Goal: Transaction & Acquisition: Book appointment/travel/reservation

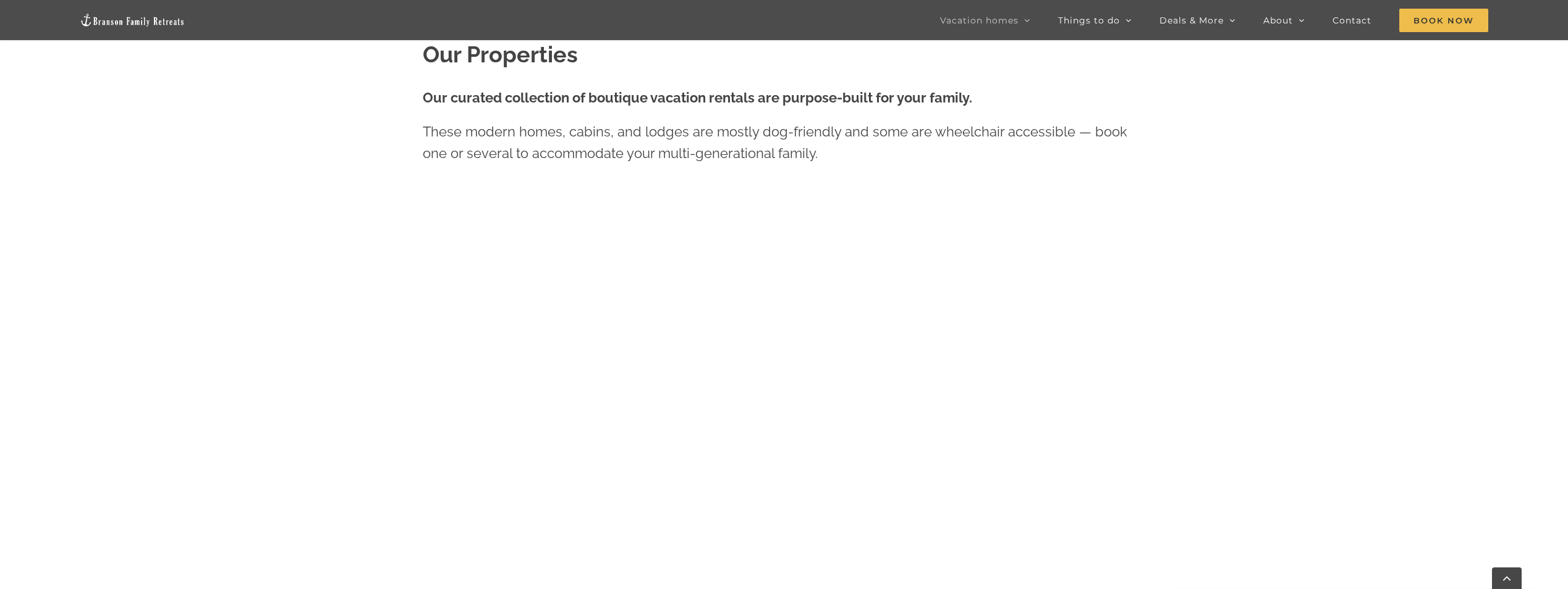
scroll to position [618, 0]
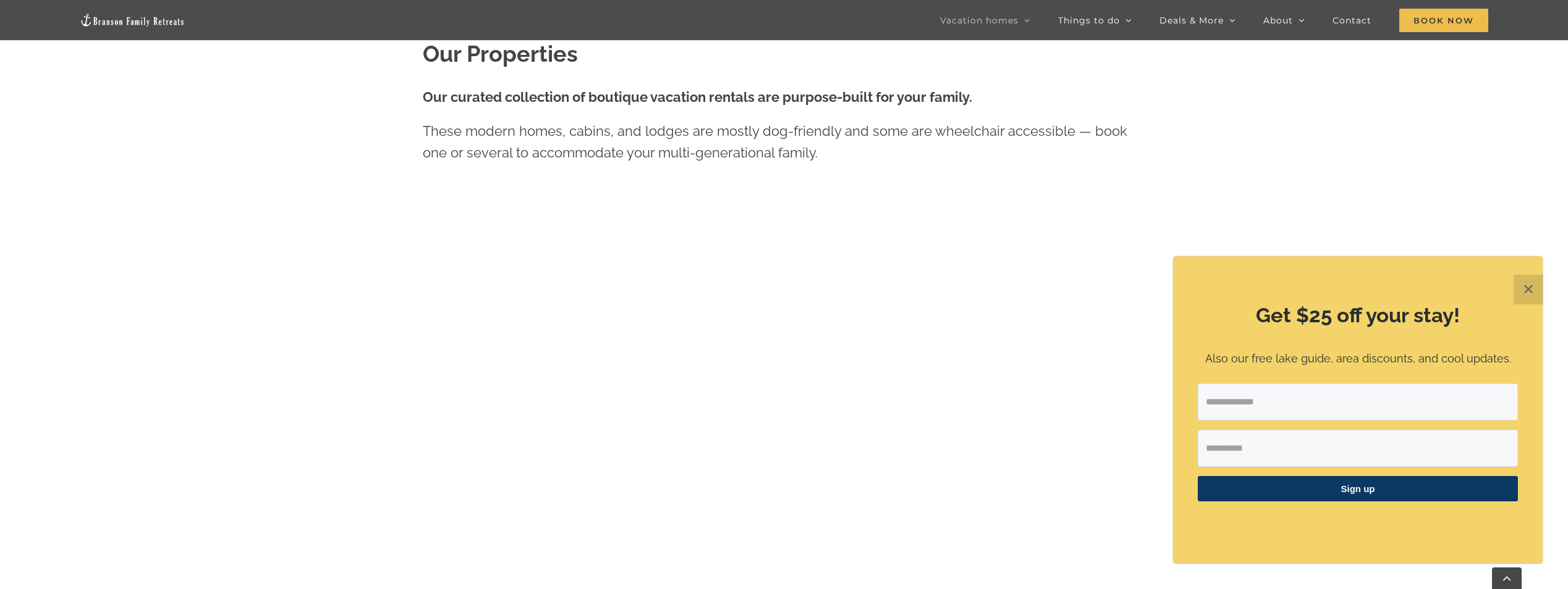
click at [1532, 286] on button "✕" at bounding box center [1528, 290] width 30 height 30
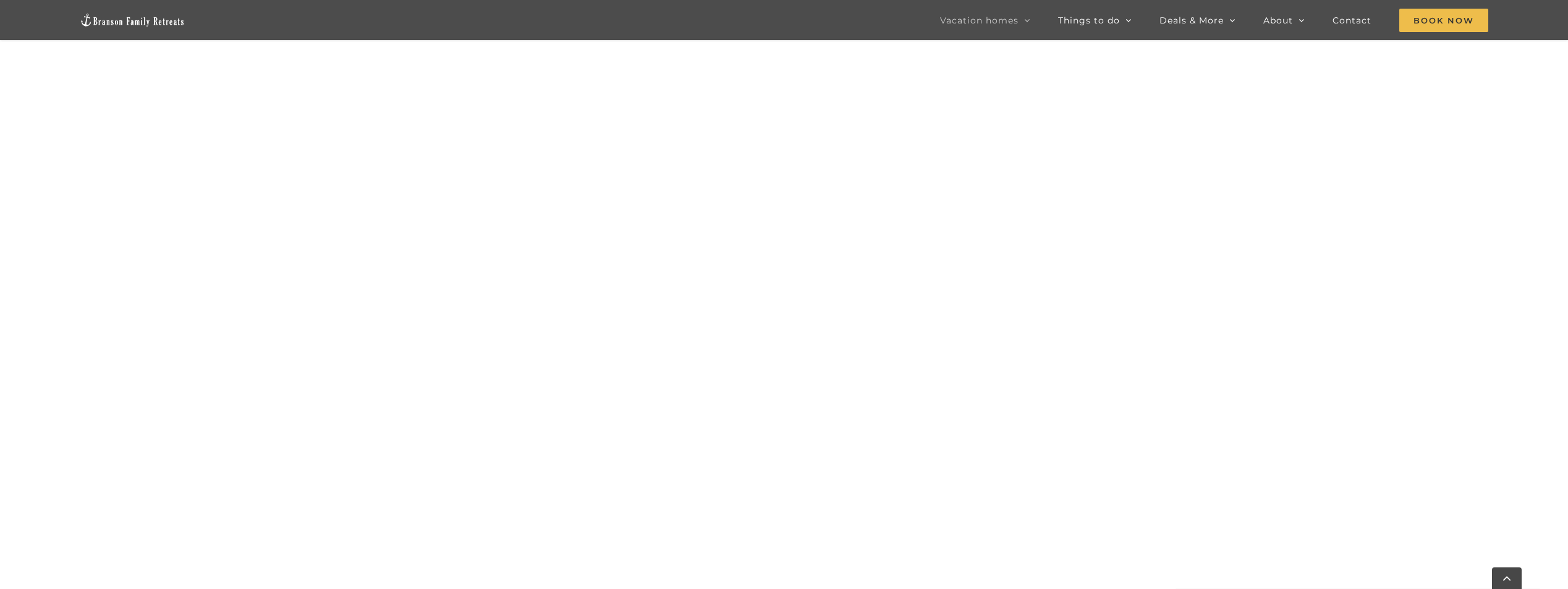
scroll to position [841, 0]
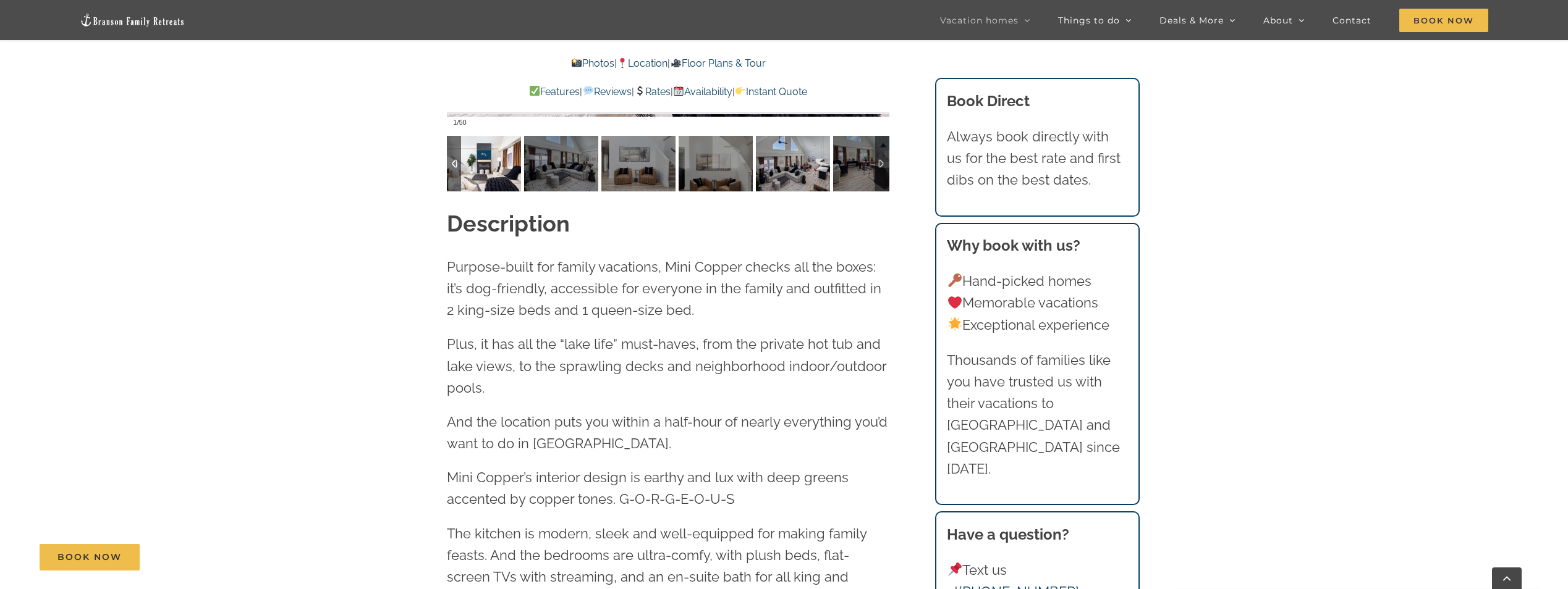
scroll to position [1420, 0]
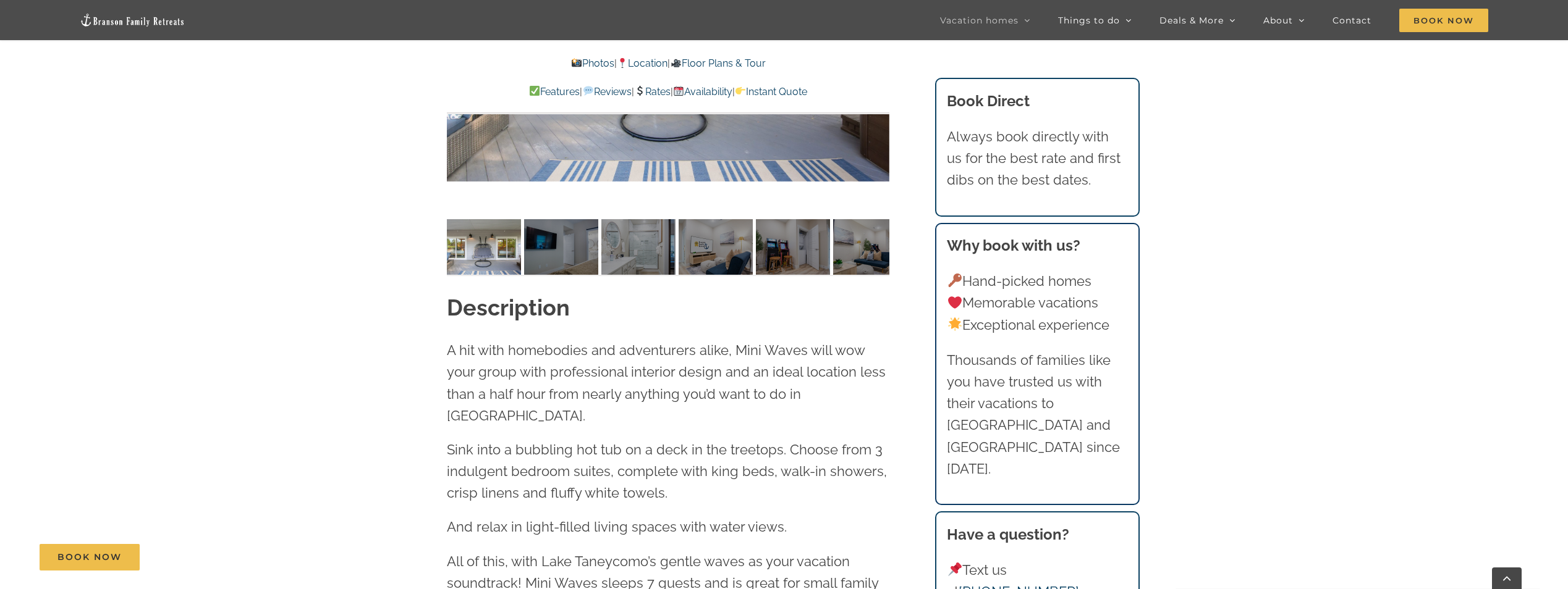
scroll to position [1112, 0]
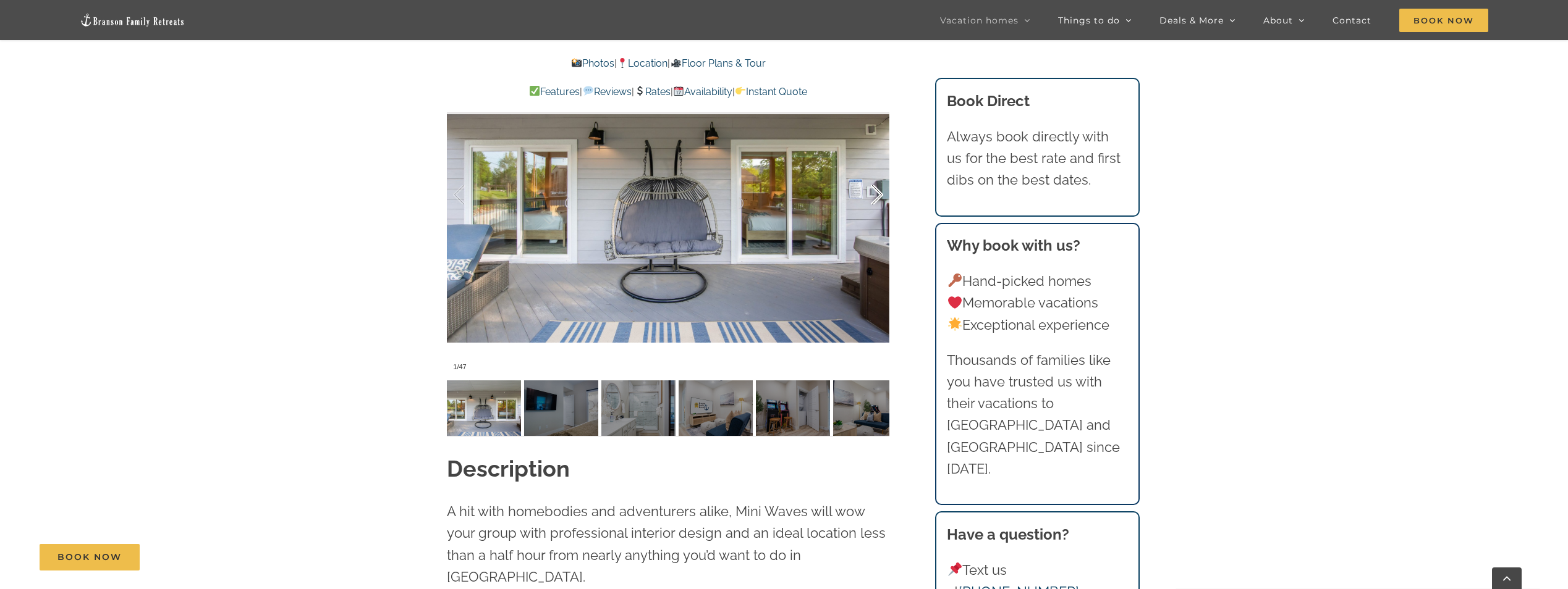
click at [871, 195] on div at bounding box center [864, 195] width 38 height 77
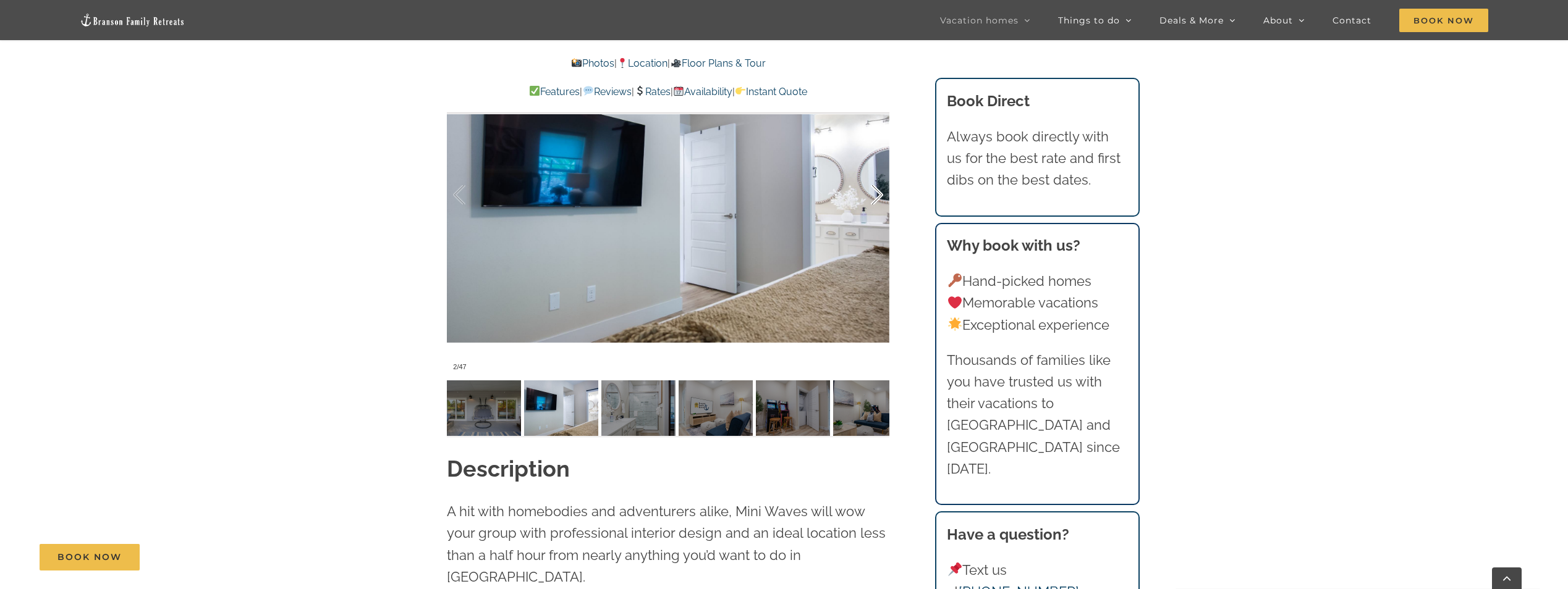
click at [874, 194] on div at bounding box center [864, 195] width 38 height 77
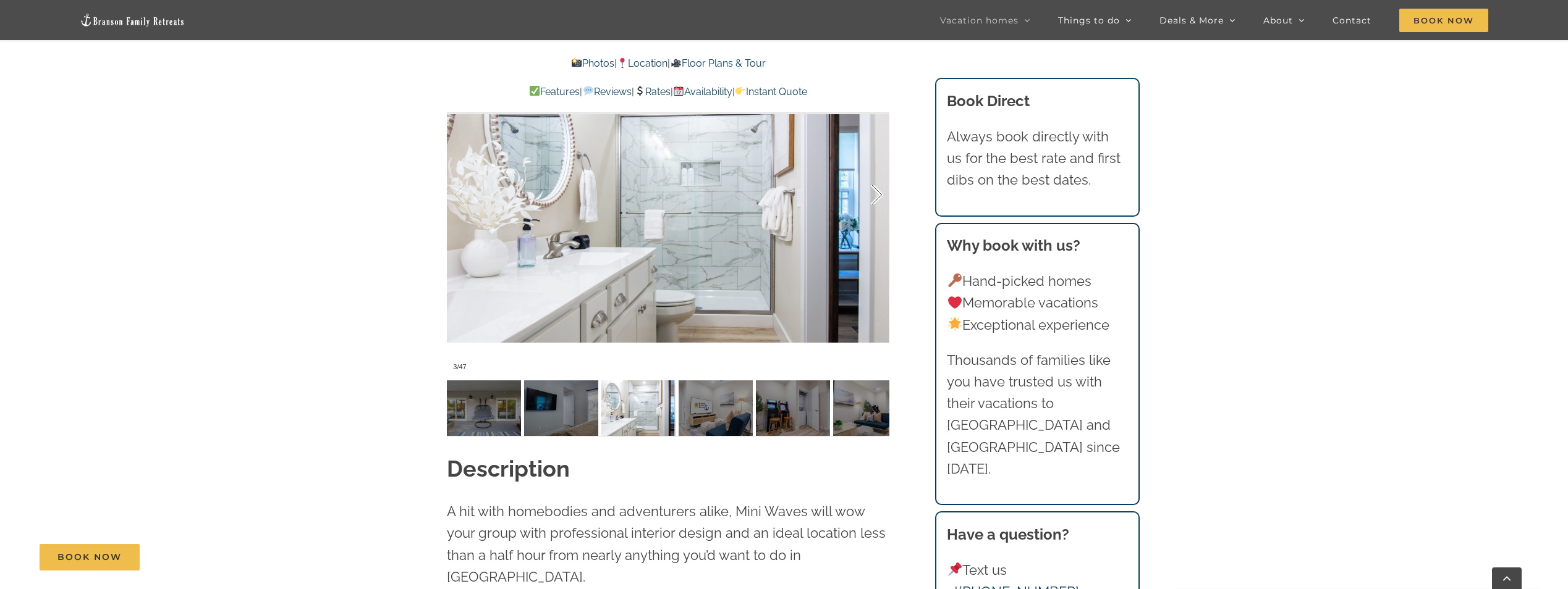
click at [874, 194] on div at bounding box center [864, 195] width 38 height 77
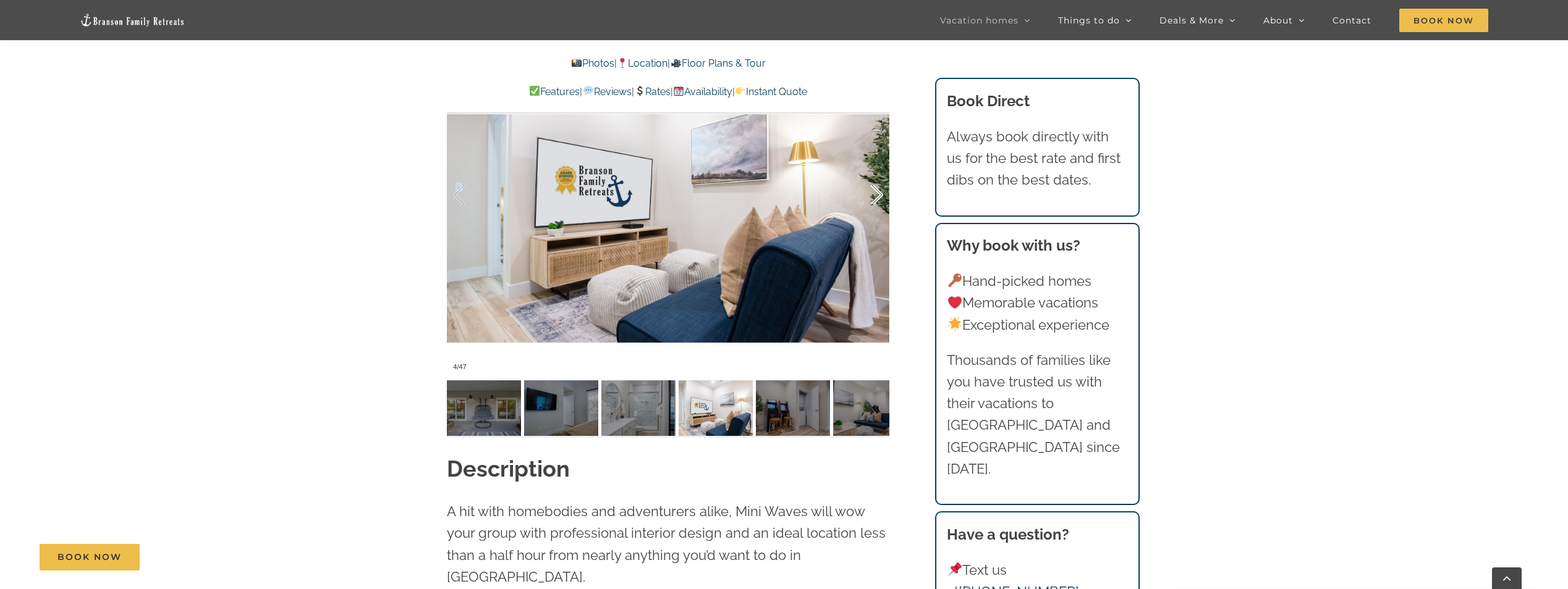
click at [874, 194] on div at bounding box center [864, 195] width 38 height 77
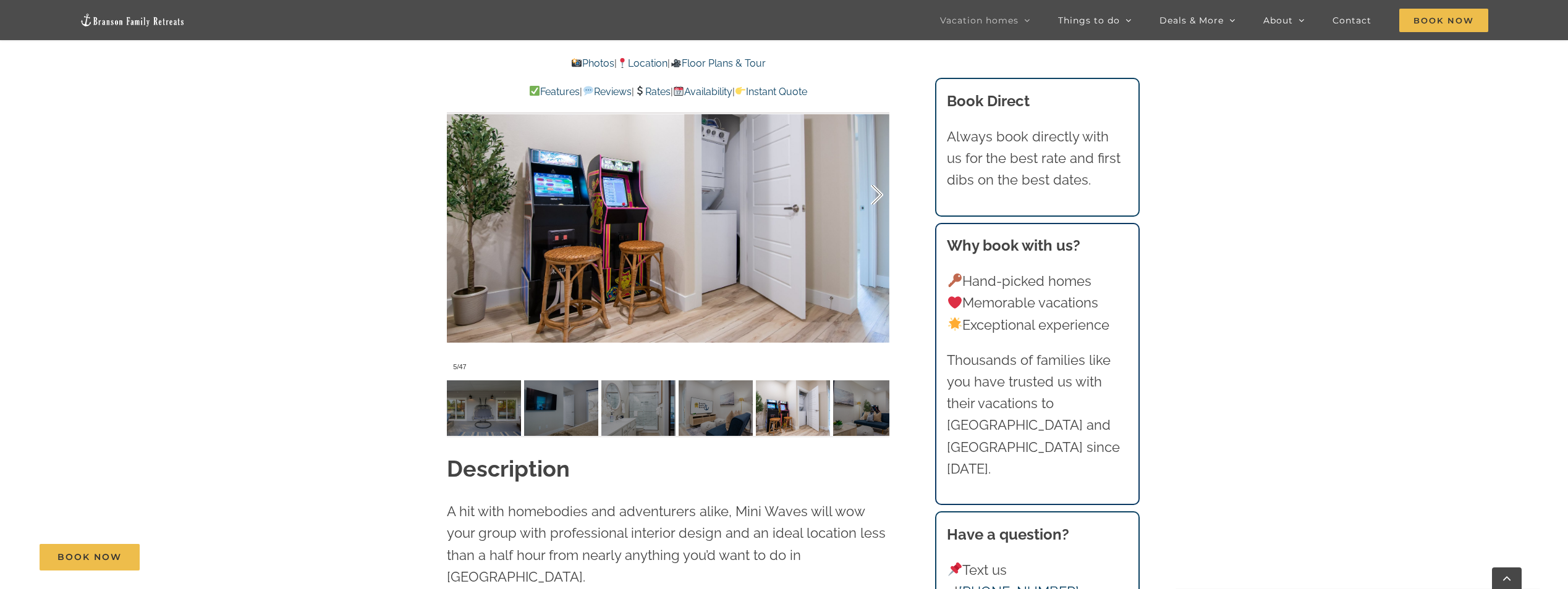
click at [874, 194] on div at bounding box center [864, 195] width 38 height 77
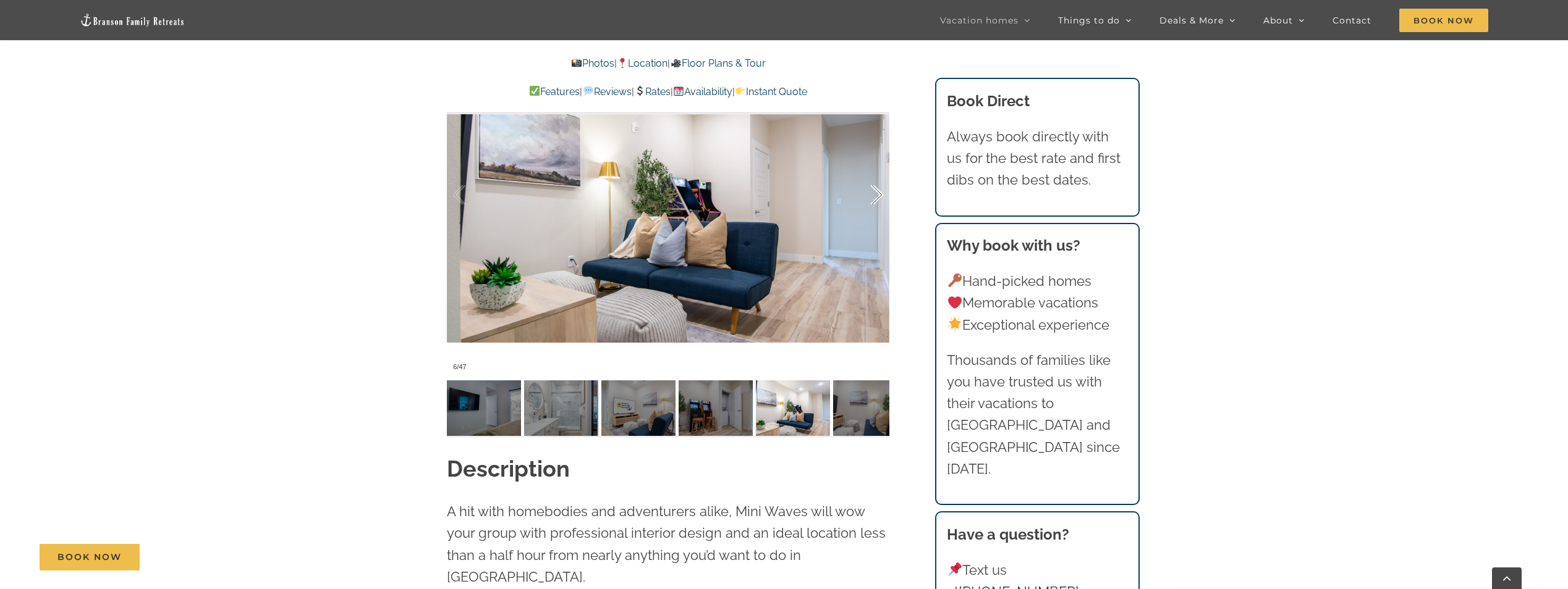
click at [874, 194] on div at bounding box center [864, 195] width 38 height 77
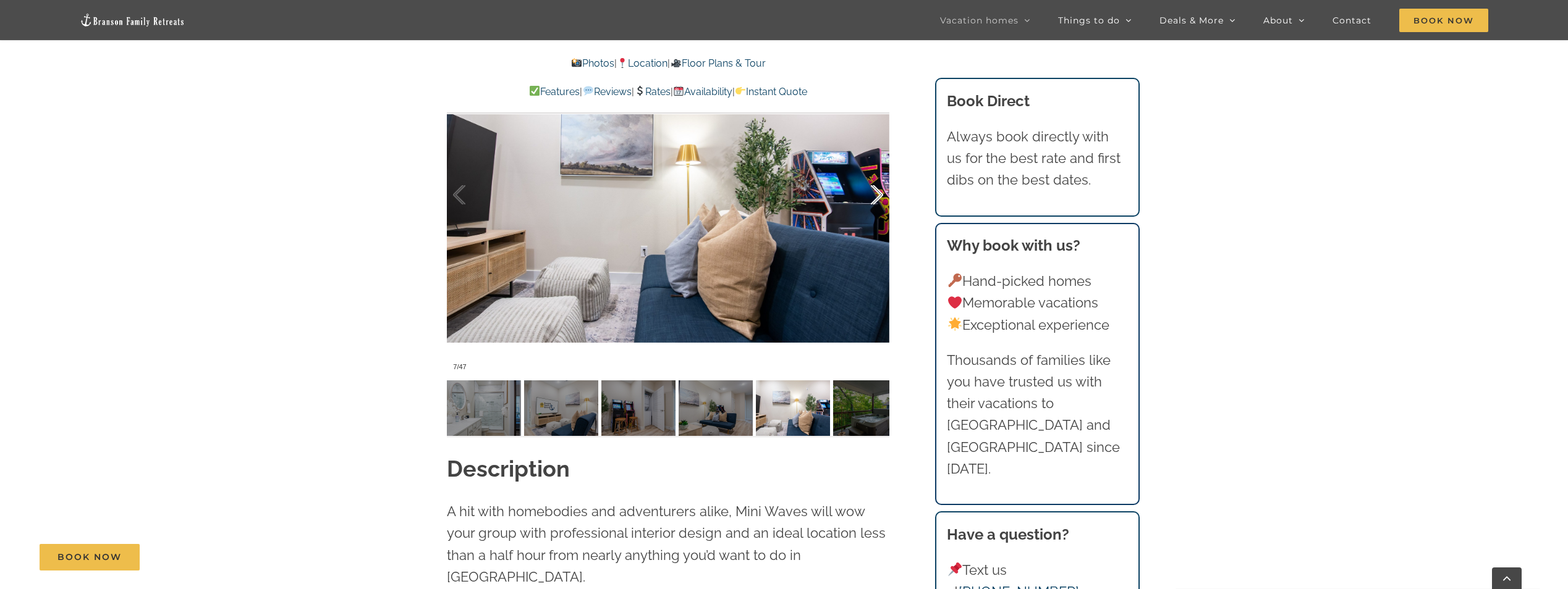
click at [874, 194] on div at bounding box center [864, 195] width 38 height 77
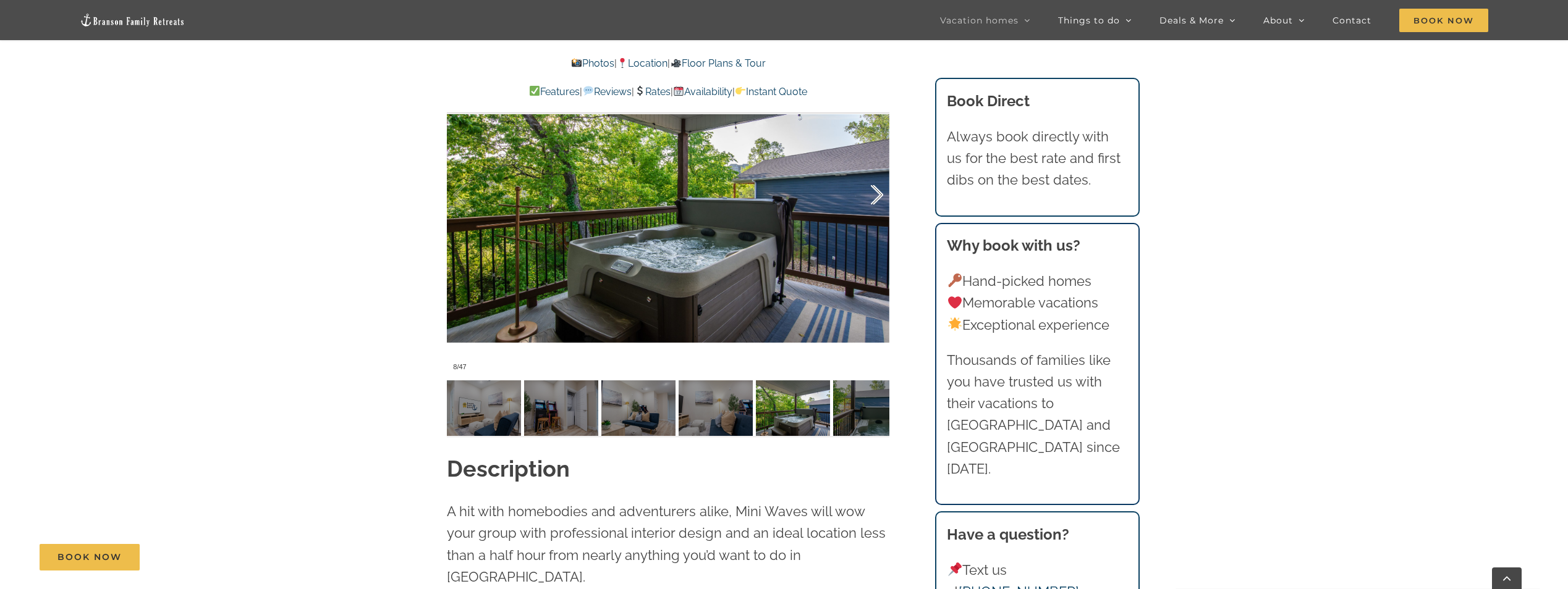
click at [874, 194] on div at bounding box center [864, 195] width 38 height 77
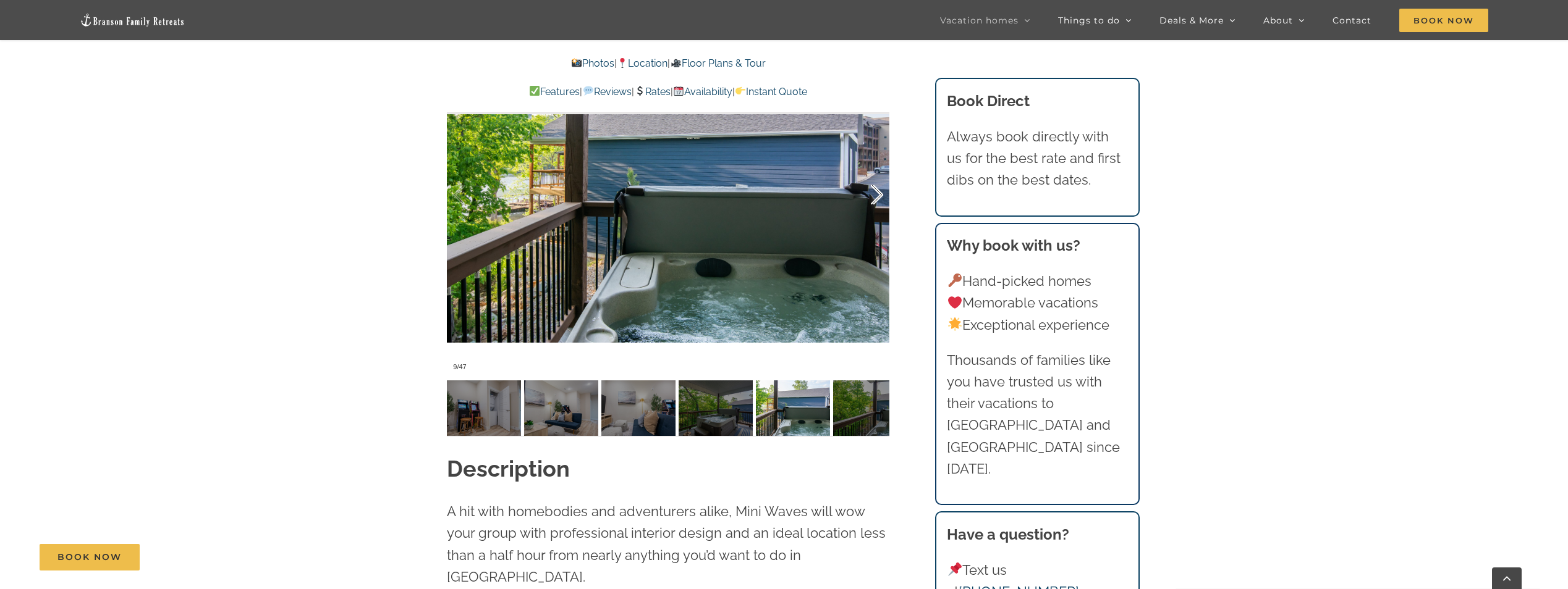
click at [874, 194] on div at bounding box center [864, 195] width 38 height 77
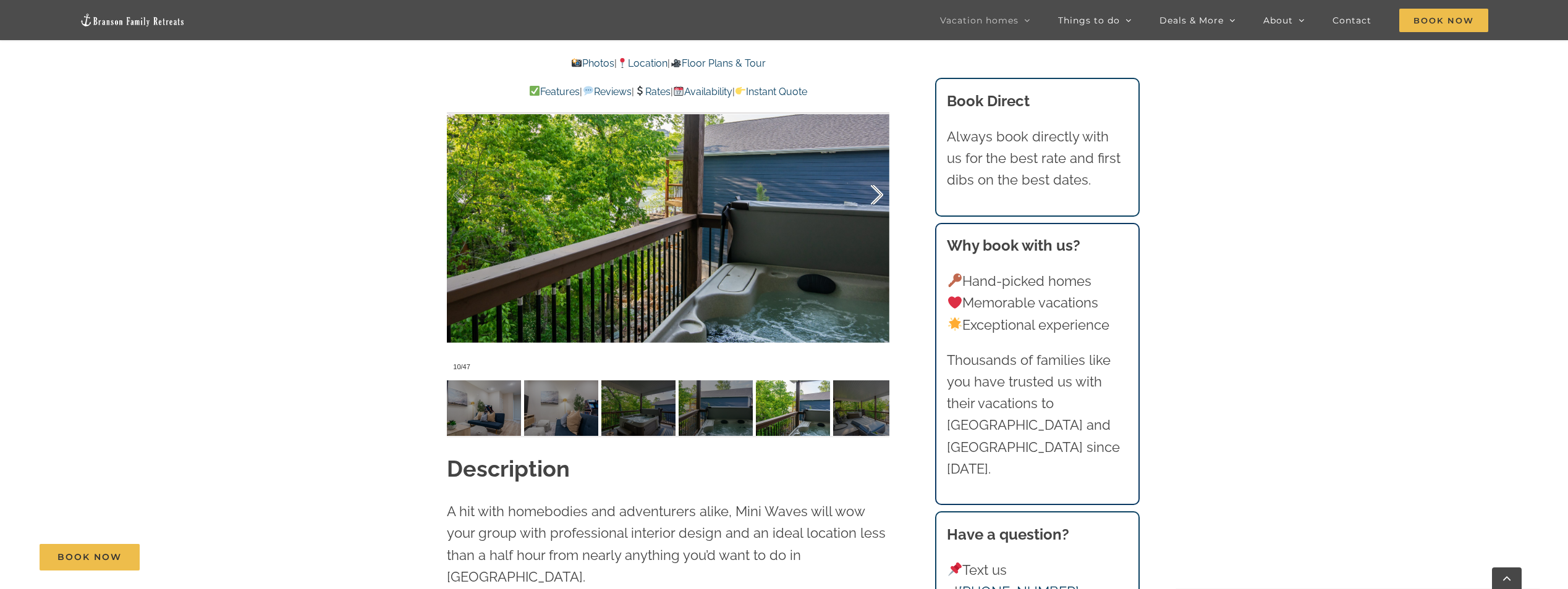
click at [874, 194] on div at bounding box center [864, 195] width 38 height 77
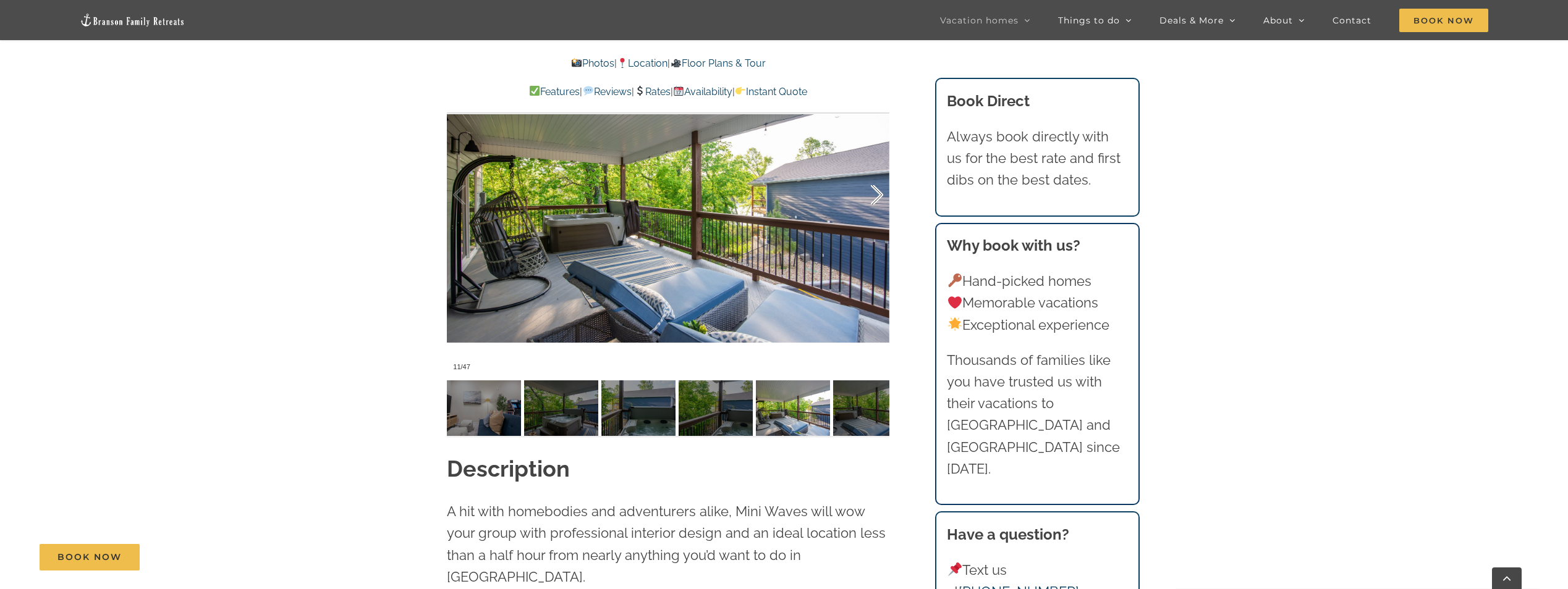
click at [874, 194] on div at bounding box center [864, 195] width 38 height 77
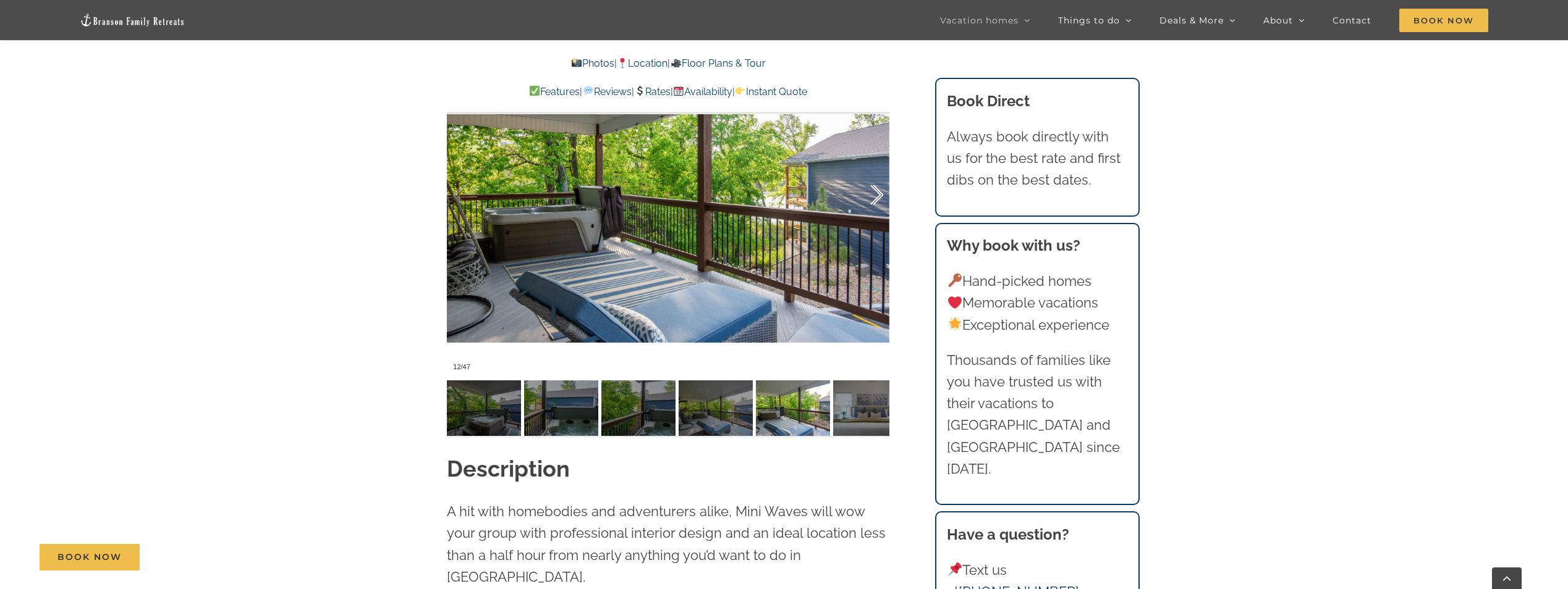
click at [874, 194] on div at bounding box center [864, 195] width 38 height 77
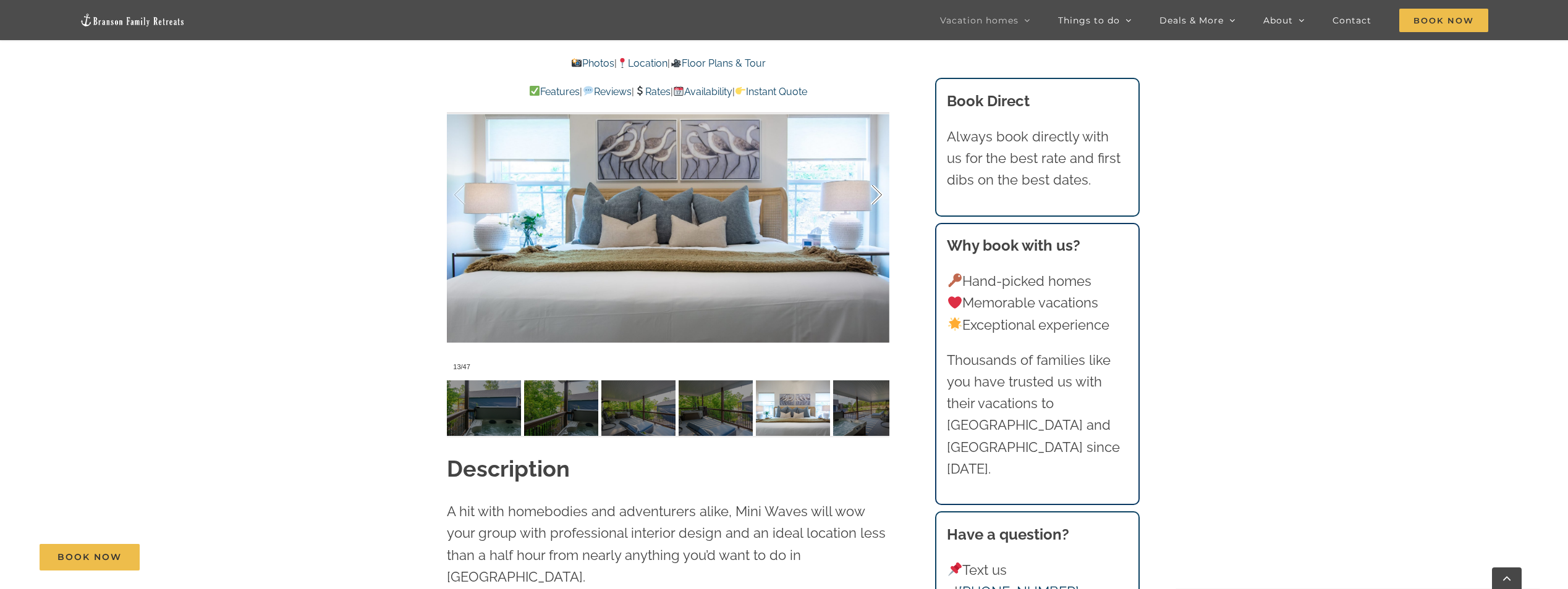
click at [874, 194] on div at bounding box center [864, 195] width 38 height 77
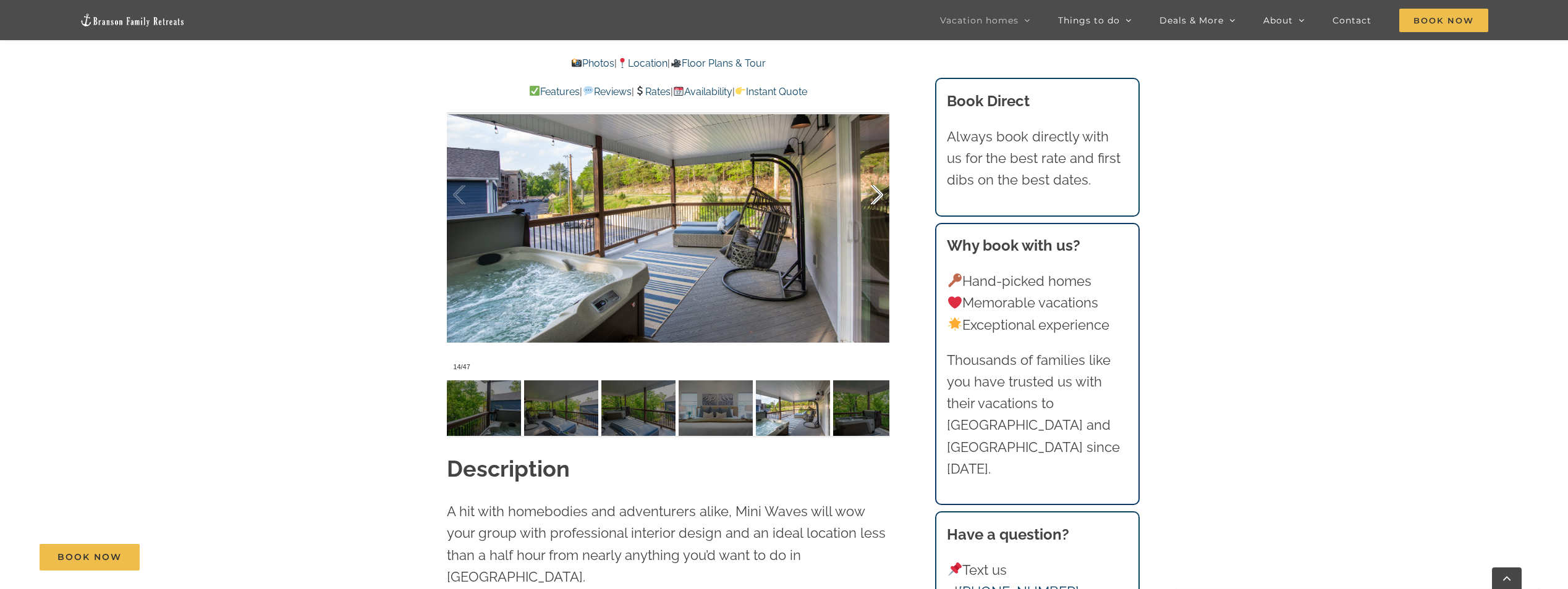
click at [874, 194] on div at bounding box center [864, 195] width 38 height 77
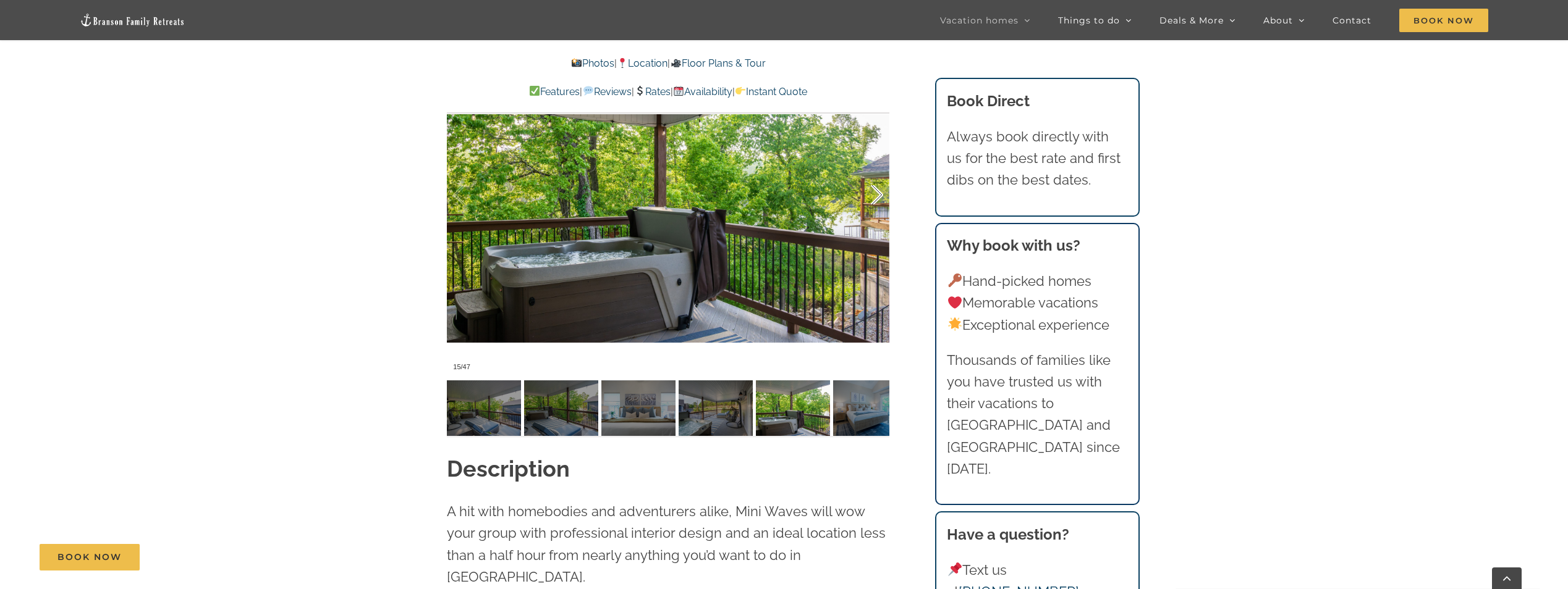
click at [874, 194] on div at bounding box center [864, 195] width 38 height 77
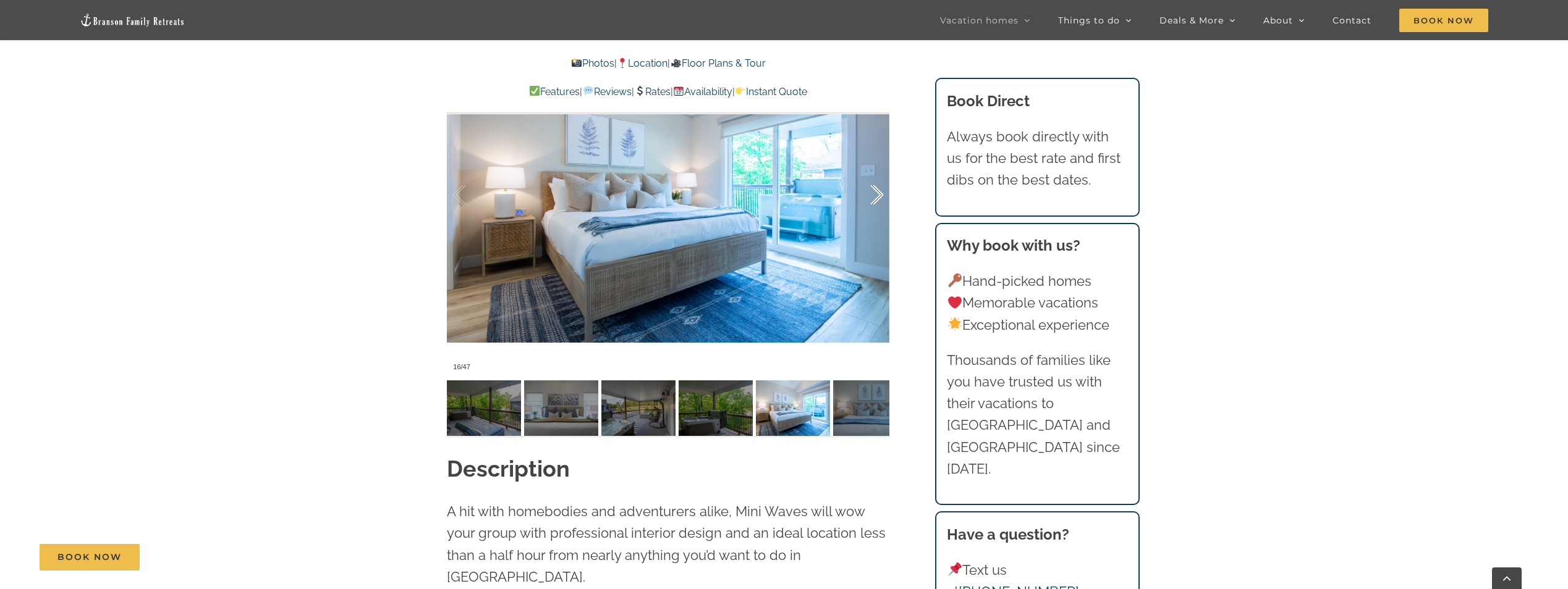
click at [874, 194] on div at bounding box center [864, 195] width 38 height 77
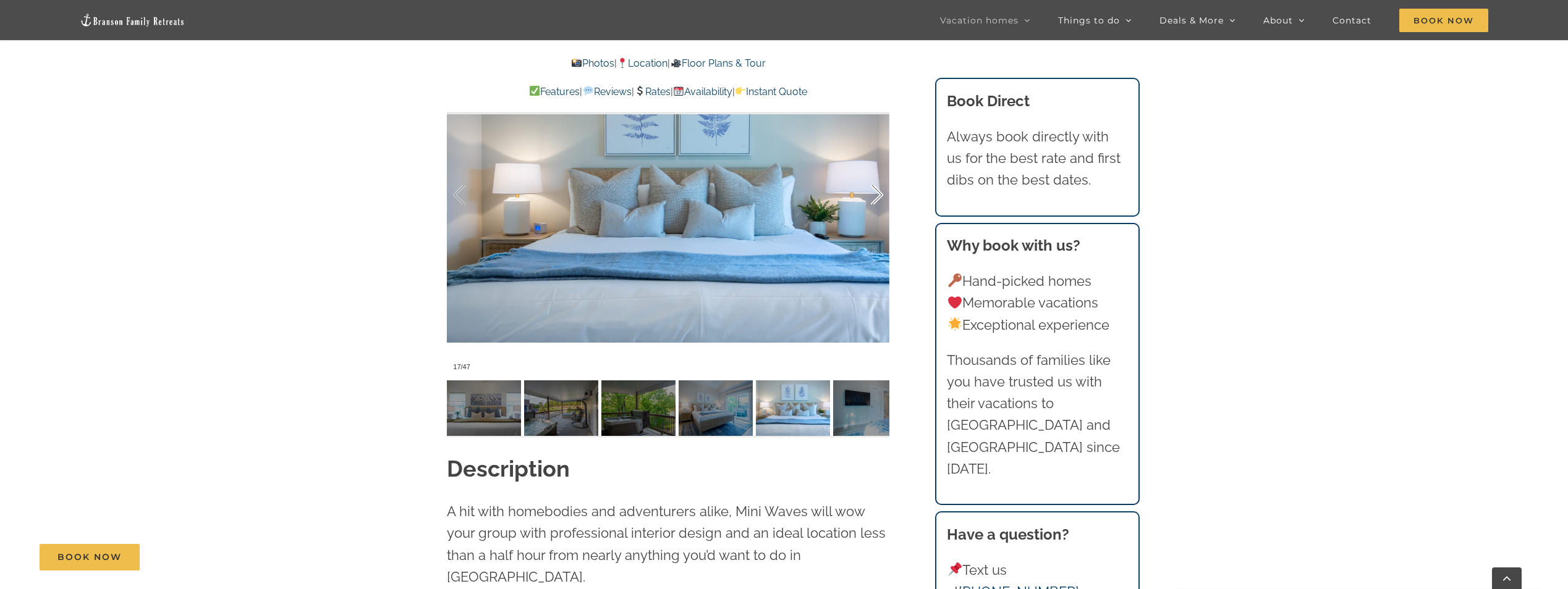
click at [874, 194] on div at bounding box center [864, 195] width 38 height 77
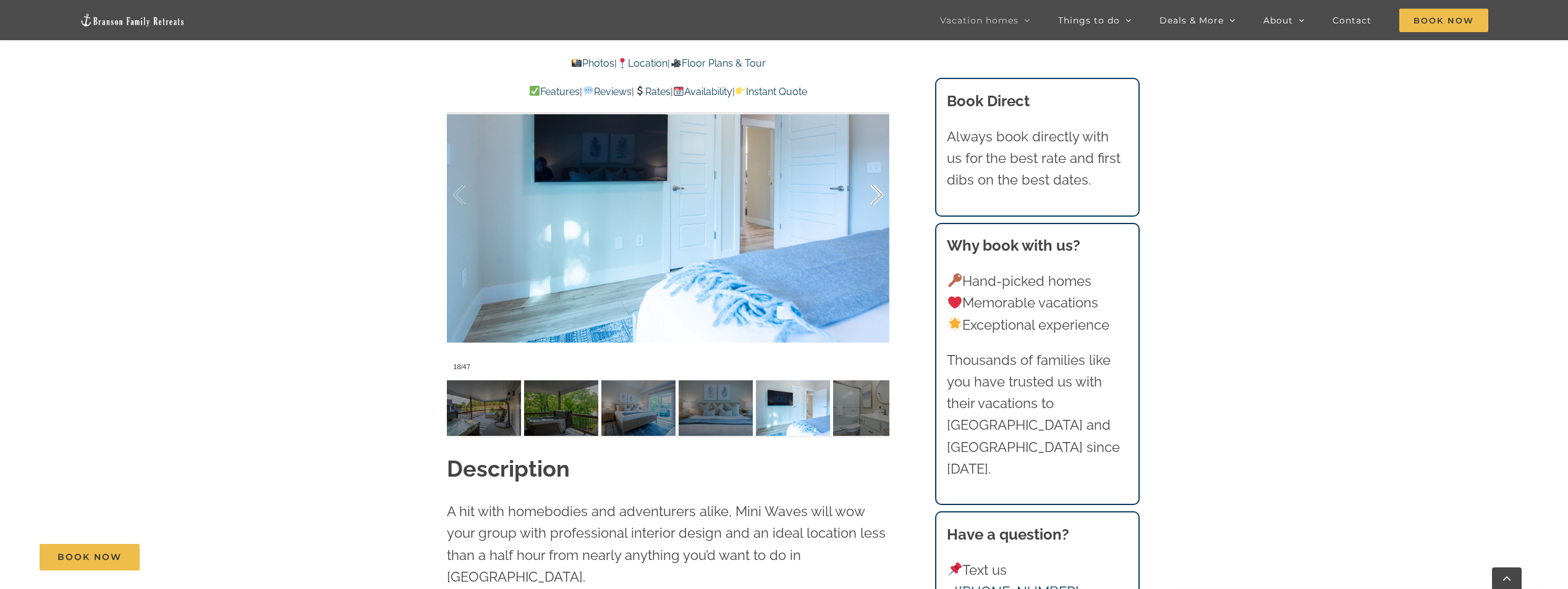
click at [874, 194] on div at bounding box center [864, 195] width 38 height 77
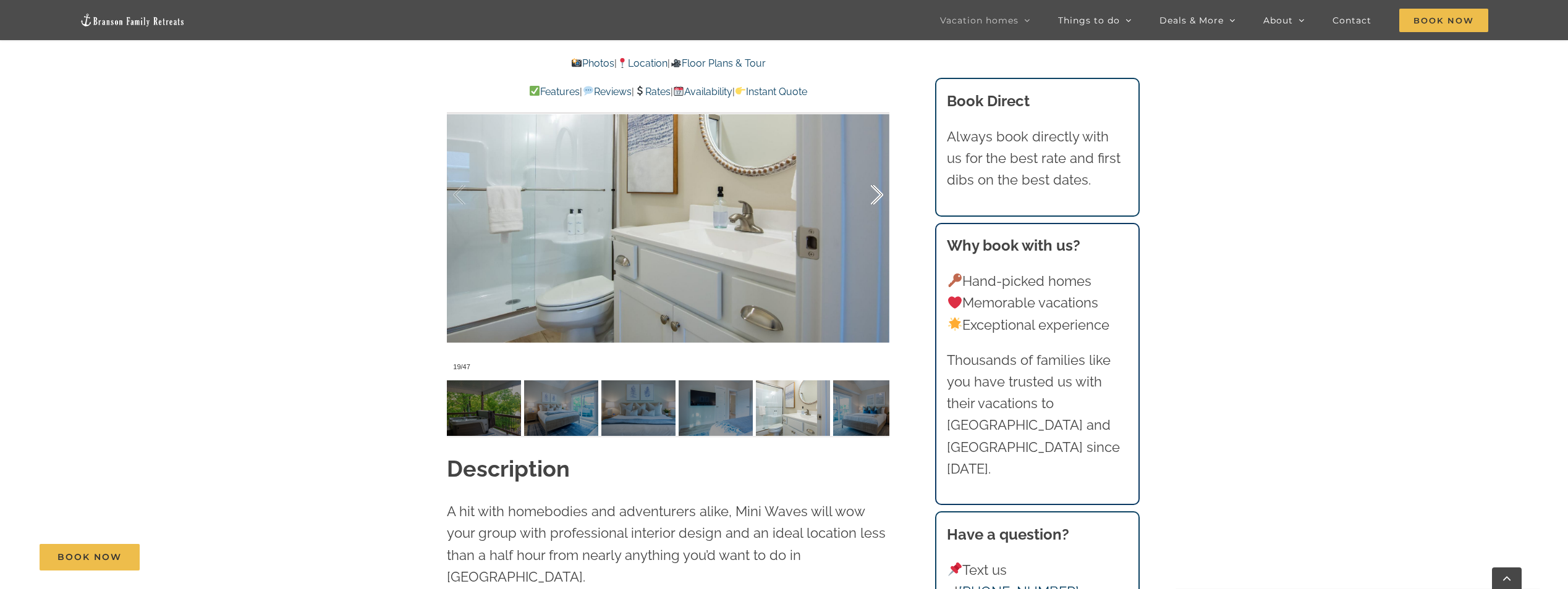
click at [874, 194] on div at bounding box center [864, 195] width 38 height 77
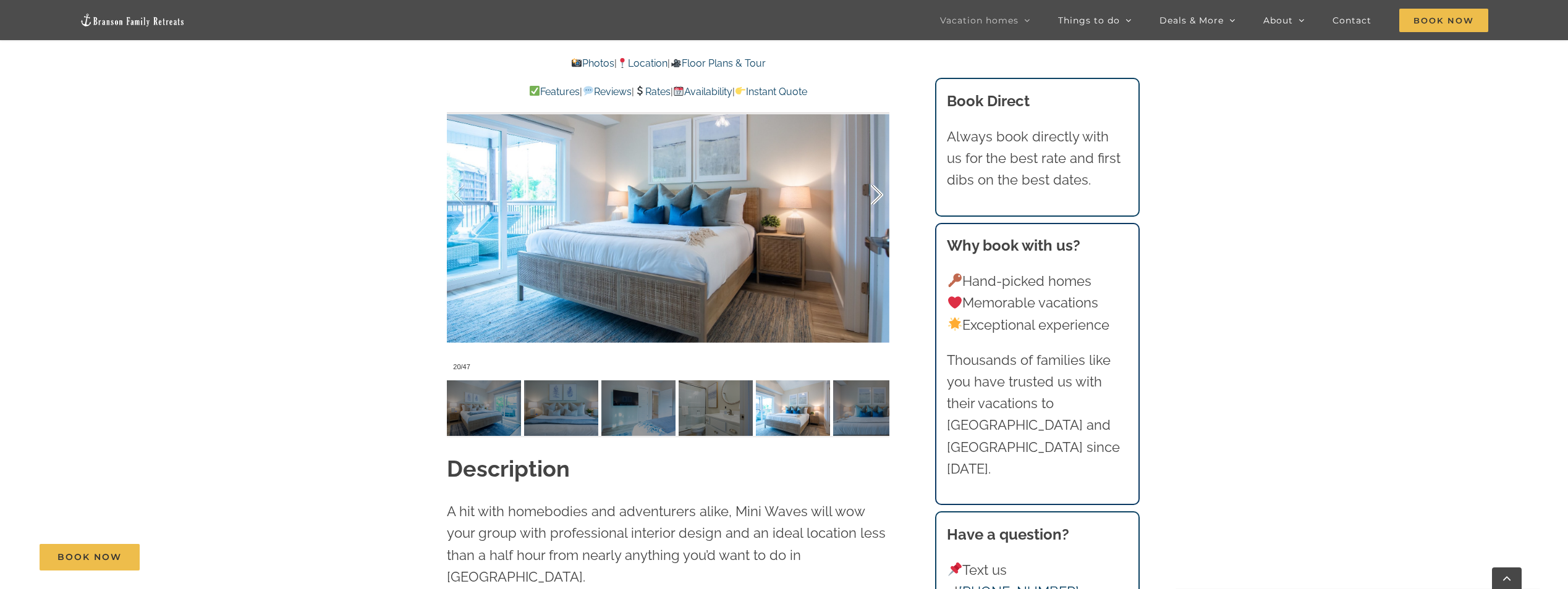
click at [874, 194] on div at bounding box center [864, 195] width 38 height 77
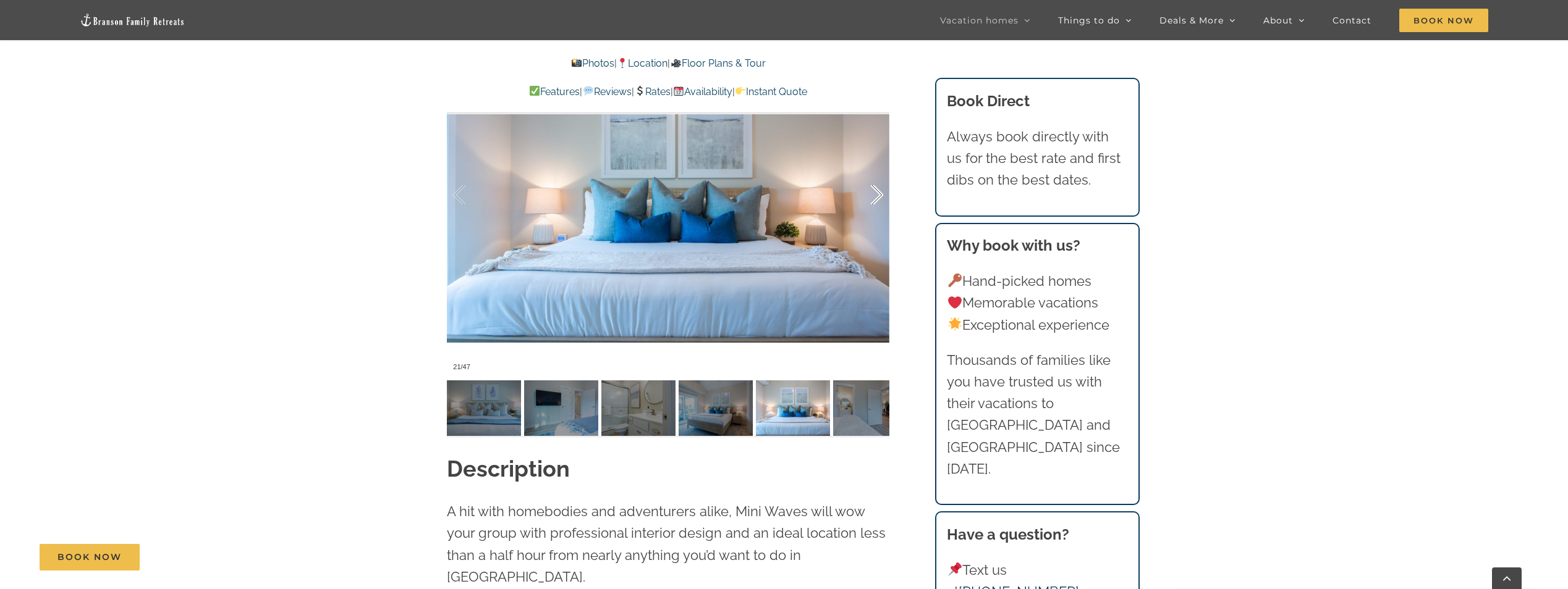
click at [874, 194] on div at bounding box center [864, 195] width 38 height 77
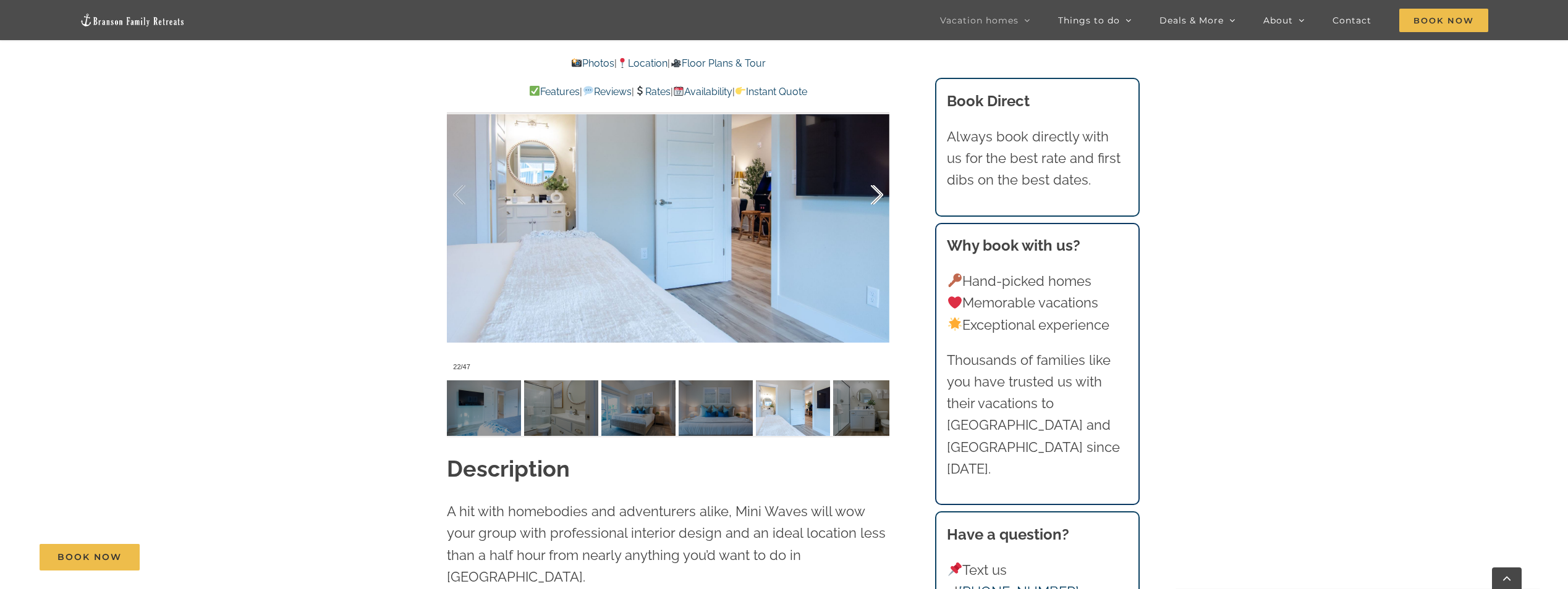
click at [874, 194] on div at bounding box center [864, 195] width 38 height 77
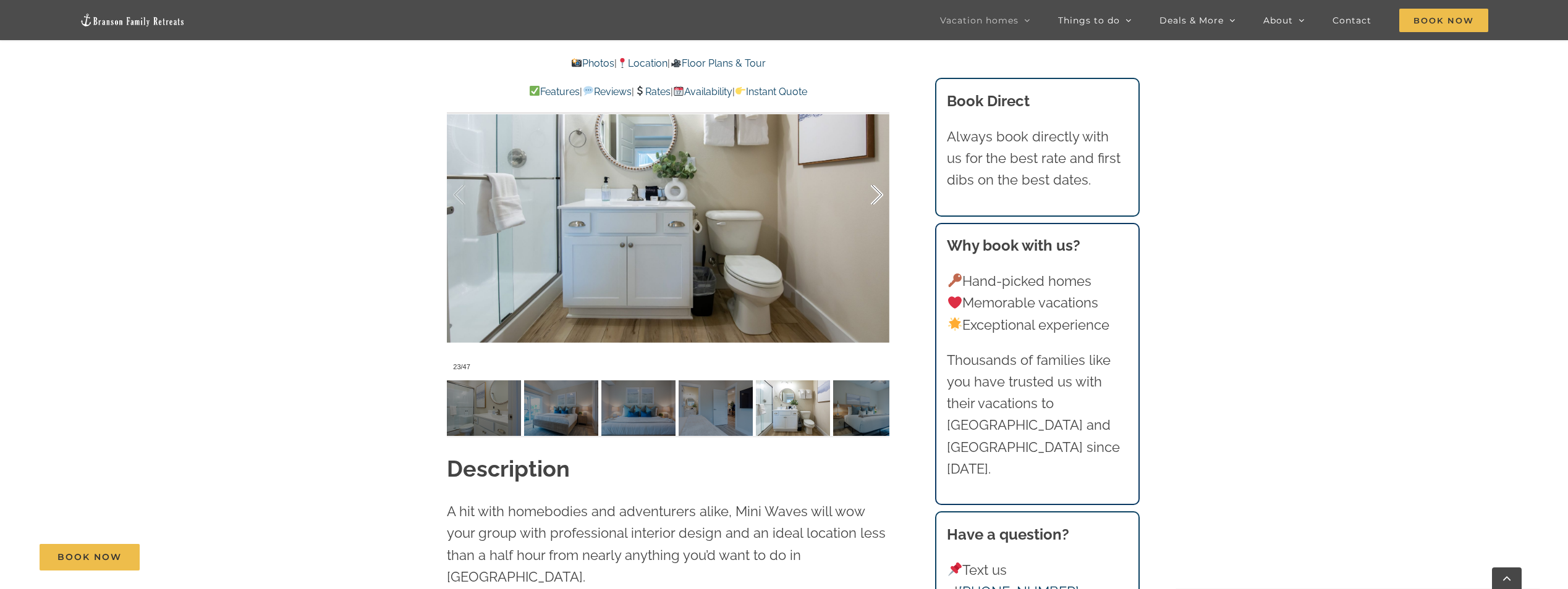
click at [874, 194] on div at bounding box center [864, 195] width 38 height 77
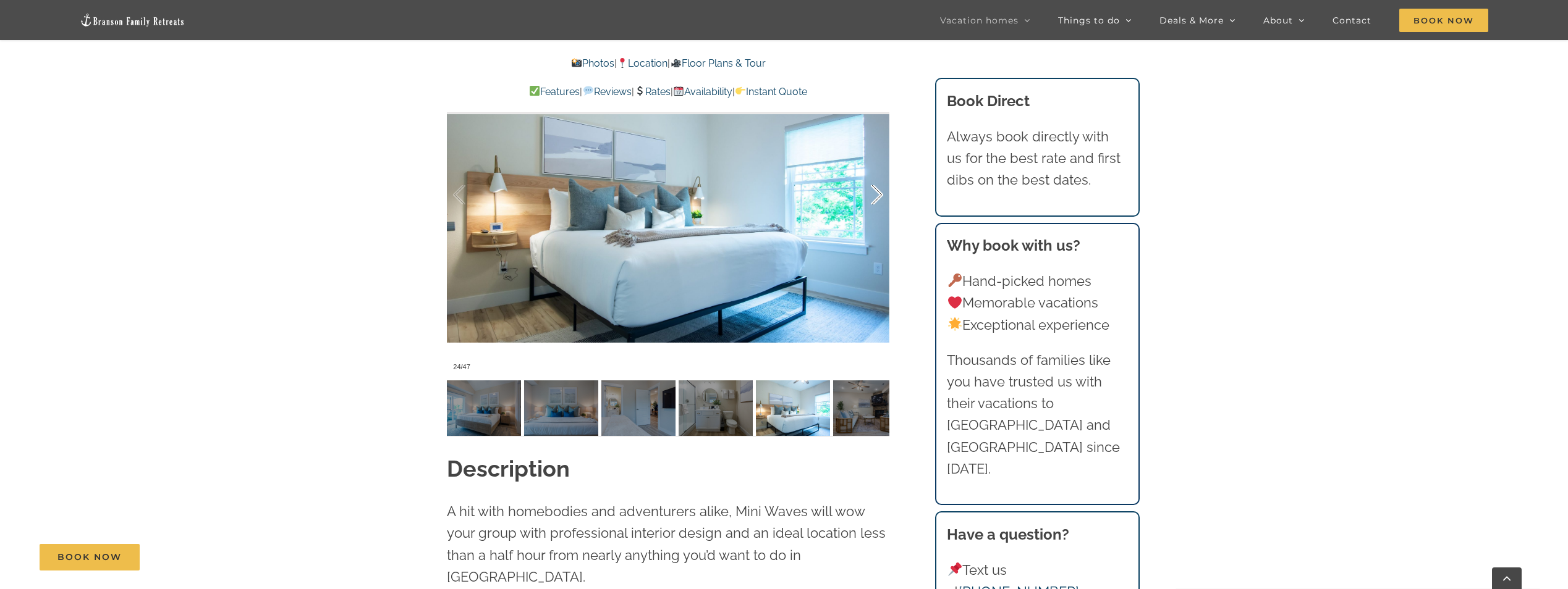
click at [874, 194] on div at bounding box center [864, 195] width 38 height 77
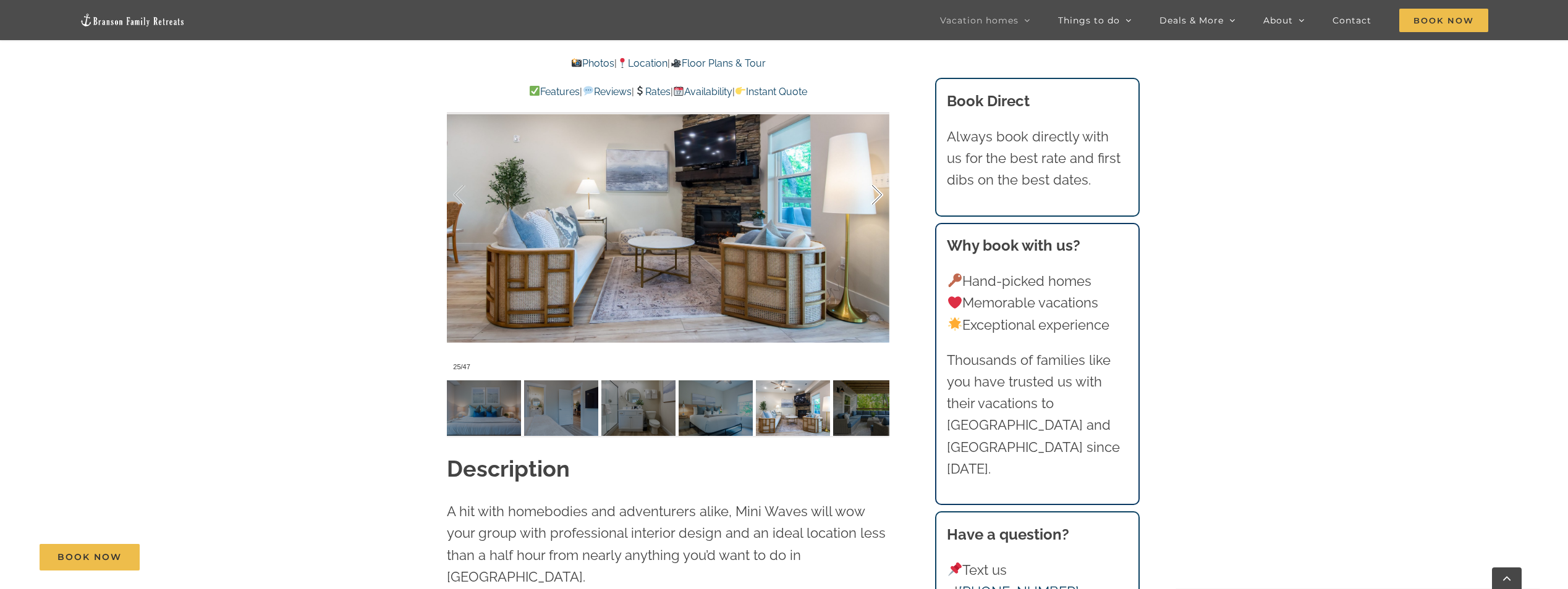
click at [874, 194] on div at bounding box center [864, 195] width 38 height 77
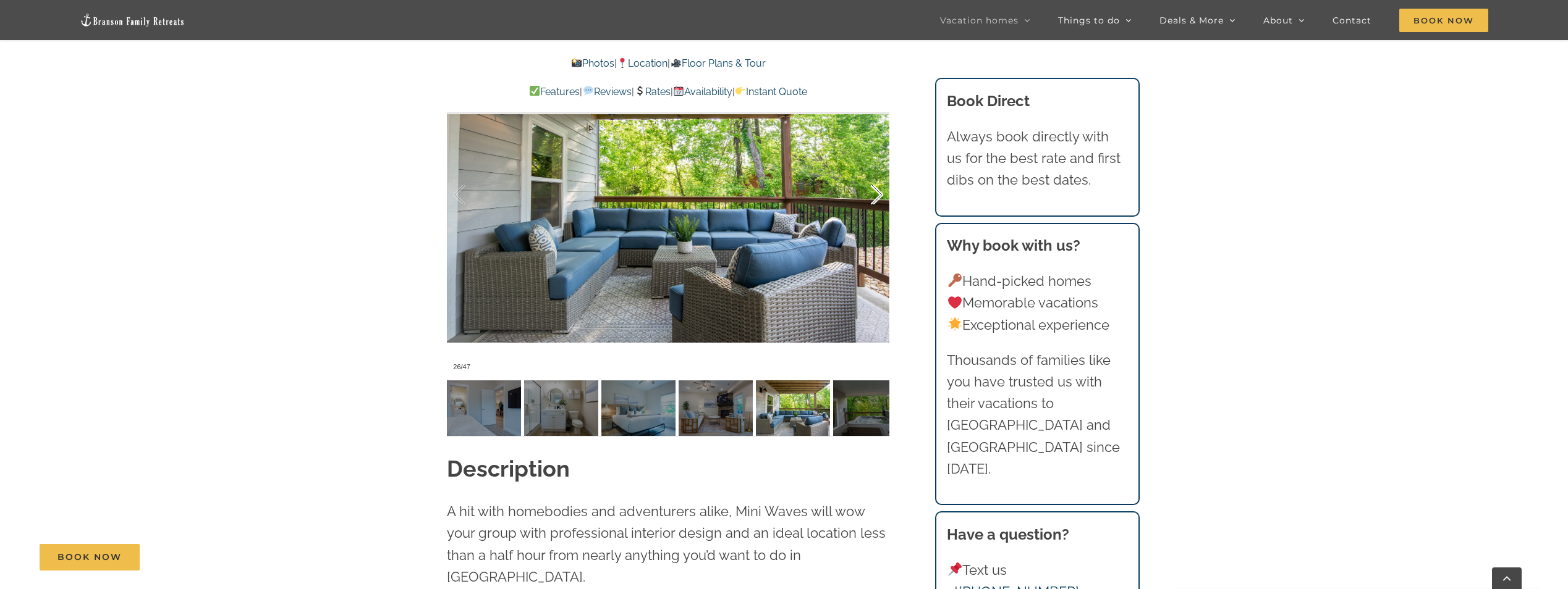
click at [874, 194] on div at bounding box center [864, 195] width 38 height 77
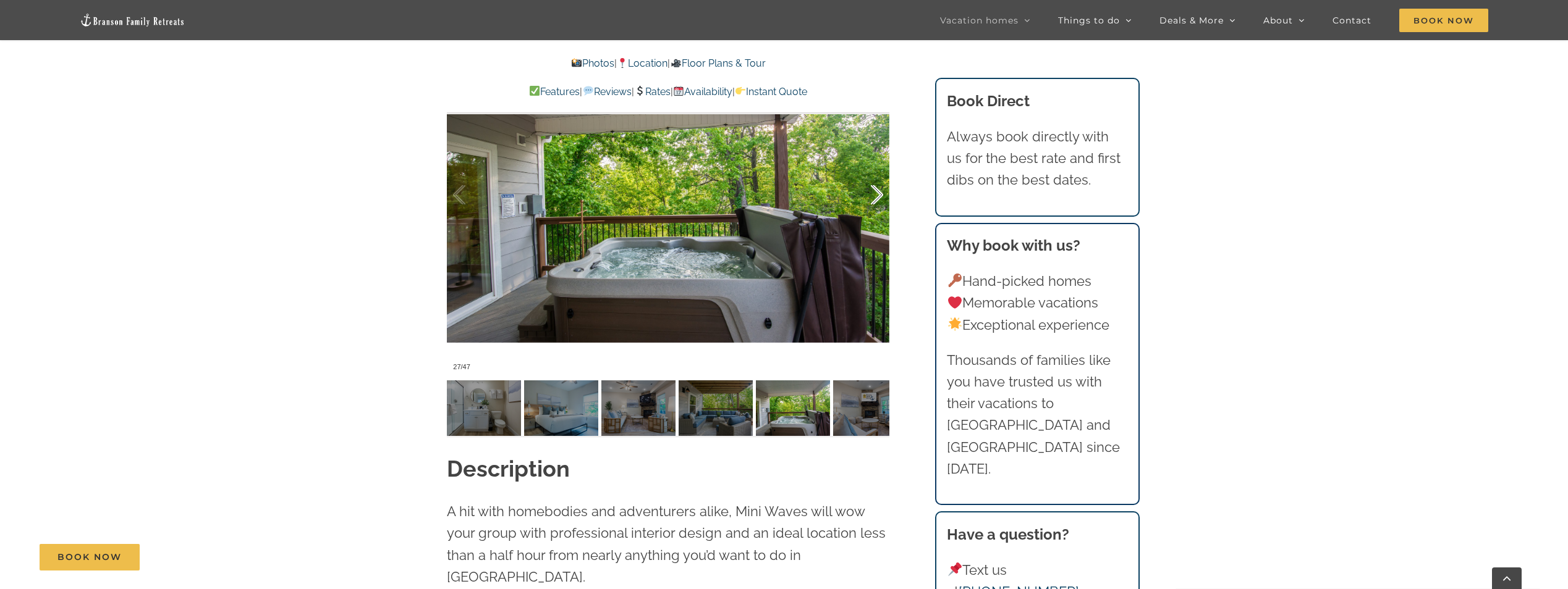
click at [874, 194] on div at bounding box center [864, 195] width 38 height 77
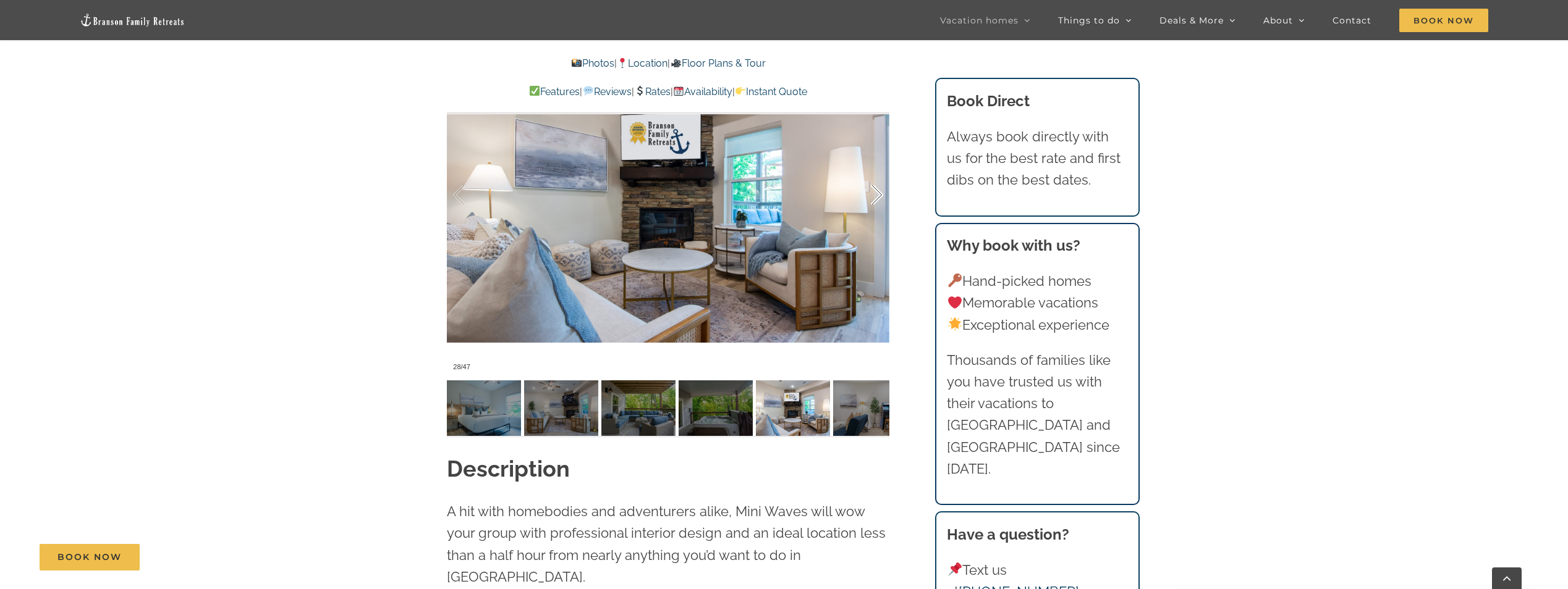
click at [874, 194] on div at bounding box center [864, 195] width 38 height 77
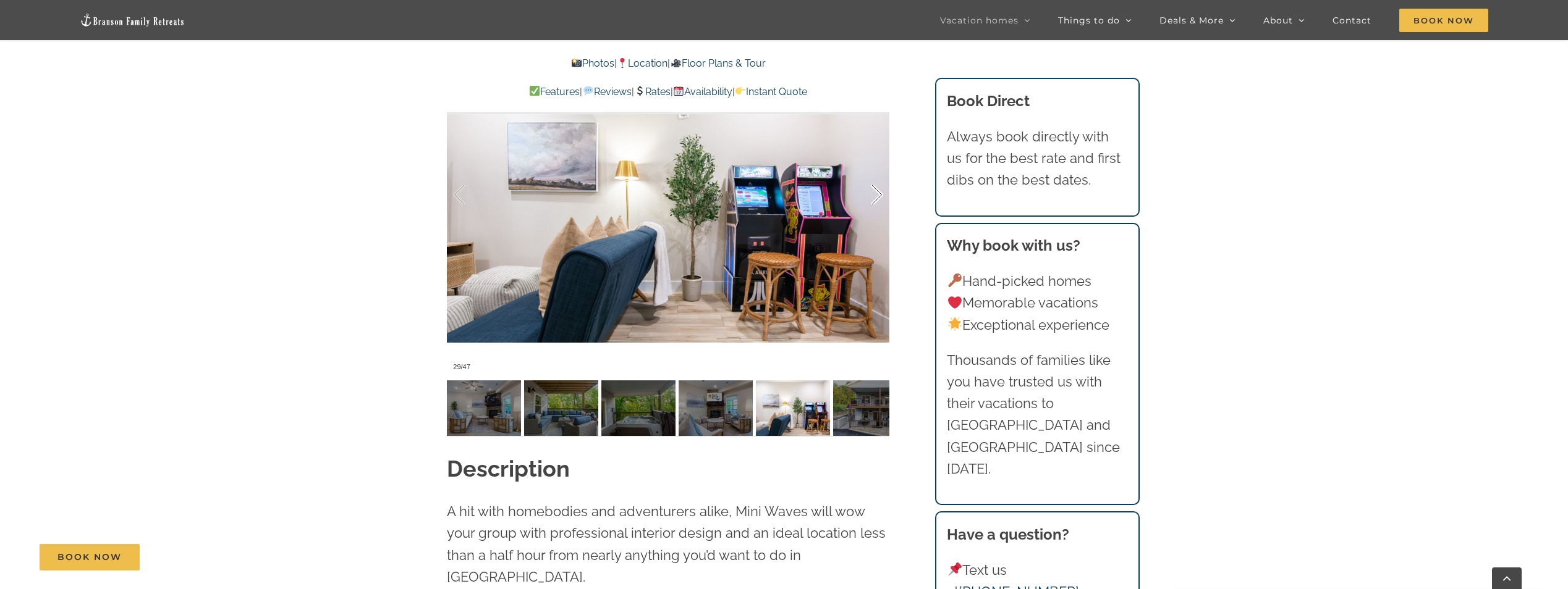
click at [874, 194] on div at bounding box center [864, 195] width 38 height 77
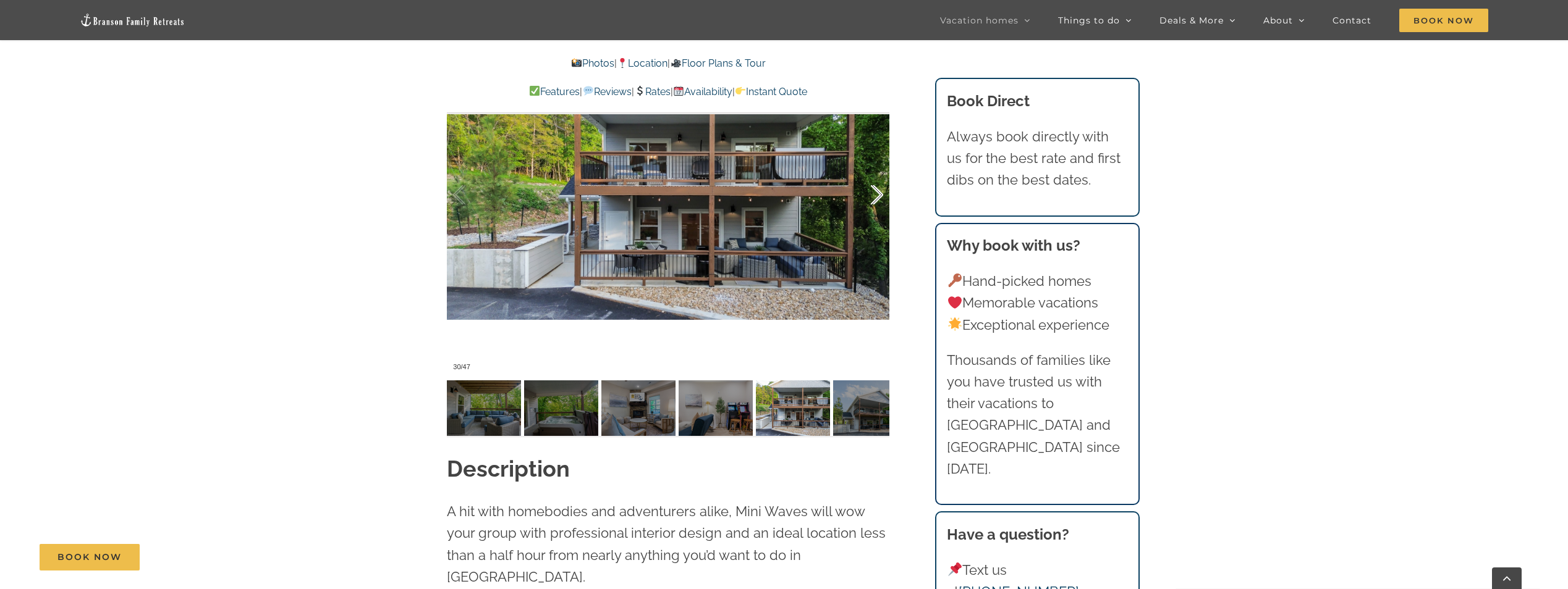
click at [874, 194] on div at bounding box center [864, 195] width 38 height 77
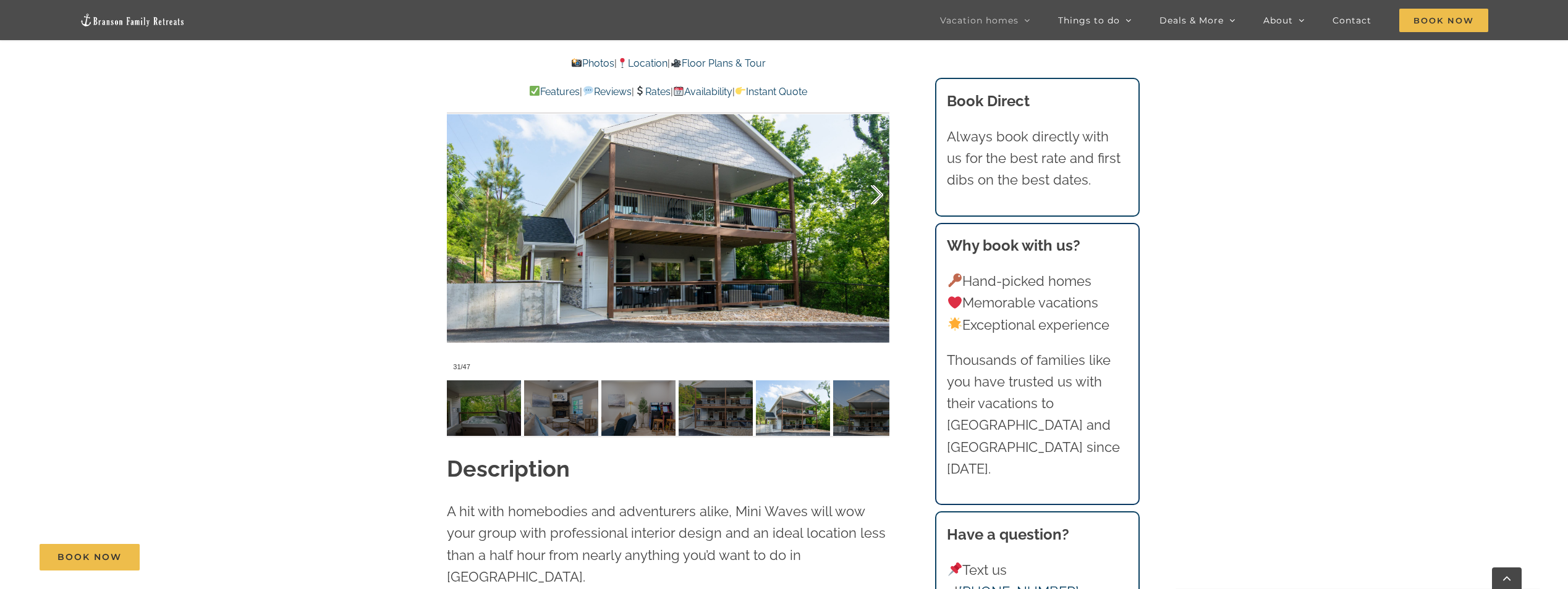
click at [874, 194] on div at bounding box center [864, 195] width 38 height 77
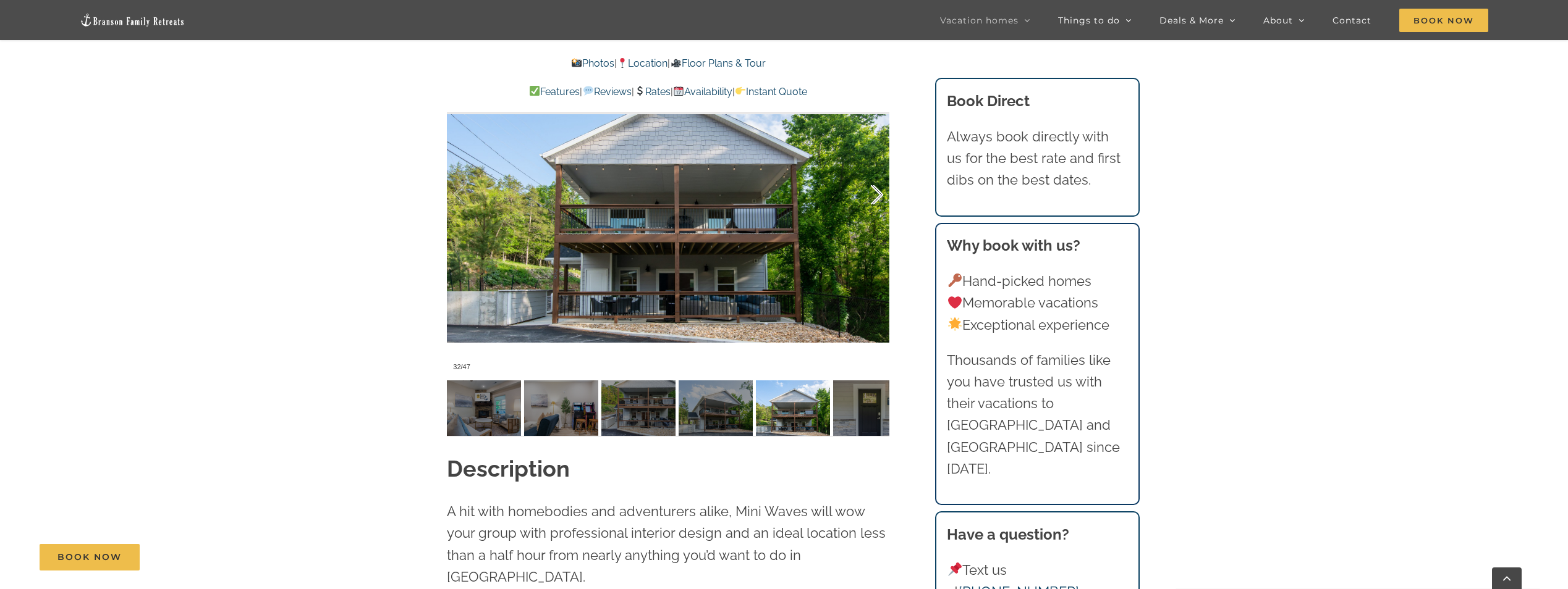
click at [873, 194] on div at bounding box center [864, 195] width 38 height 77
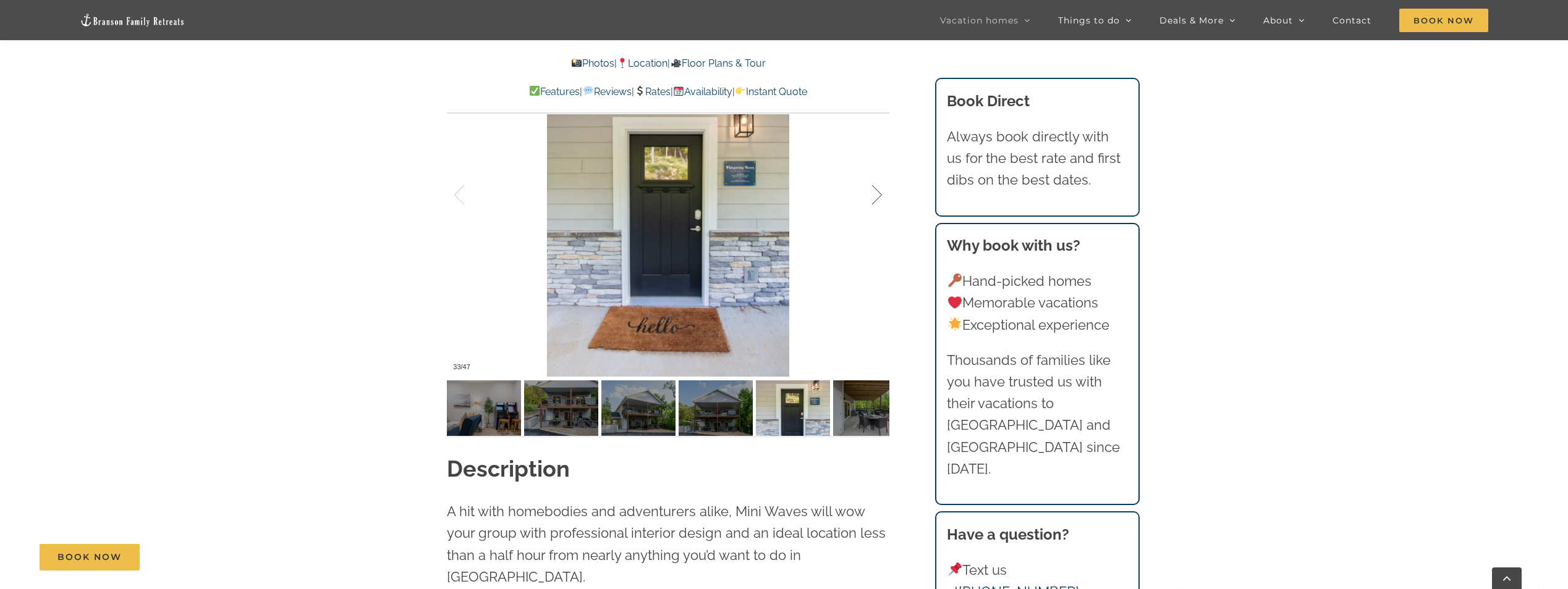
click at [873, 194] on div at bounding box center [864, 195] width 38 height 77
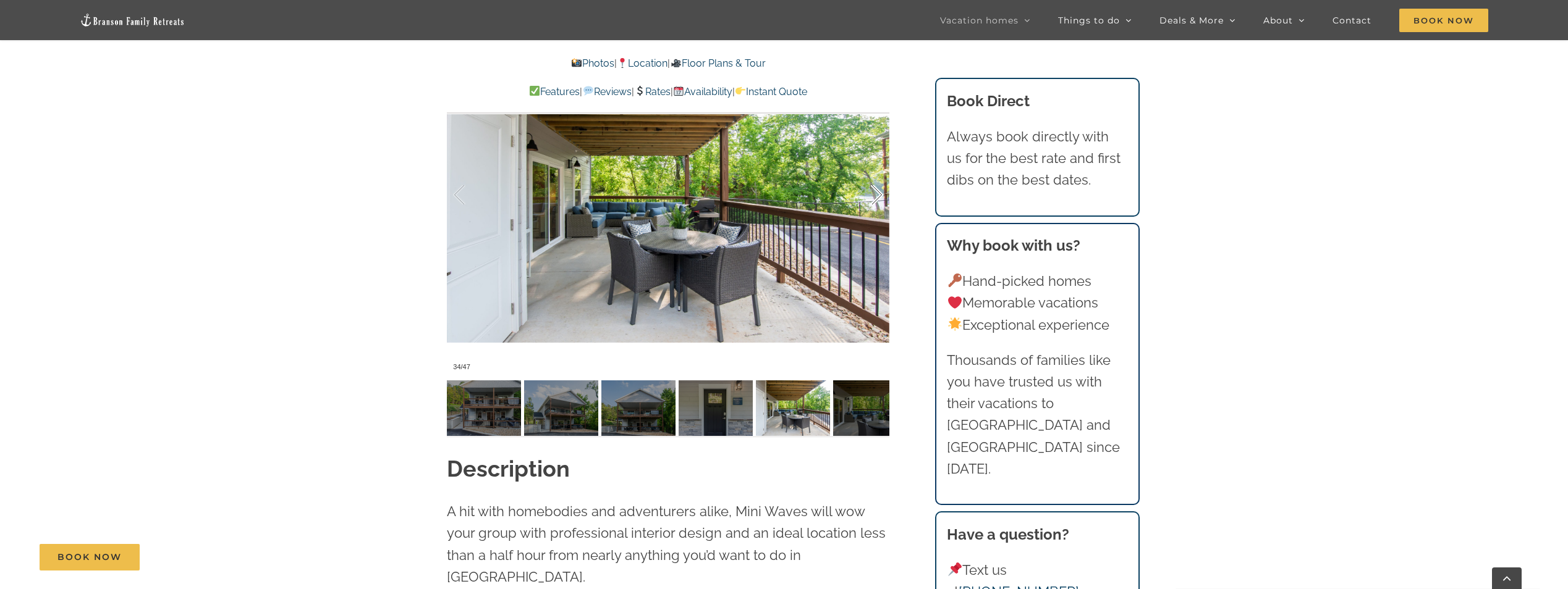
click at [873, 194] on div at bounding box center [864, 195] width 38 height 77
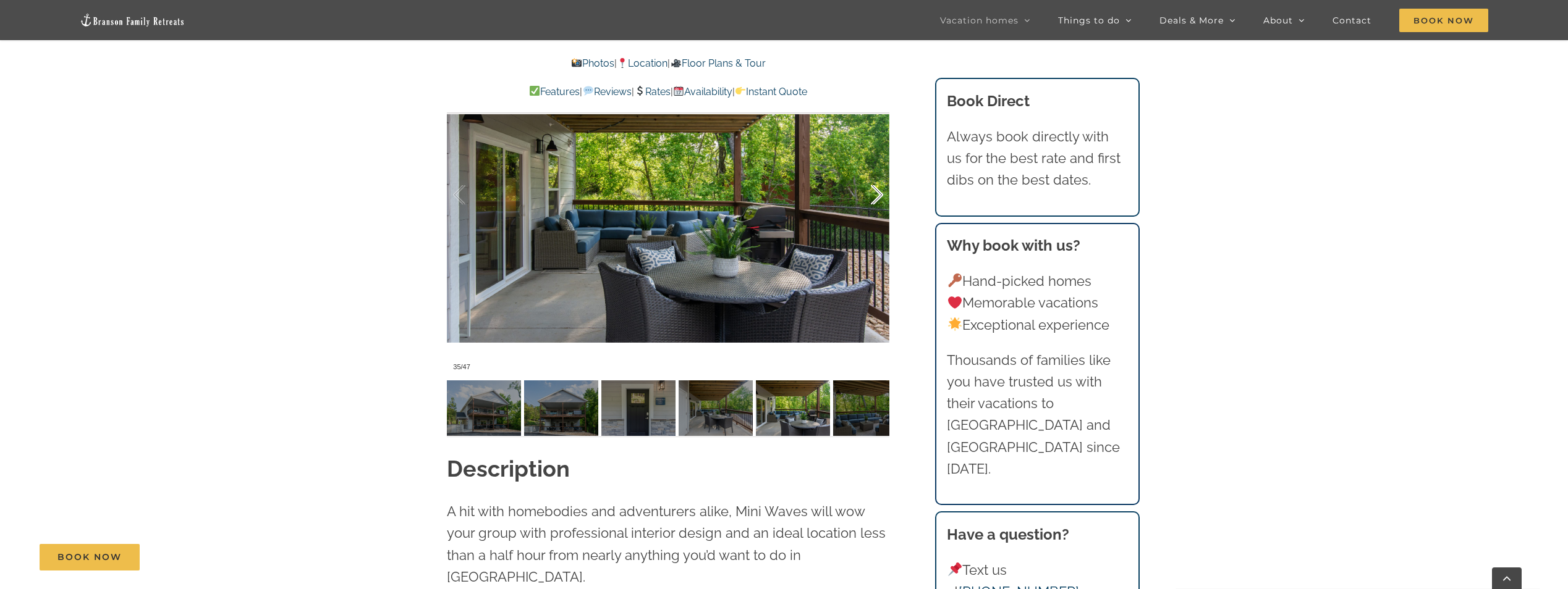
click at [873, 194] on div at bounding box center [864, 195] width 38 height 77
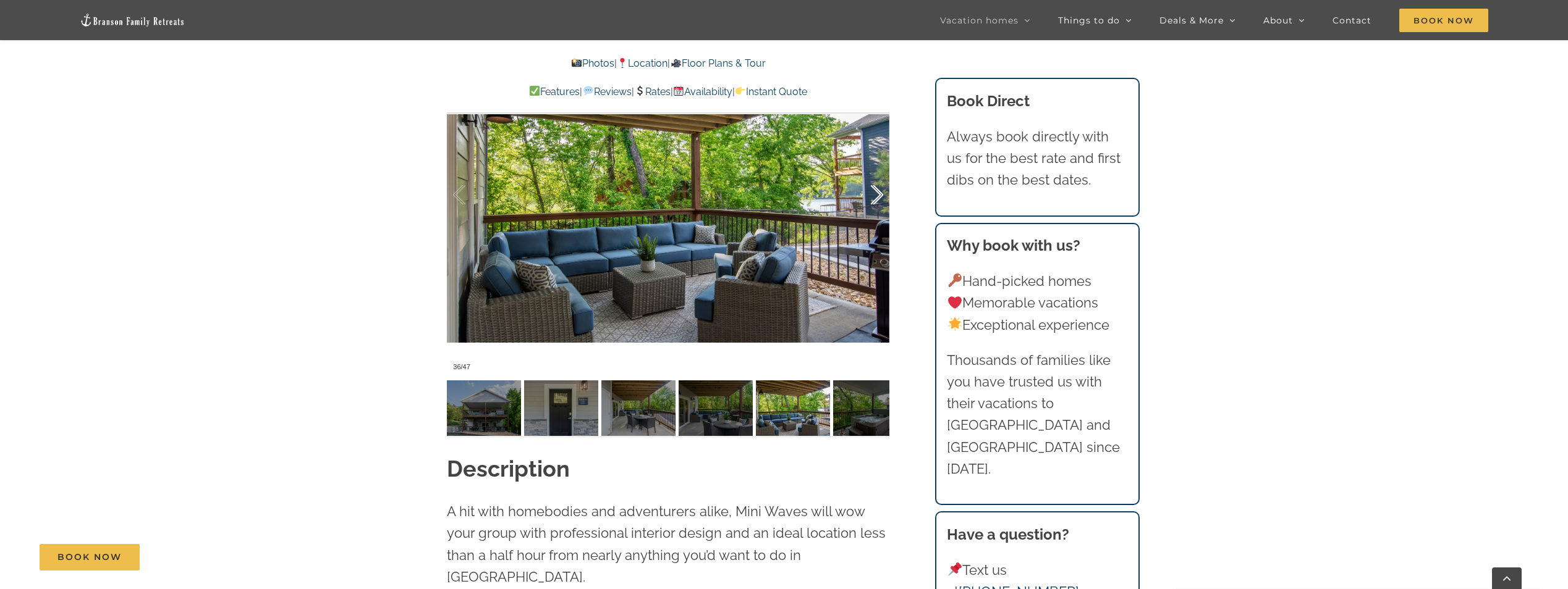
click at [873, 194] on div at bounding box center [864, 195] width 38 height 77
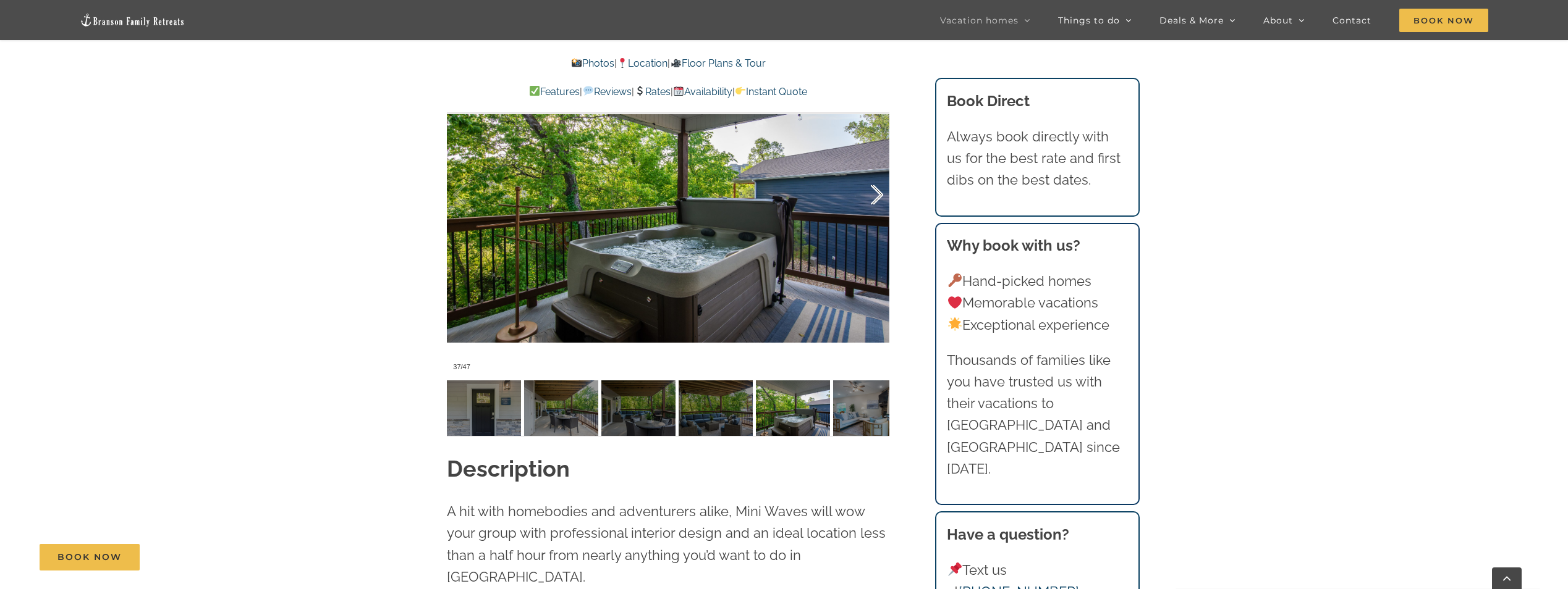
click at [873, 194] on div at bounding box center [864, 195] width 38 height 77
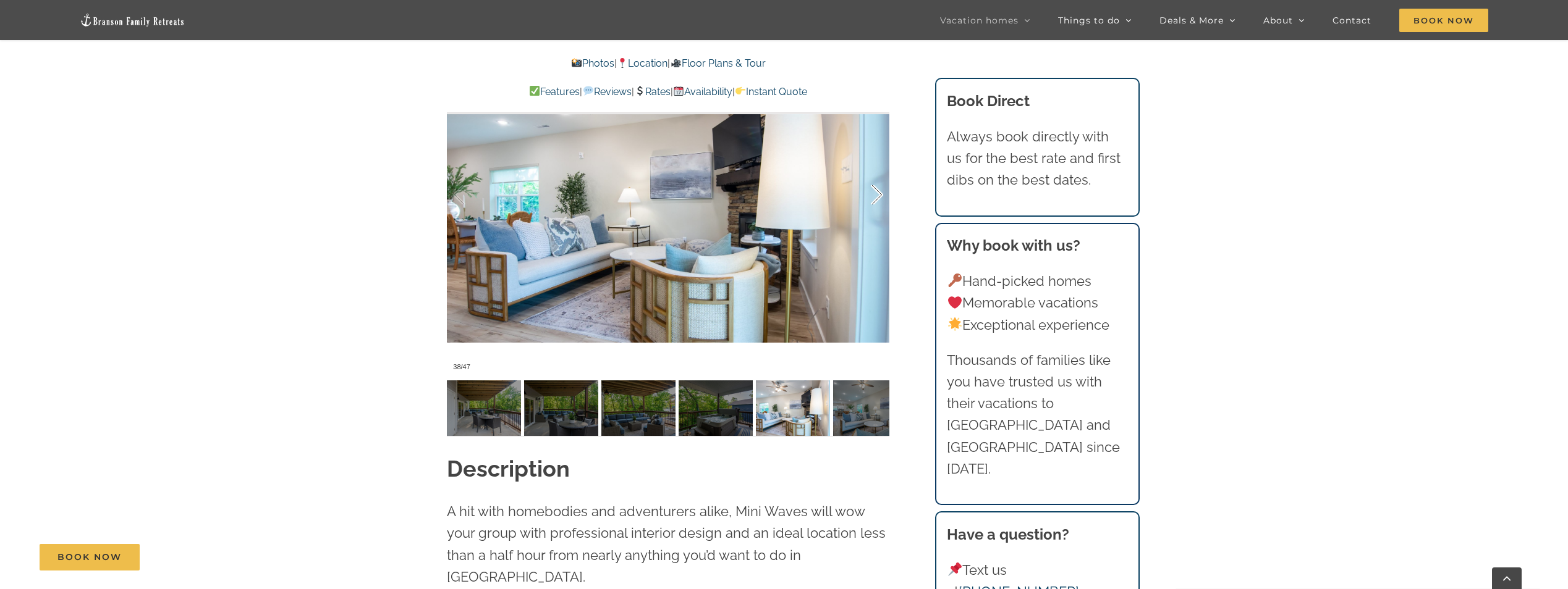
click at [873, 194] on div at bounding box center [864, 195] width 38 height 77
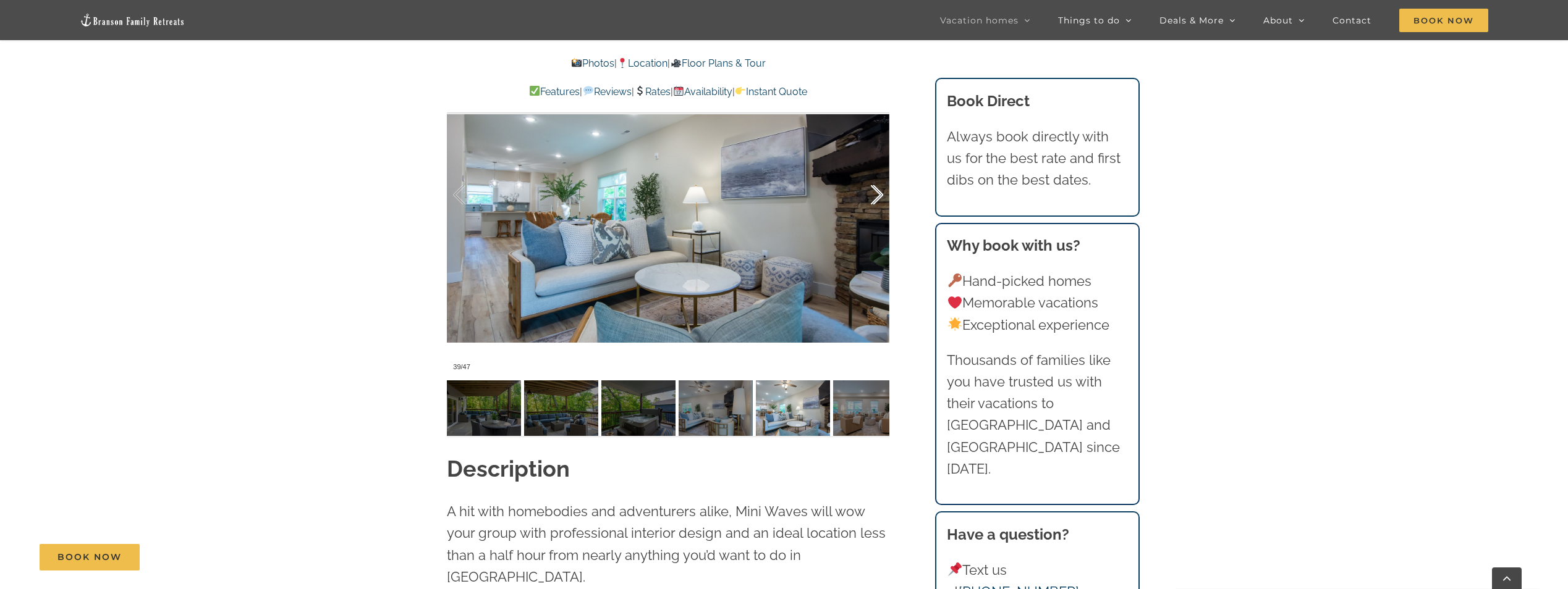
click at [873, 194] on div at bounding box center [864, 195] width 38 height 77
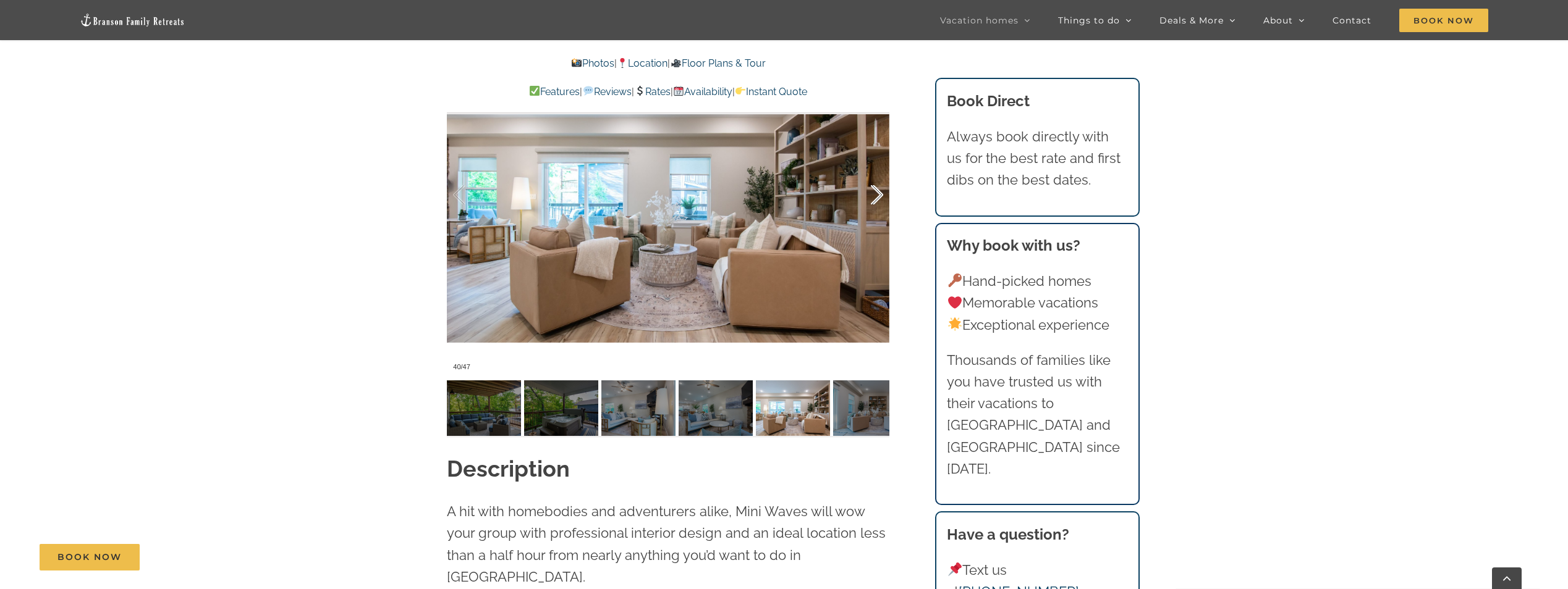
click at [873, 194] on div at bounding box center [864, 195] width 38 height 77
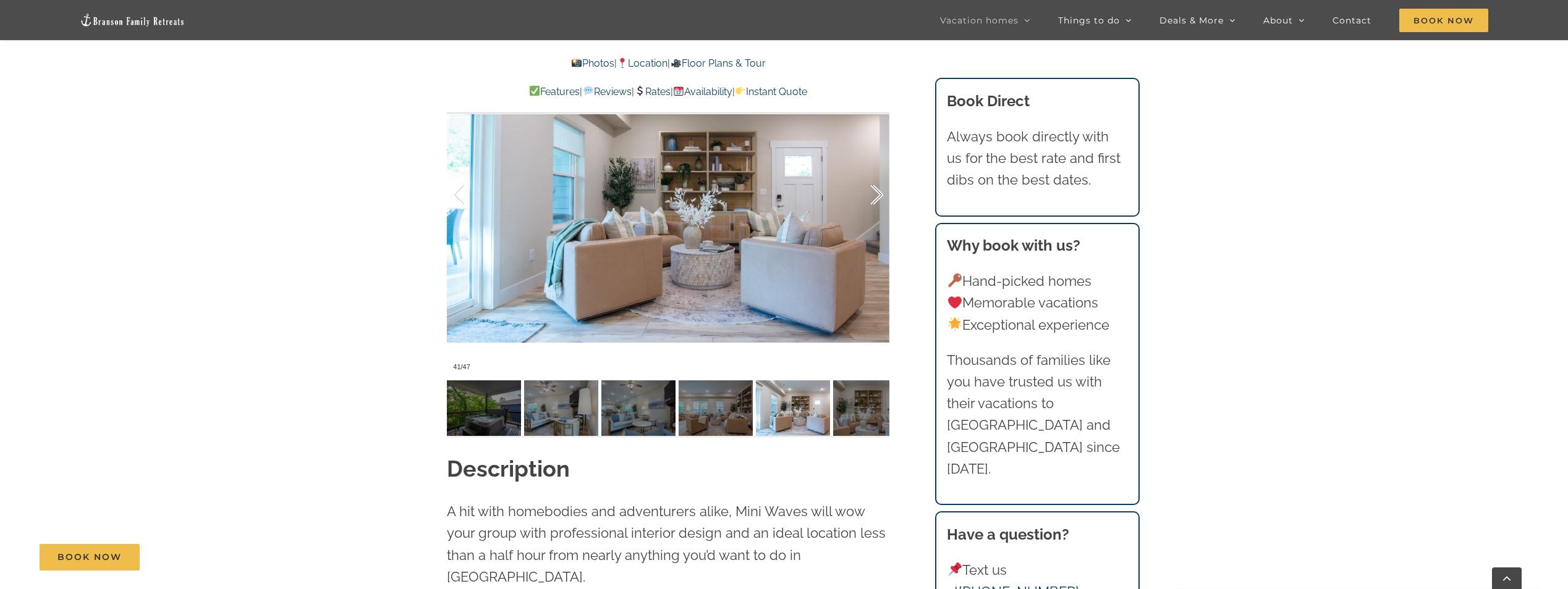
click at [873, 194] on div at bounding box center [864, 195] width 38 height 77
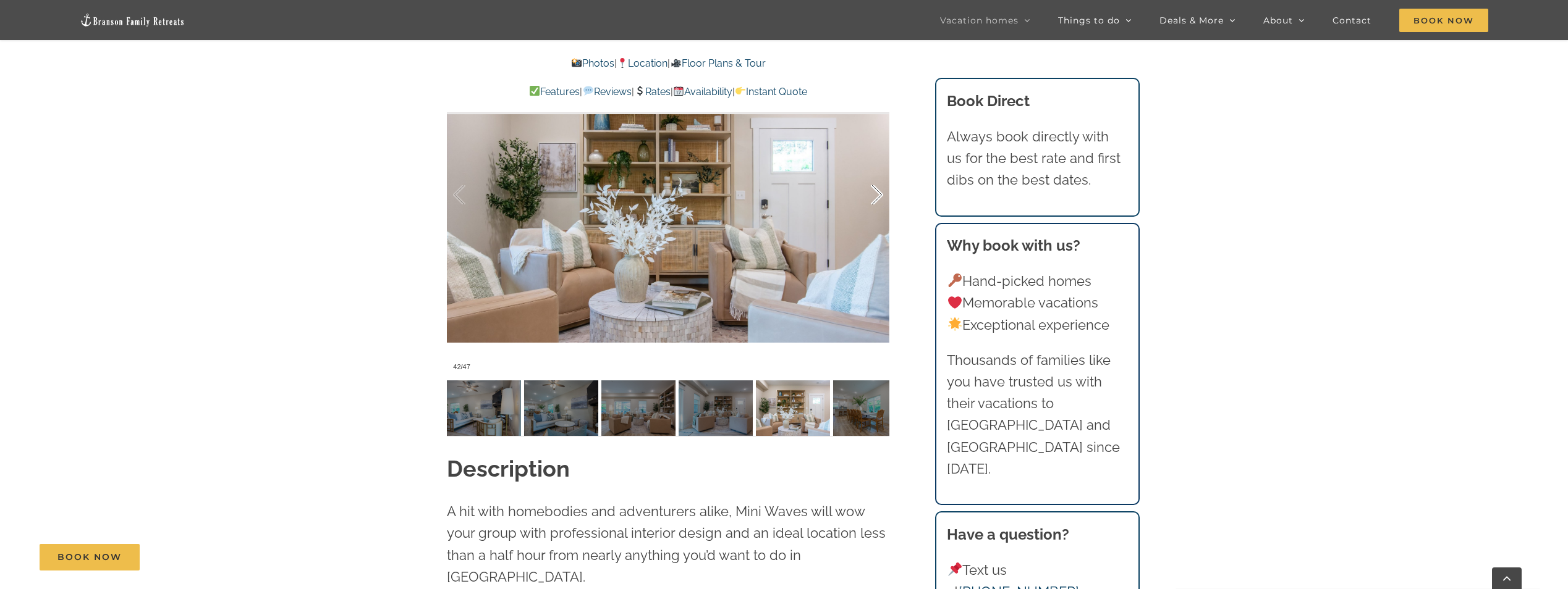
click at [873, 194] on div at bounding box center [864, 195] width 38 height 77
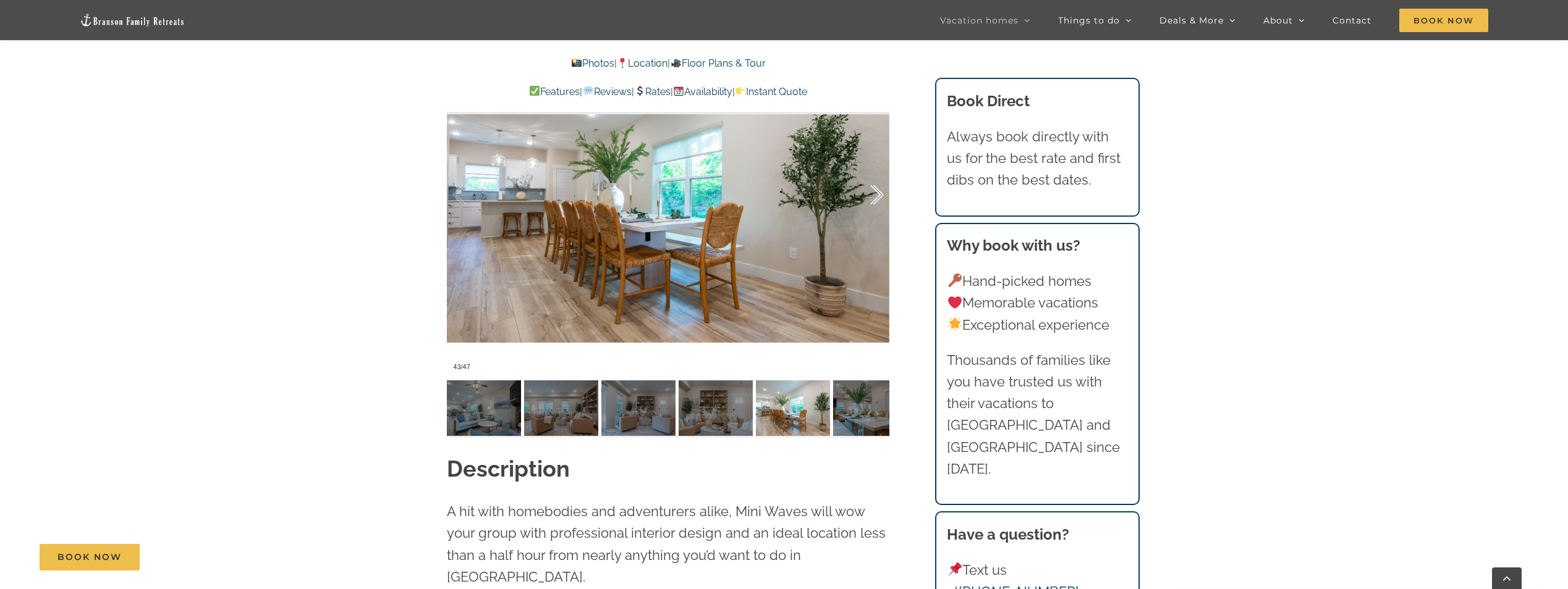
click at [873, 194] on div at bounding box center [864, 195] width 38 height 77
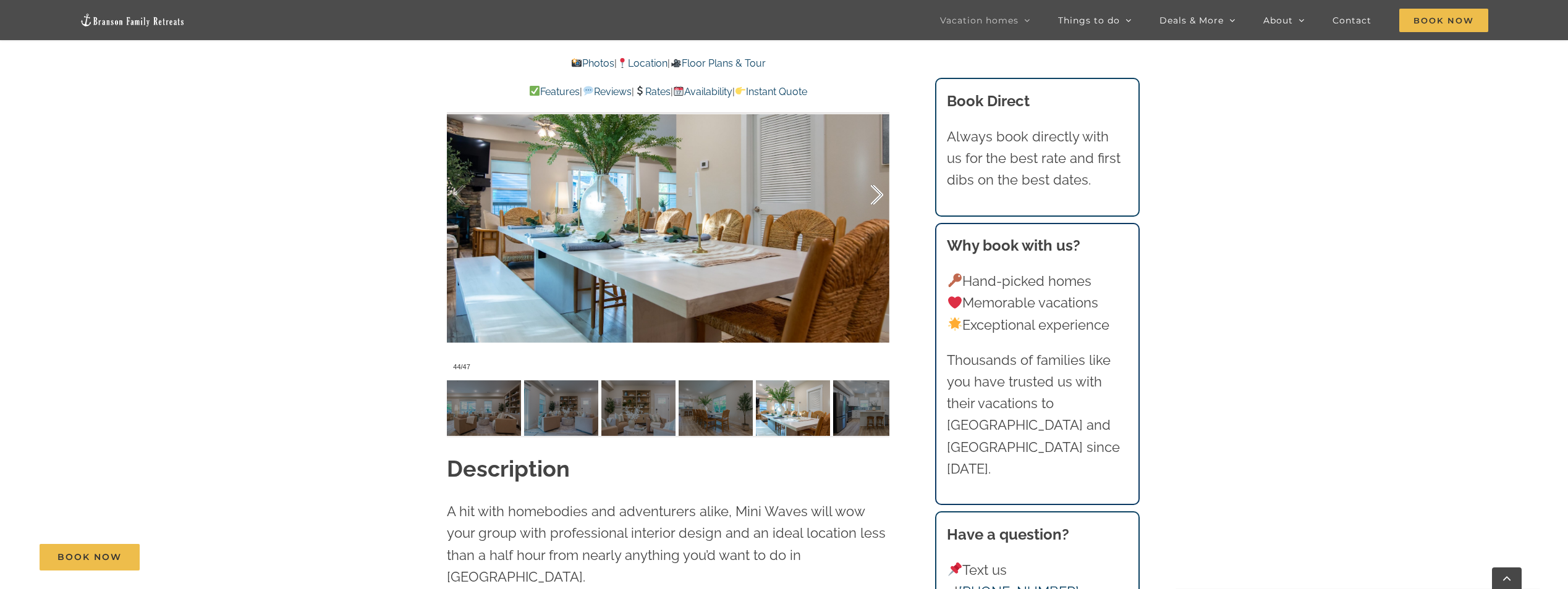
click at [873, 194] on div at bounding box center [864, 195] width 38 height 77
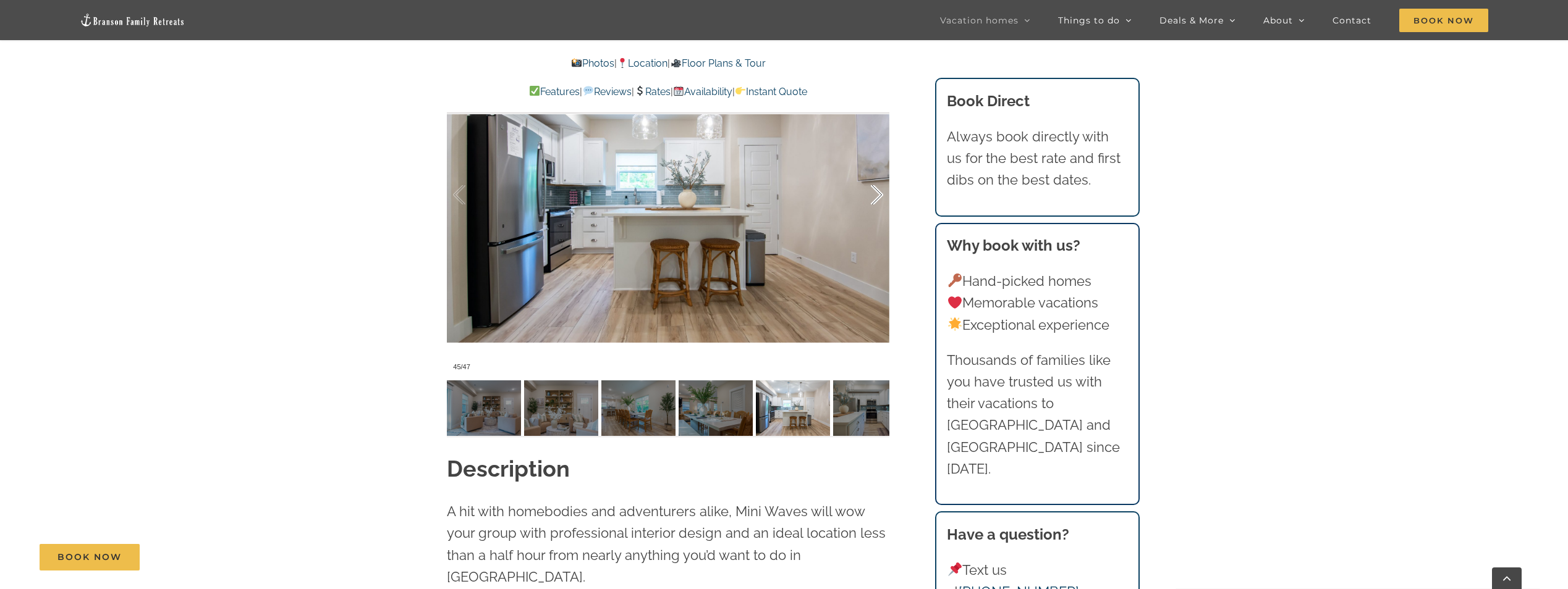
click at [873, 194] on div at bounding box center [864, 195] width 38 height 77
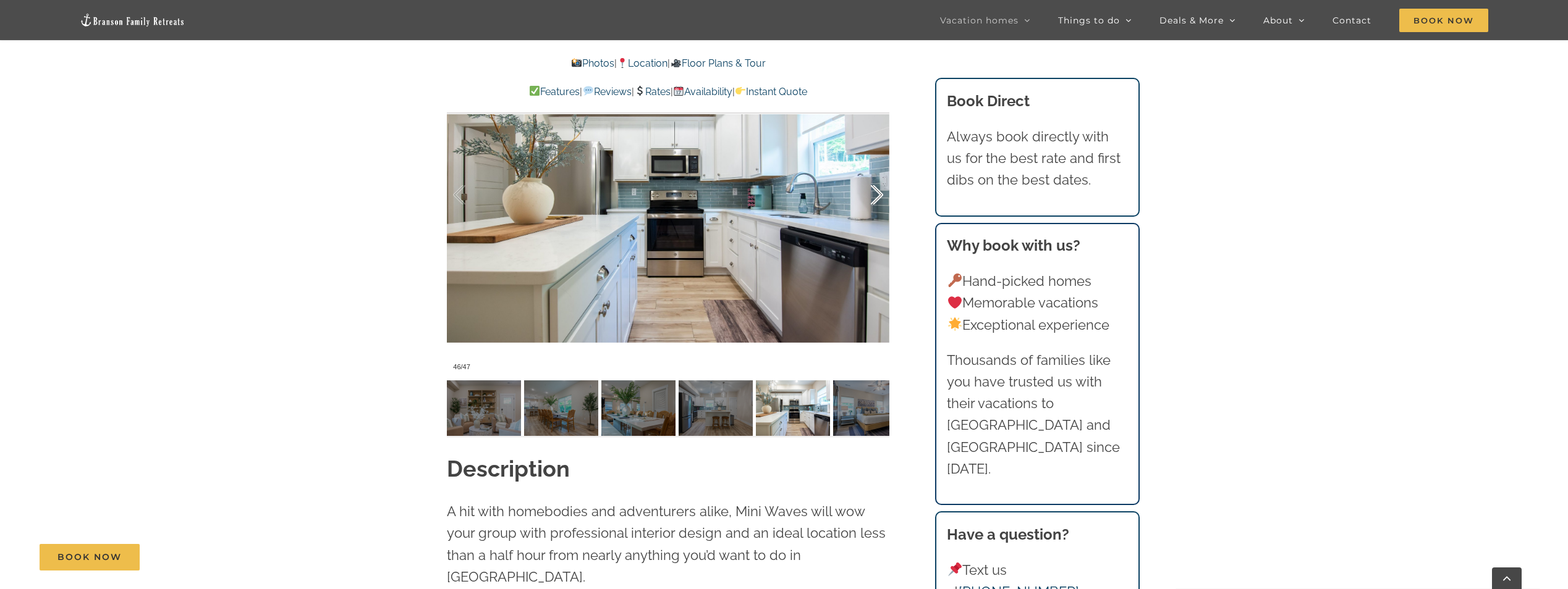
click at [873, 194] on div at bounding box center [864, 195] width 38 height 77
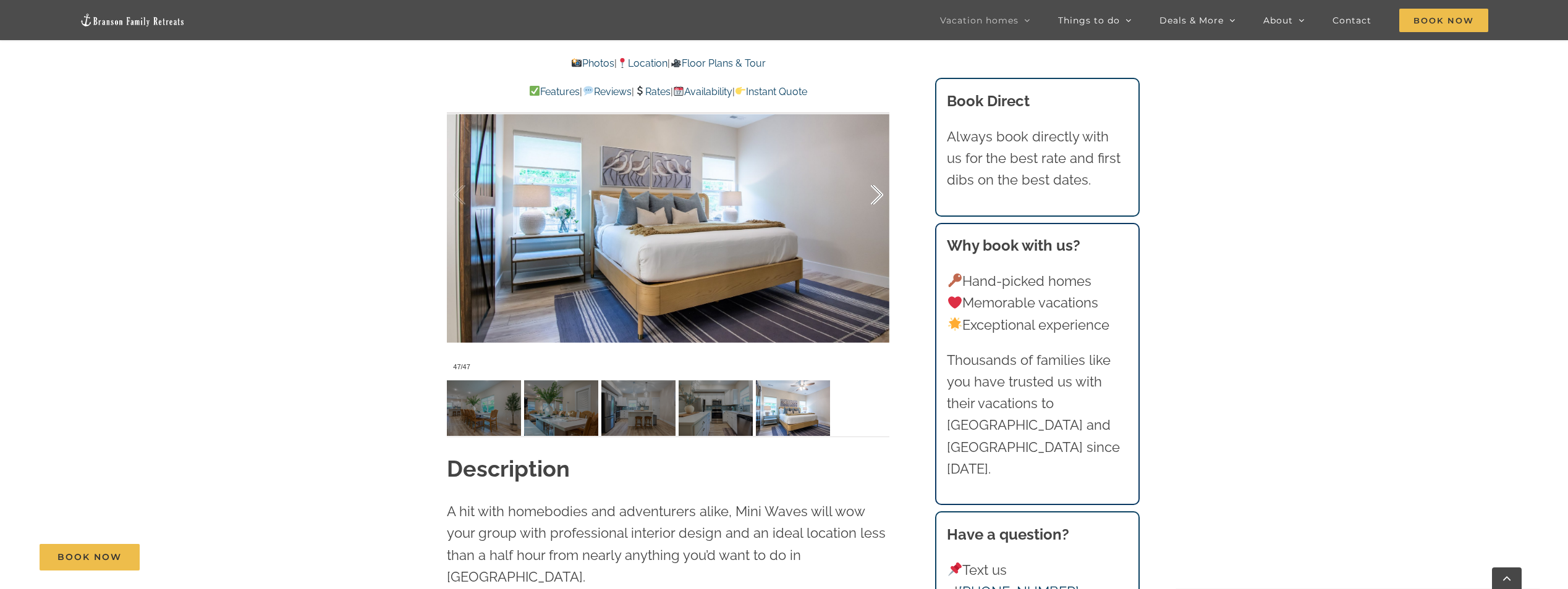
click at [873, 194] on div at bounding box center [864, 195] width 38 height 77
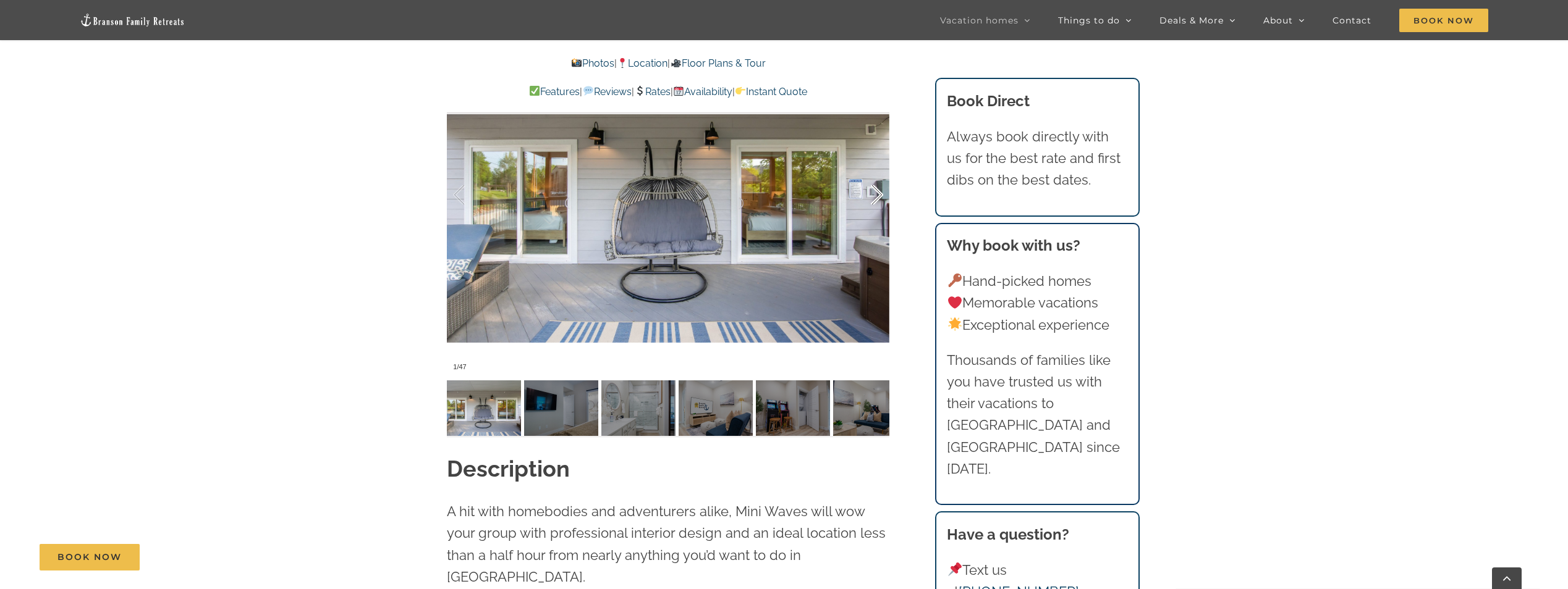
click at [873, 194] on div at bounding box center [864, 195] width 38 height 77
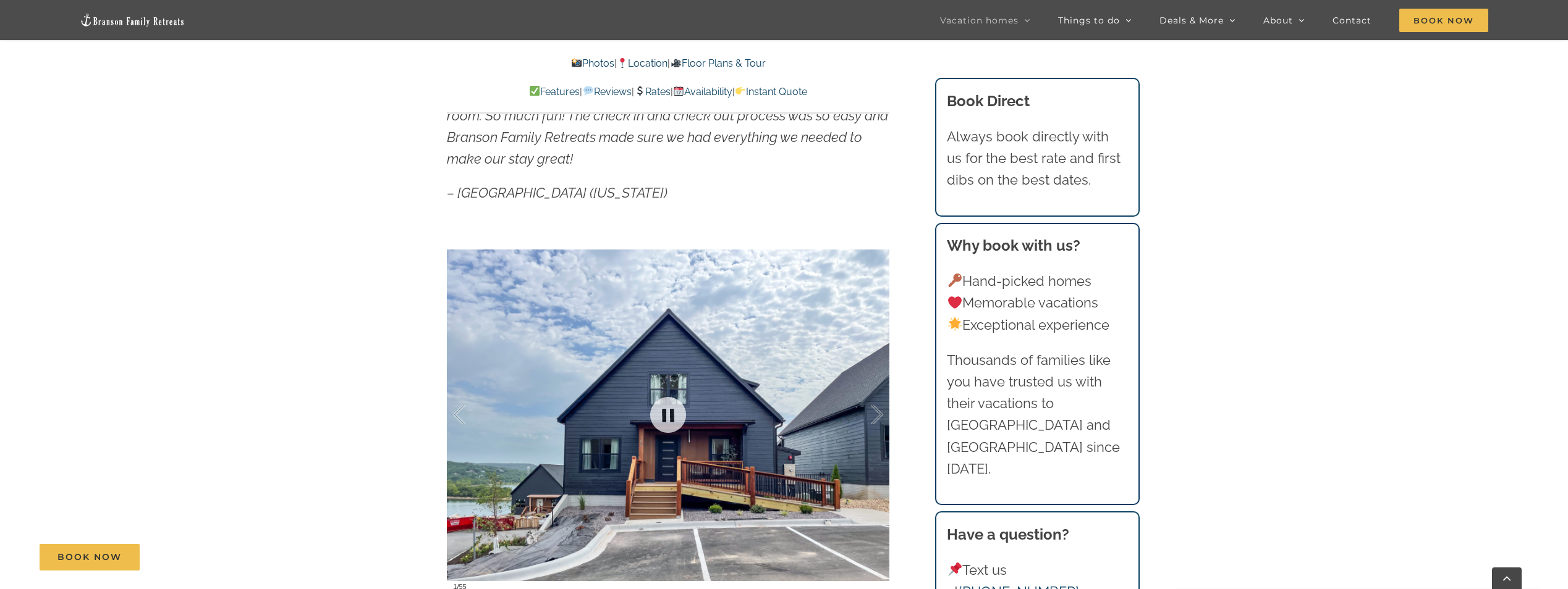
scroll to position [988, 0]
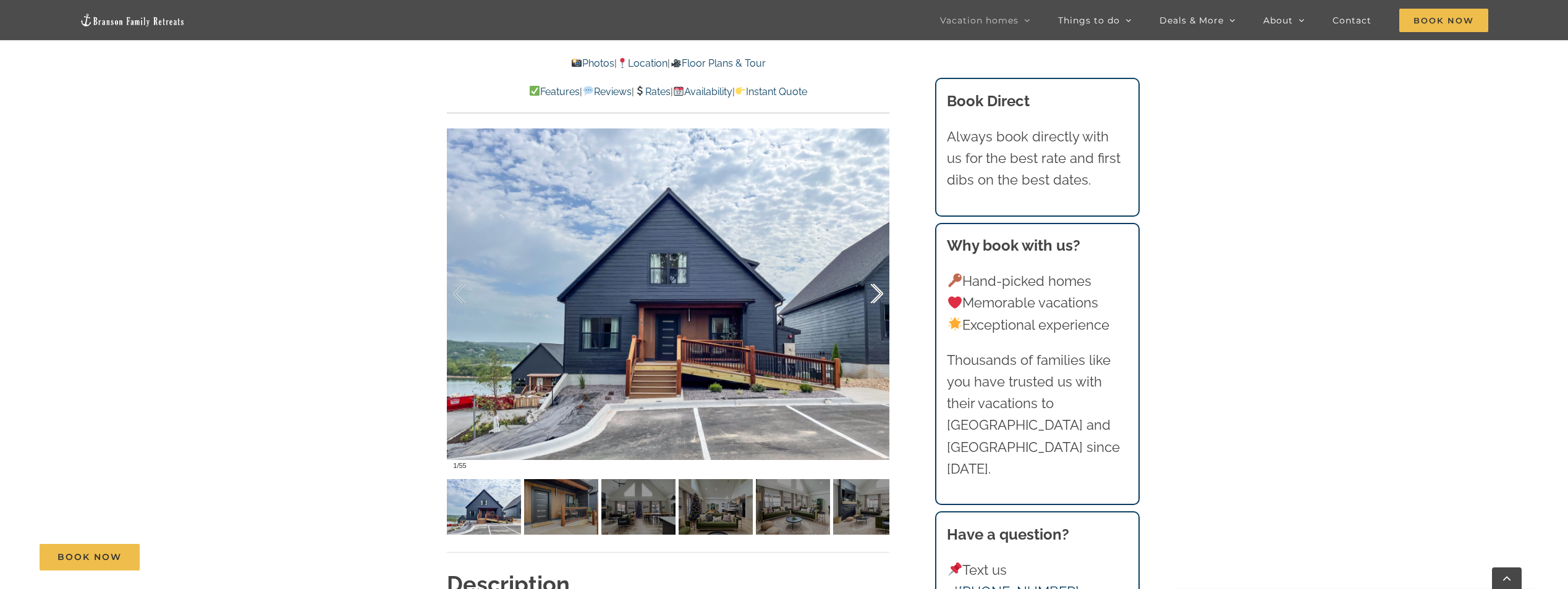
click at [874, 302] on div at bounding box center [864, 294] width 38 height 77
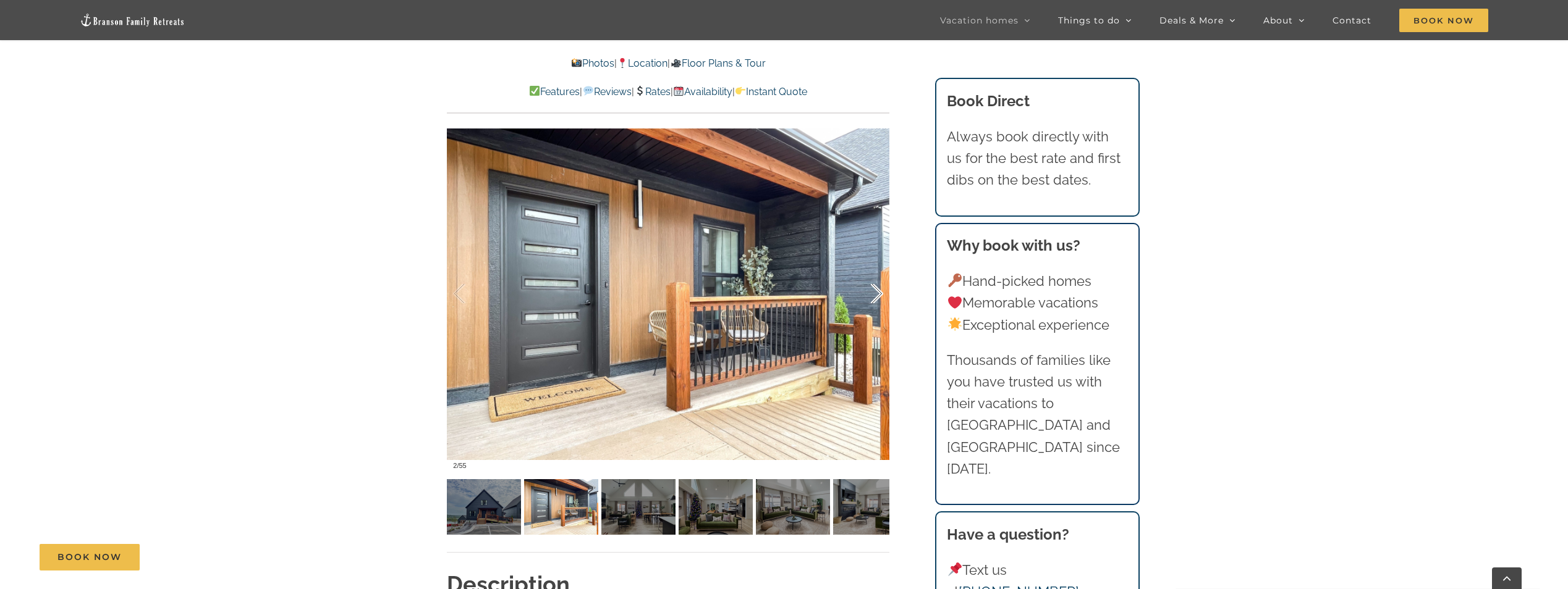
click at [874, 302] on div at bounding box center [864, 294] width 38 height 77
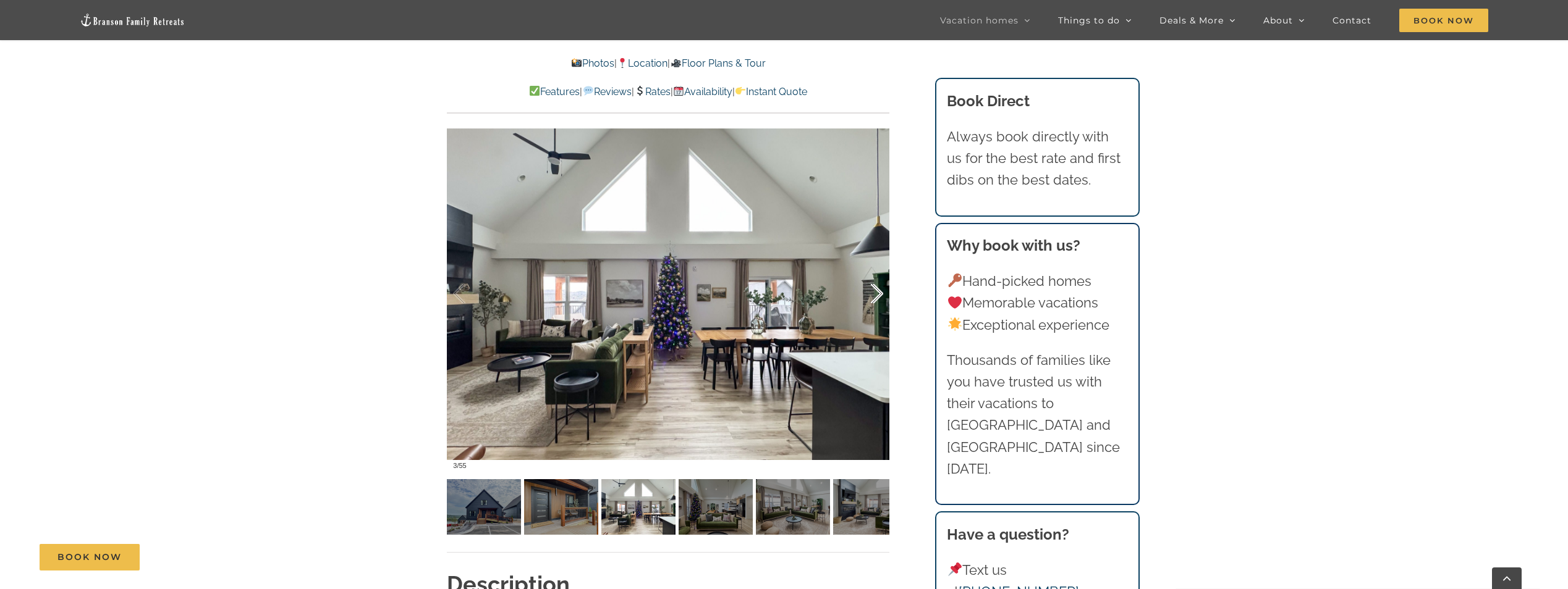
click at [874, 302] on div at bounding box center [864, 294] width 38 height 77
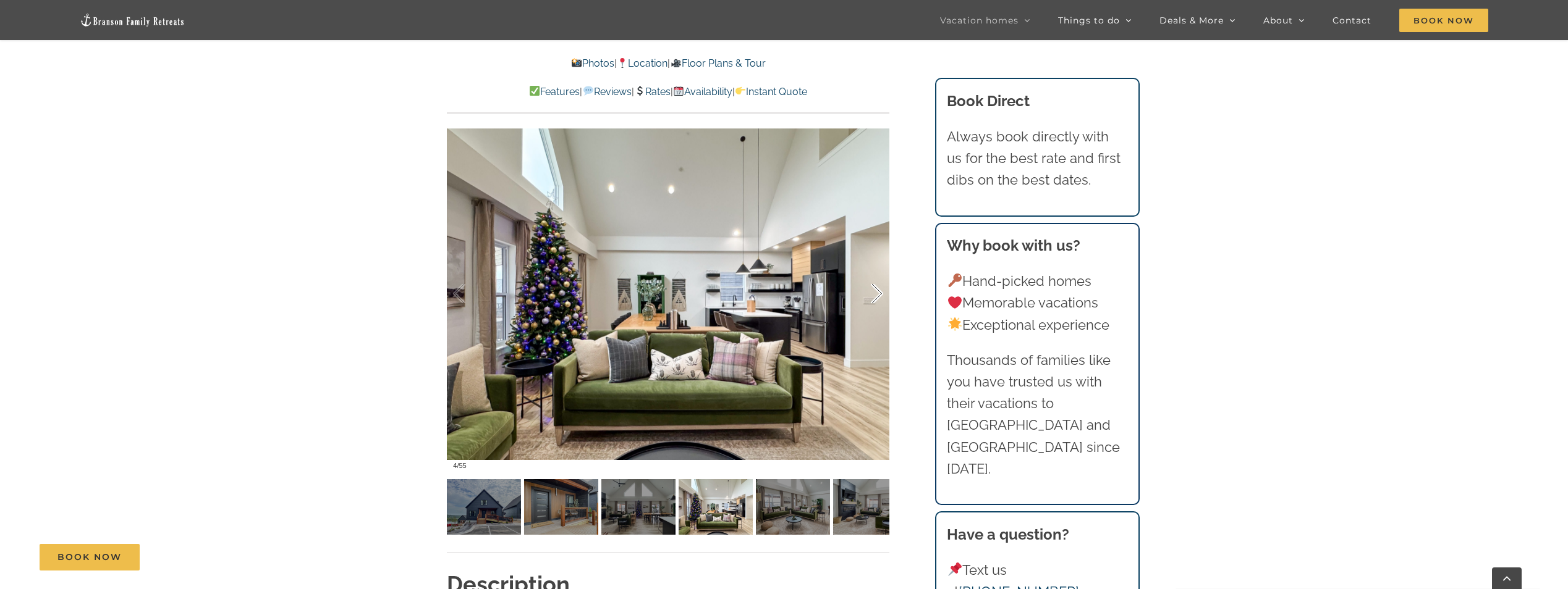
click at [874, 302] on div at bounding box center [864, 294] width 38 height 77
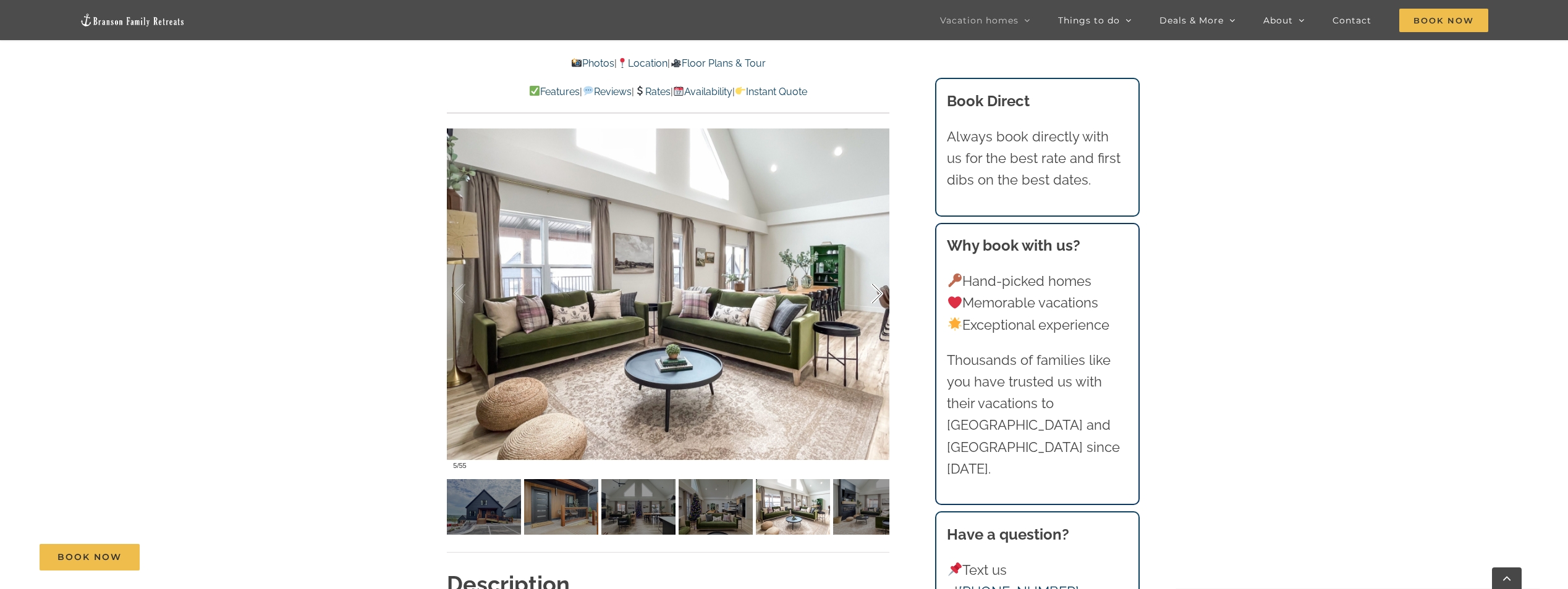
click at [874, 302] on div at bounding box center [864, 294] width 38 height 77
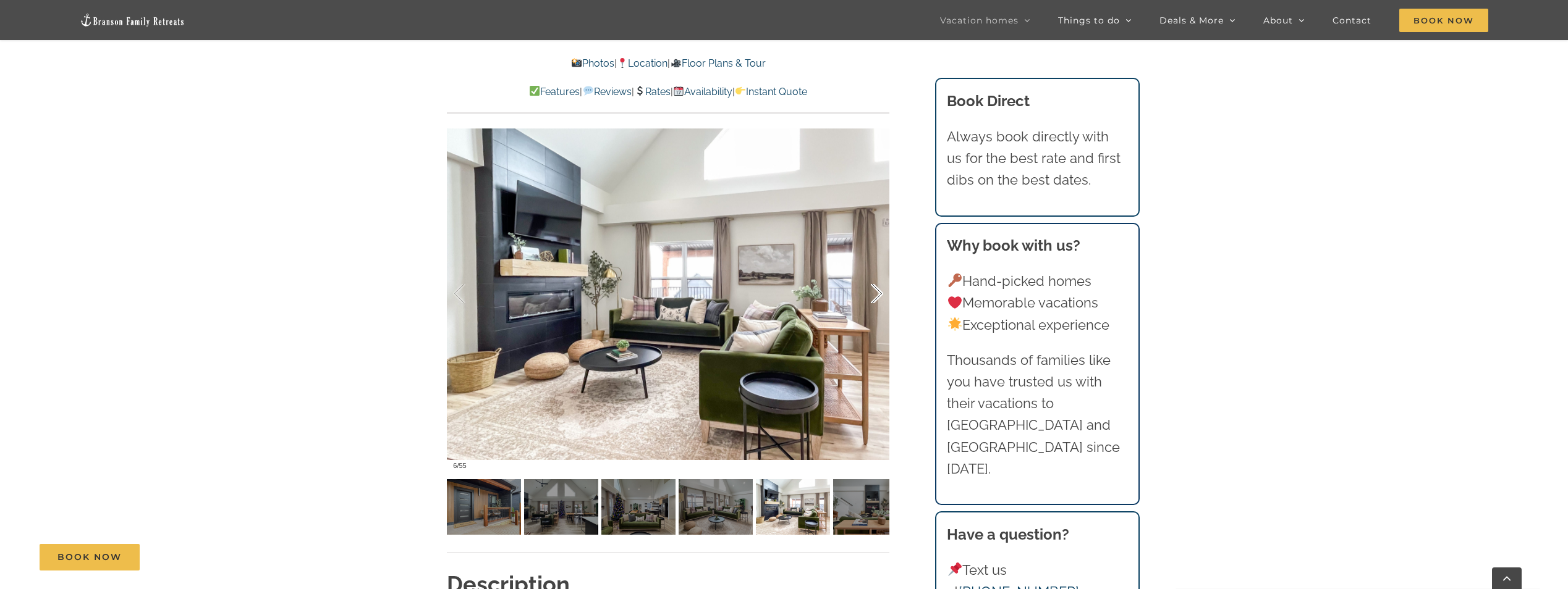
click at [874, 302] on div at bounding box center [864, 294] width 38 height 77
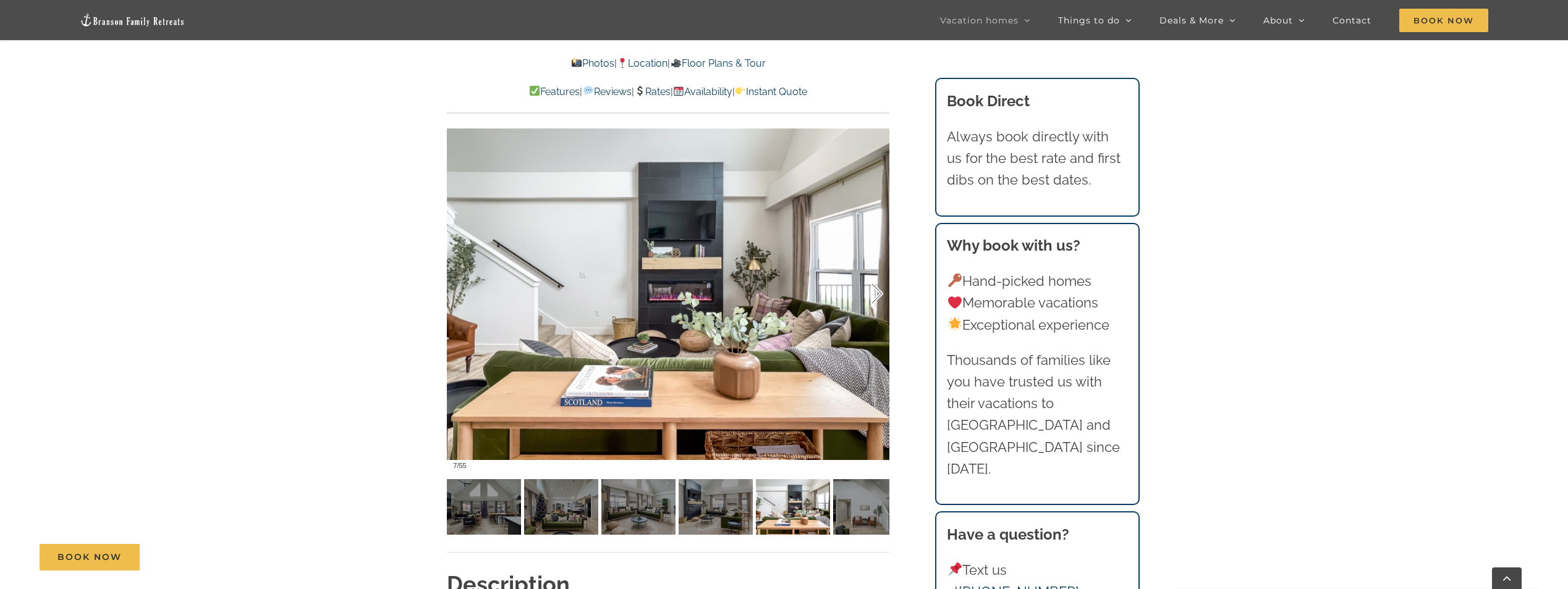
click at [874, 302] on div at bounding box center [864, 294] width 38 height 77
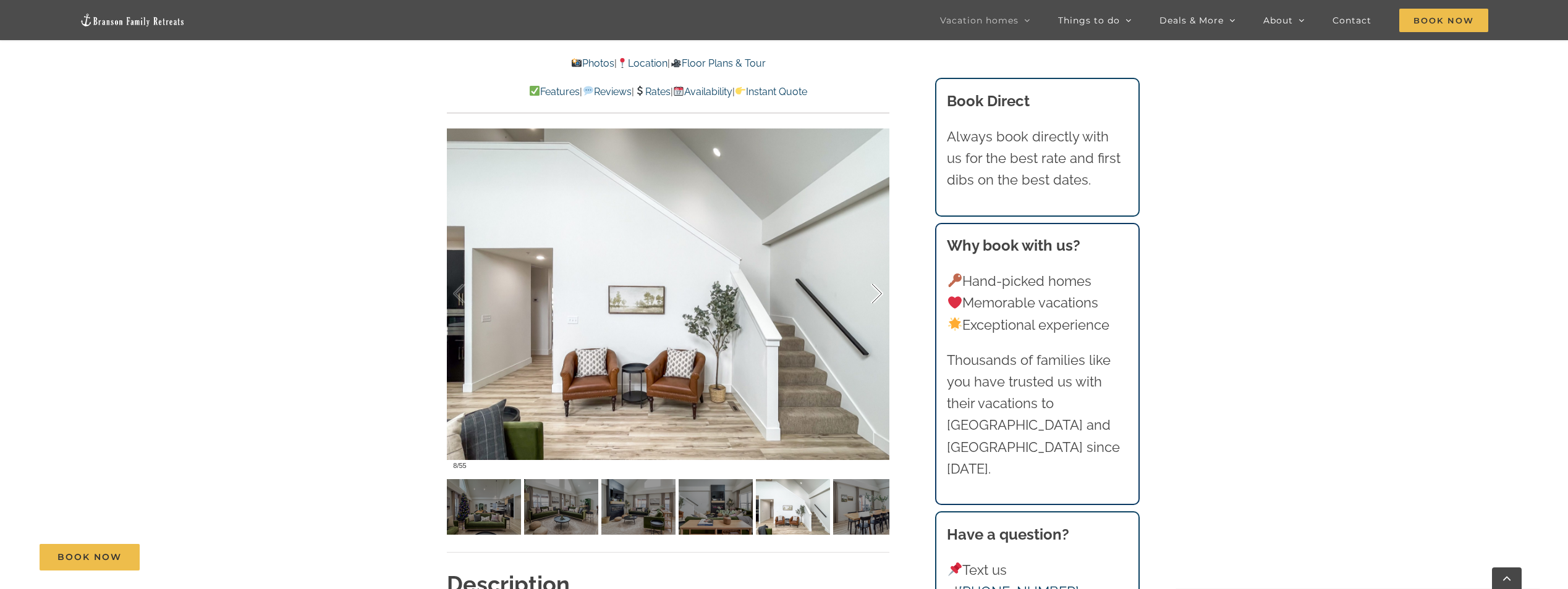
click at [874, 302] on div at bounding box center [864, 294] width 38 height 77
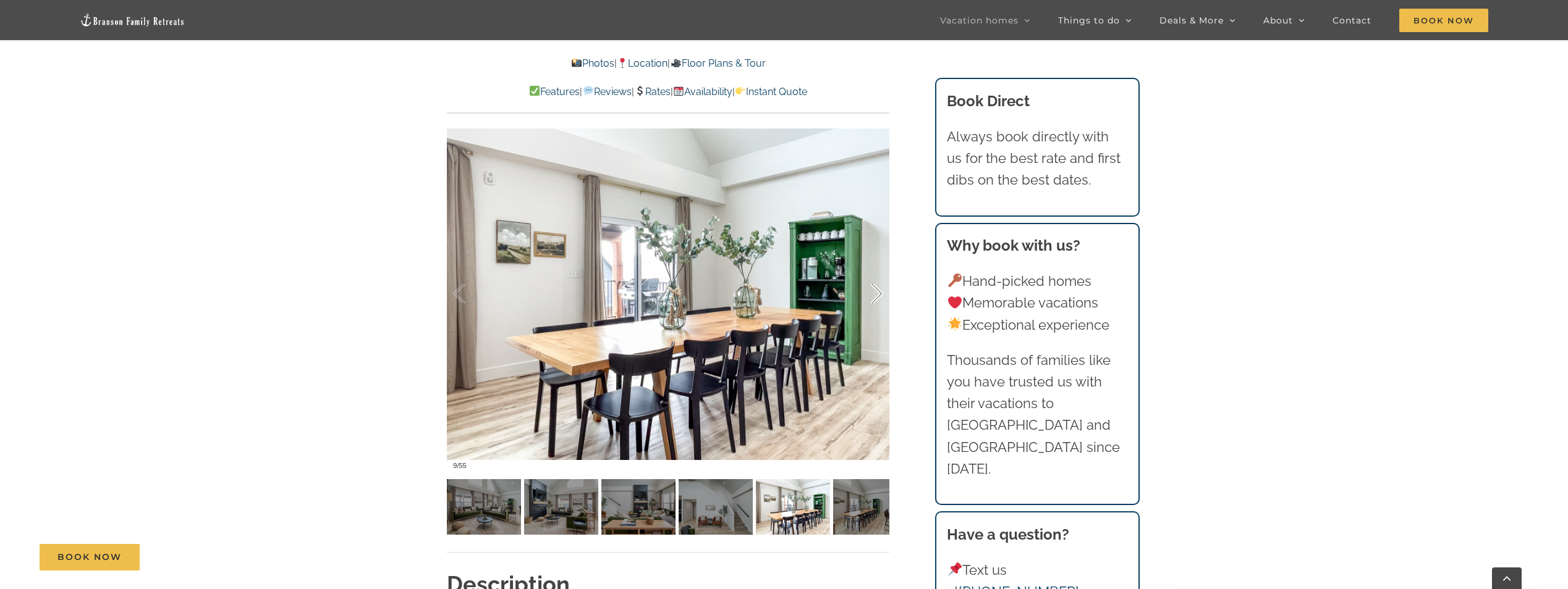
click at [874, 302] on div at bounding box center [864, 294] width 38 height 77
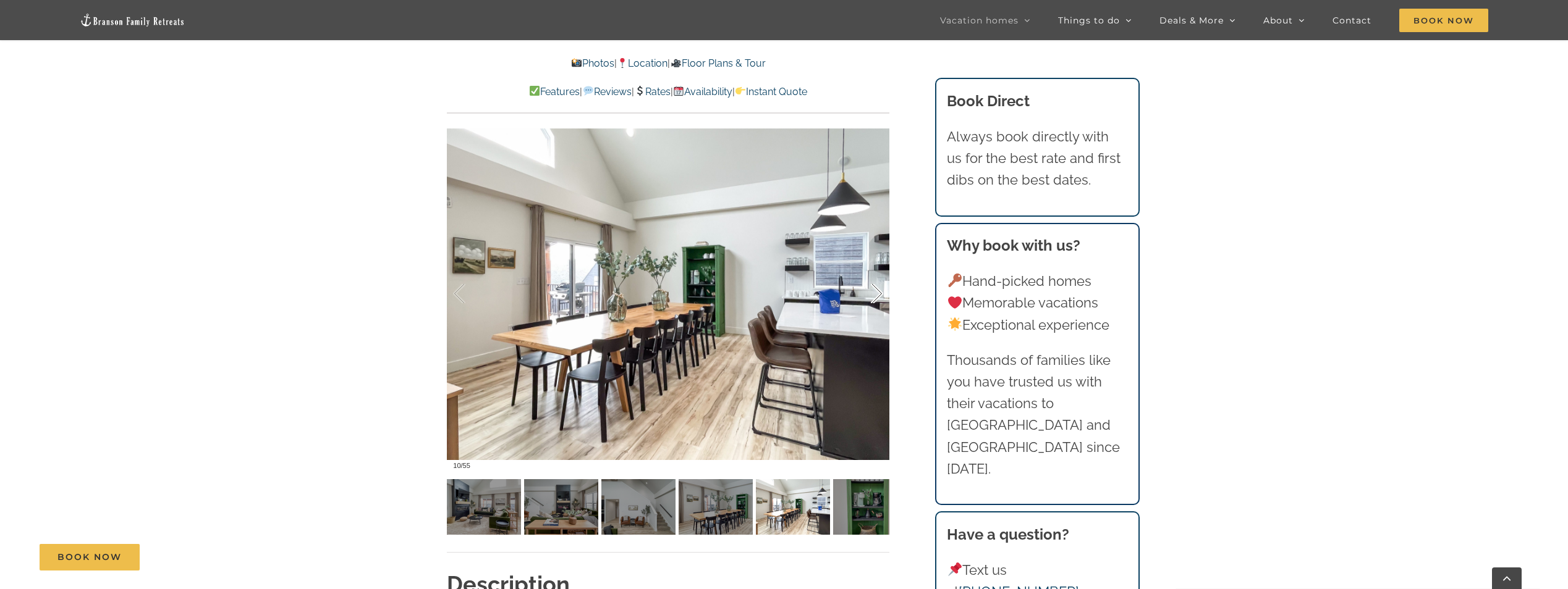
click at [874, 302] on div at bounding box center [864, 294] width 38 height 77
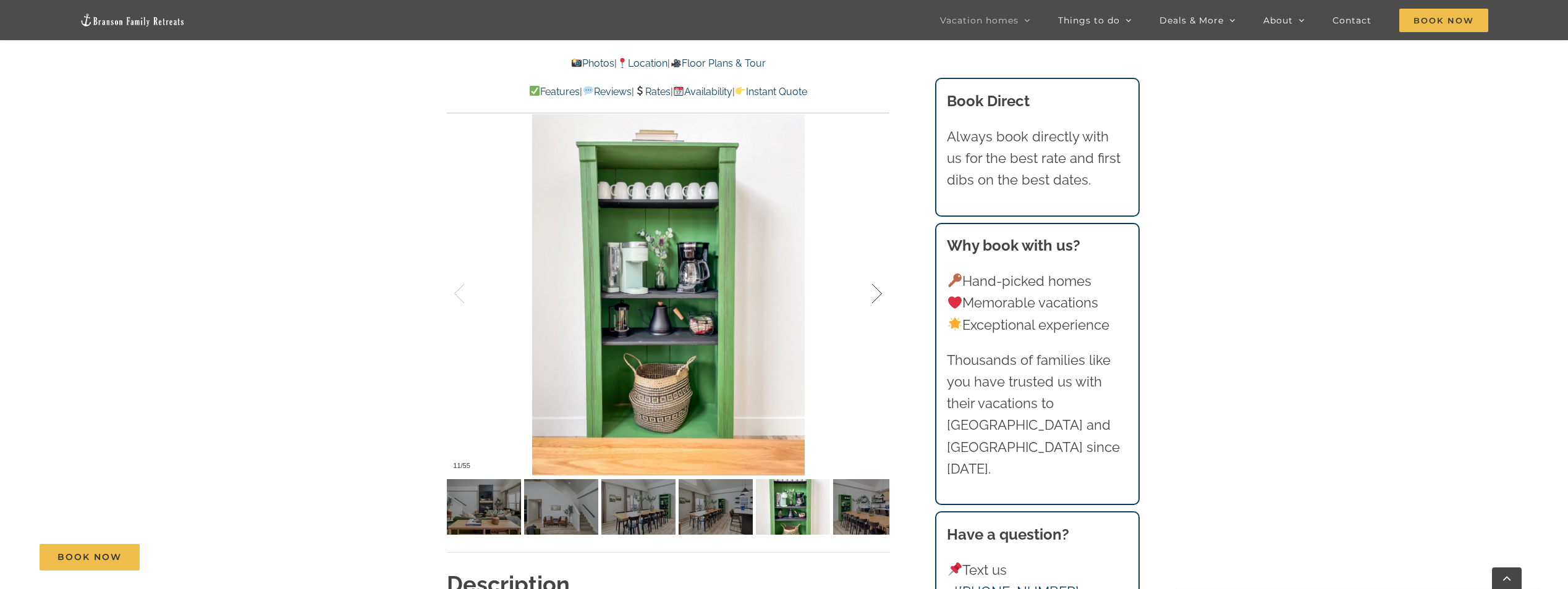
click at [874, 302] on div at bounding box center [864, 294] width 38 height 77
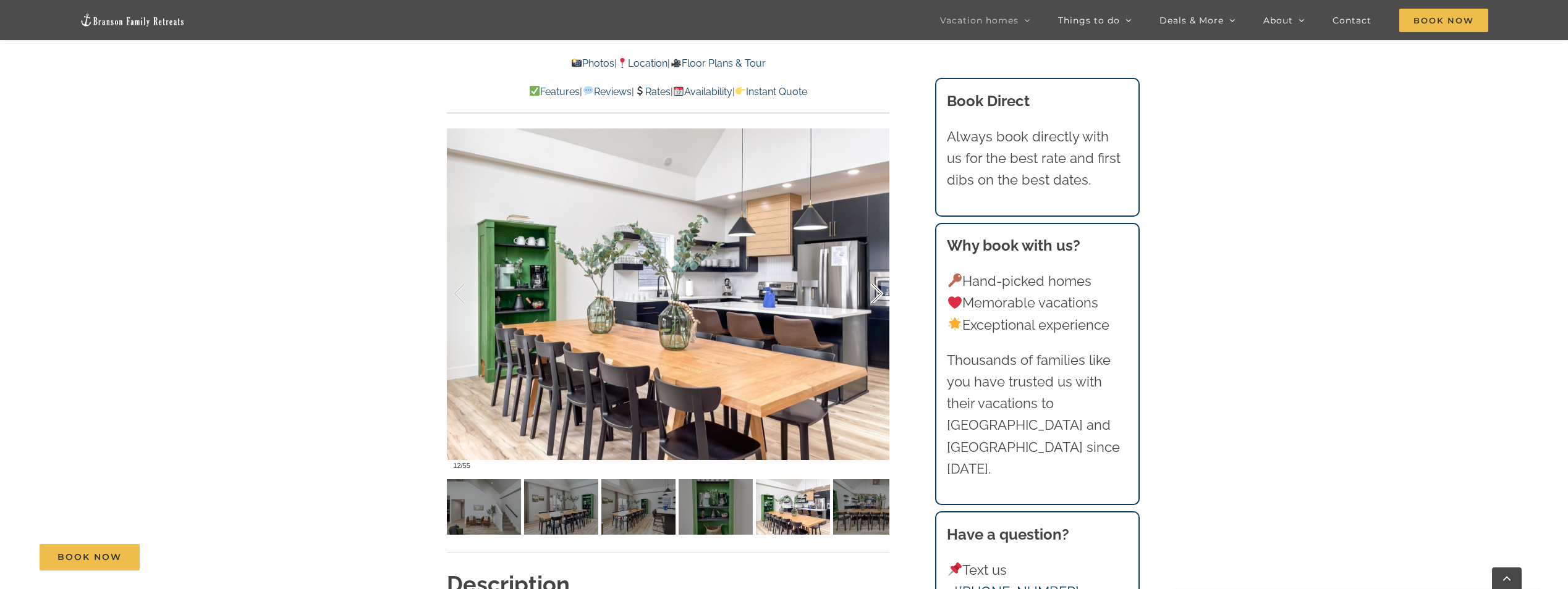
click at [874, 302] on div at bounding box center [864, 294] width 38 height 77
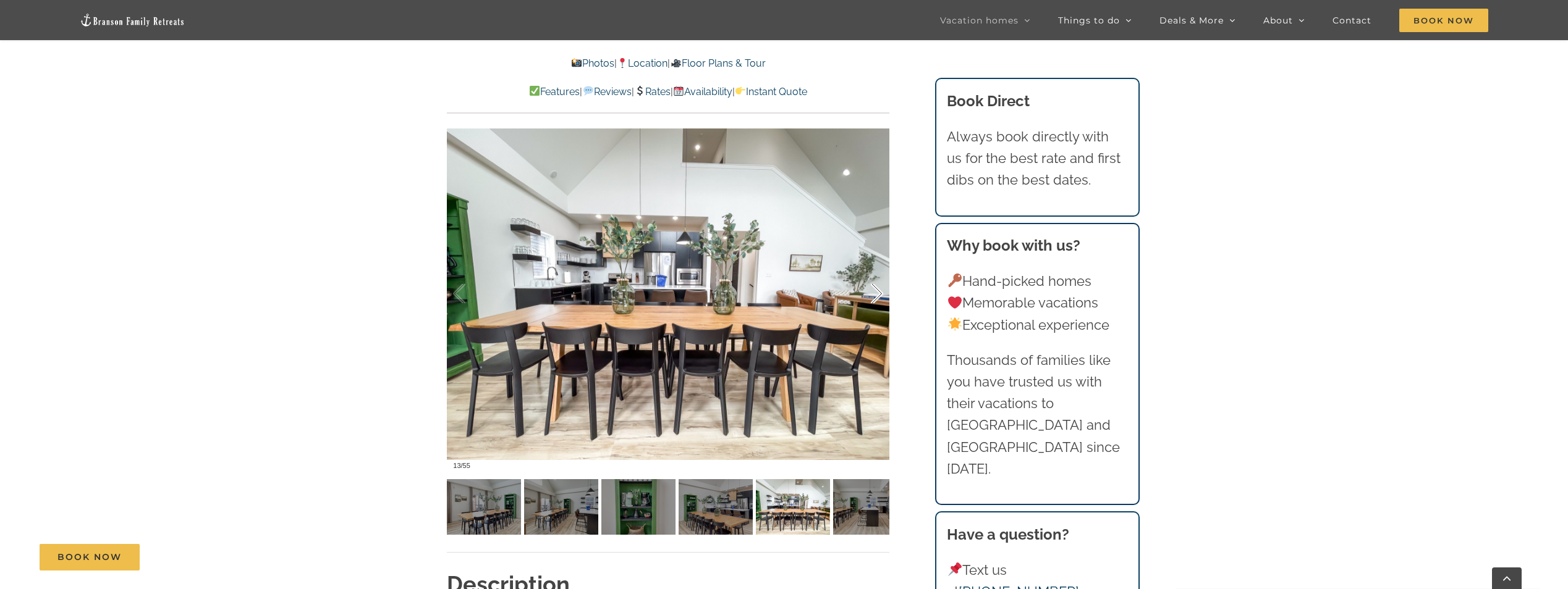
click at [874, 302] on div at bounding box center [864, 294] width 38 height 77
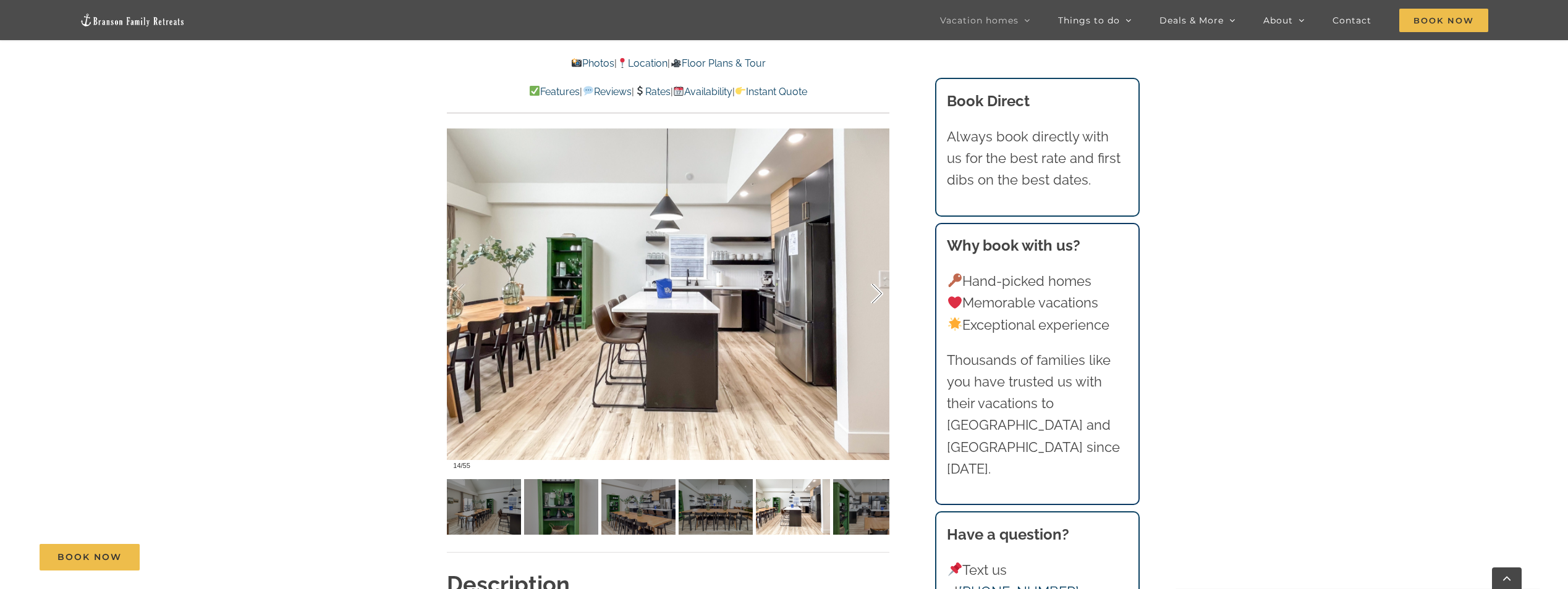
click at [874, 302] on div at bounding box center [864, 294] width 38 height 77
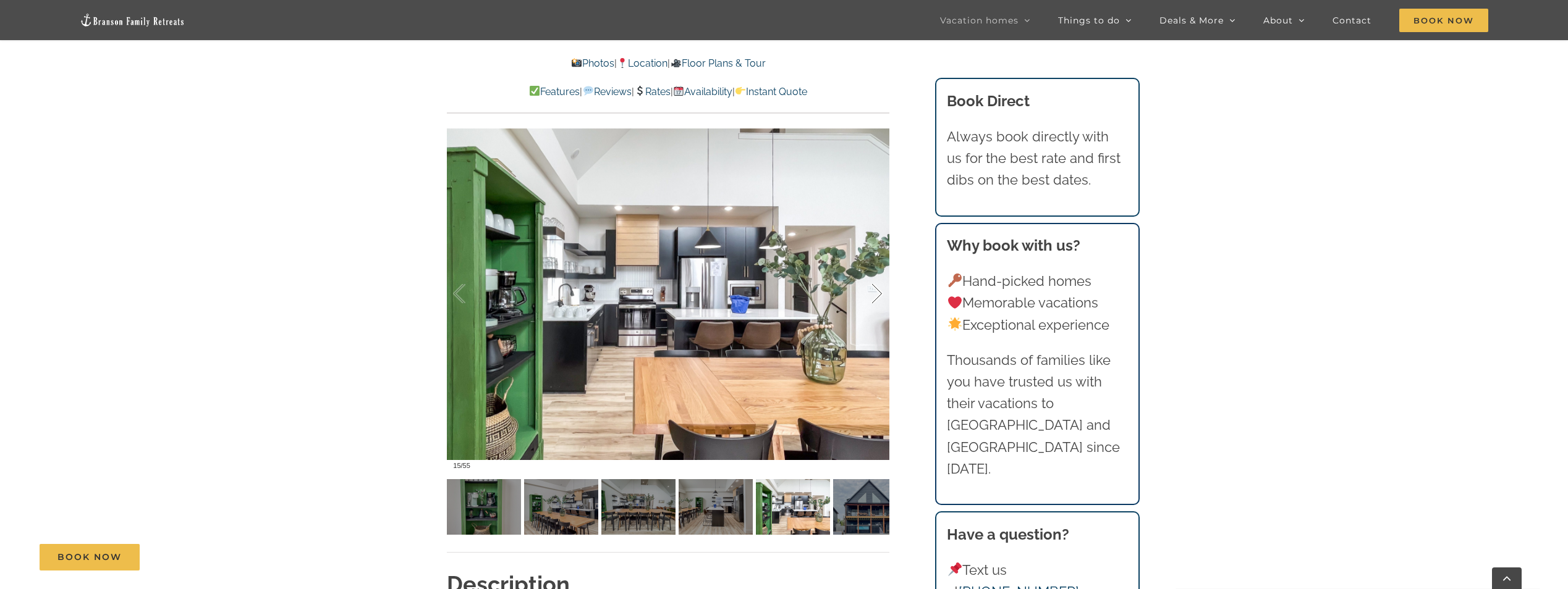
click at [874, 302] on div at bounding box center [864, 294] width 38 height 77
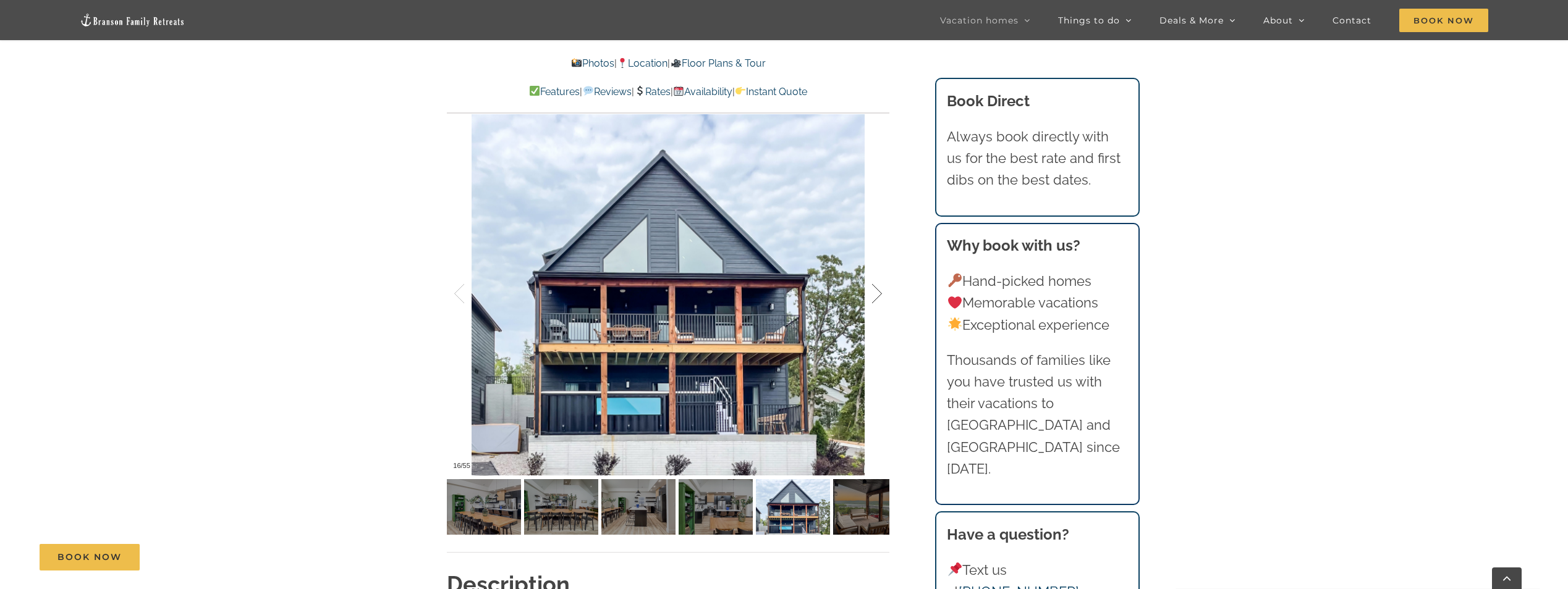
click at [874, 302] on div at bounding box center [864, 294] width 38 height 77
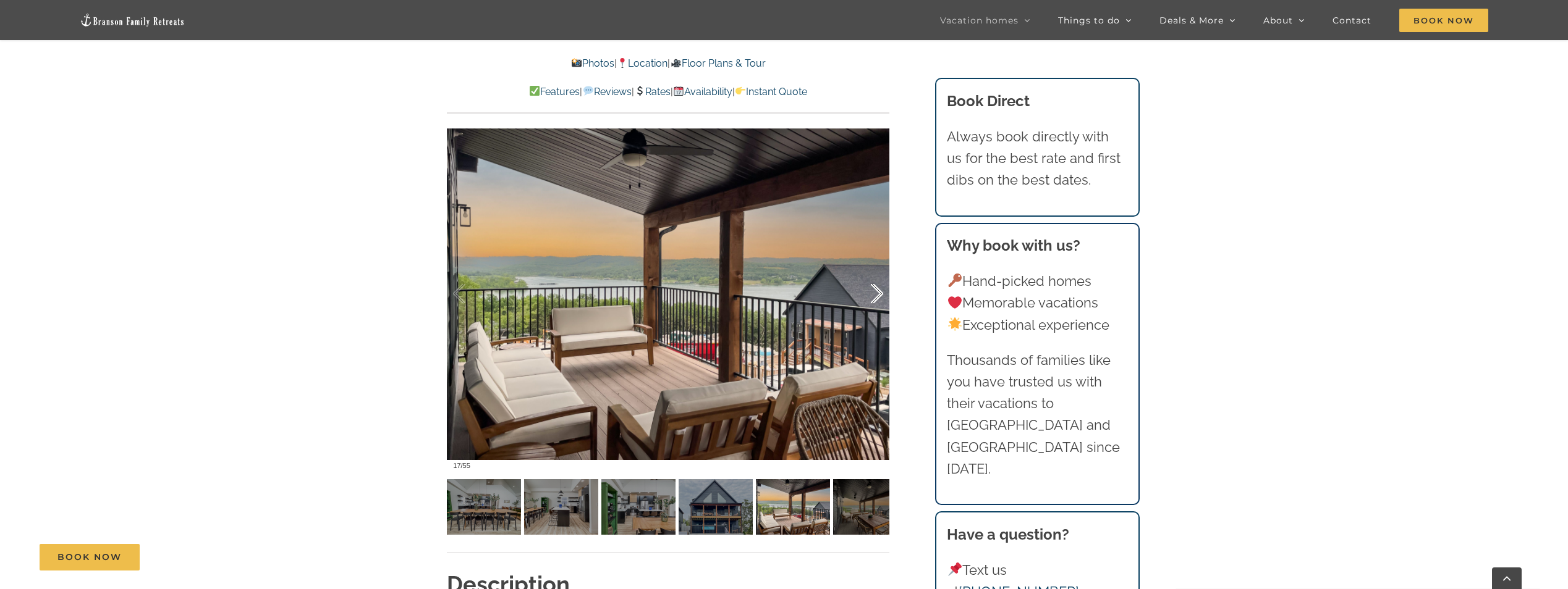
click at [874, 302] on div at bounding box center [864, 294] width 38 height 77
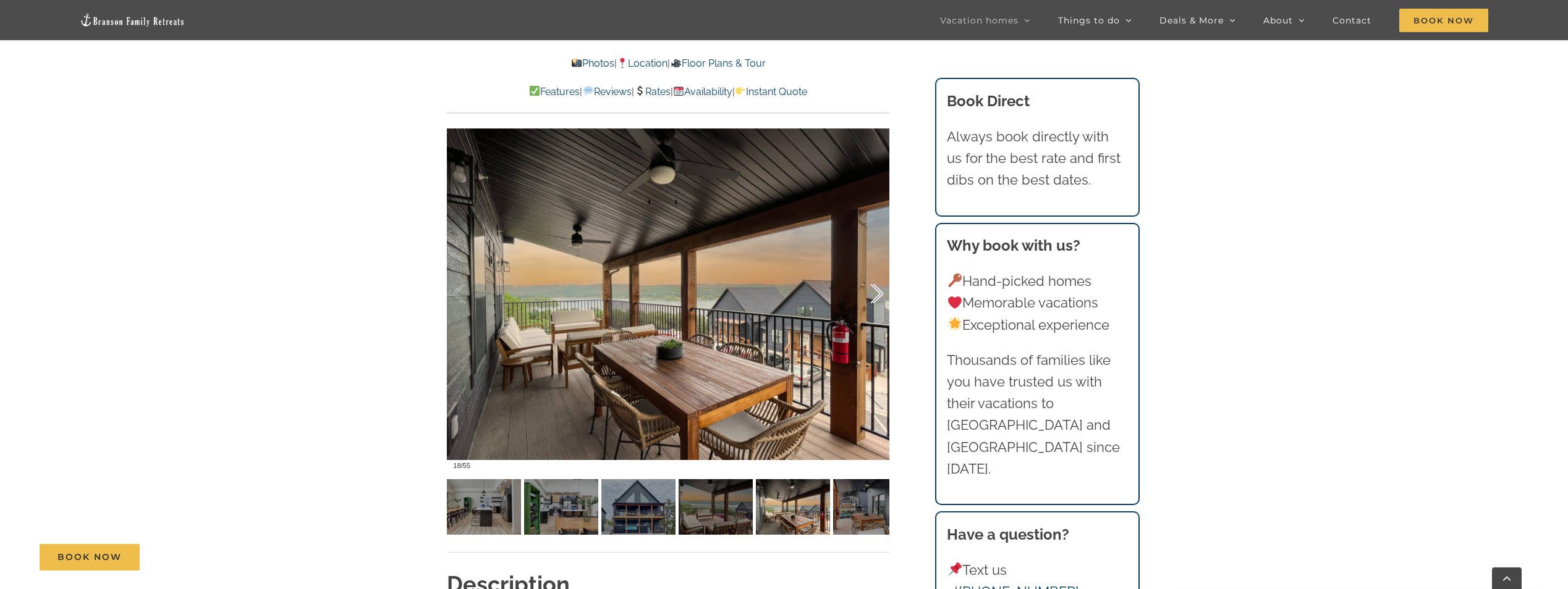
click at [874, 302] on div at bounding box center [864, 294] width 38 height 77
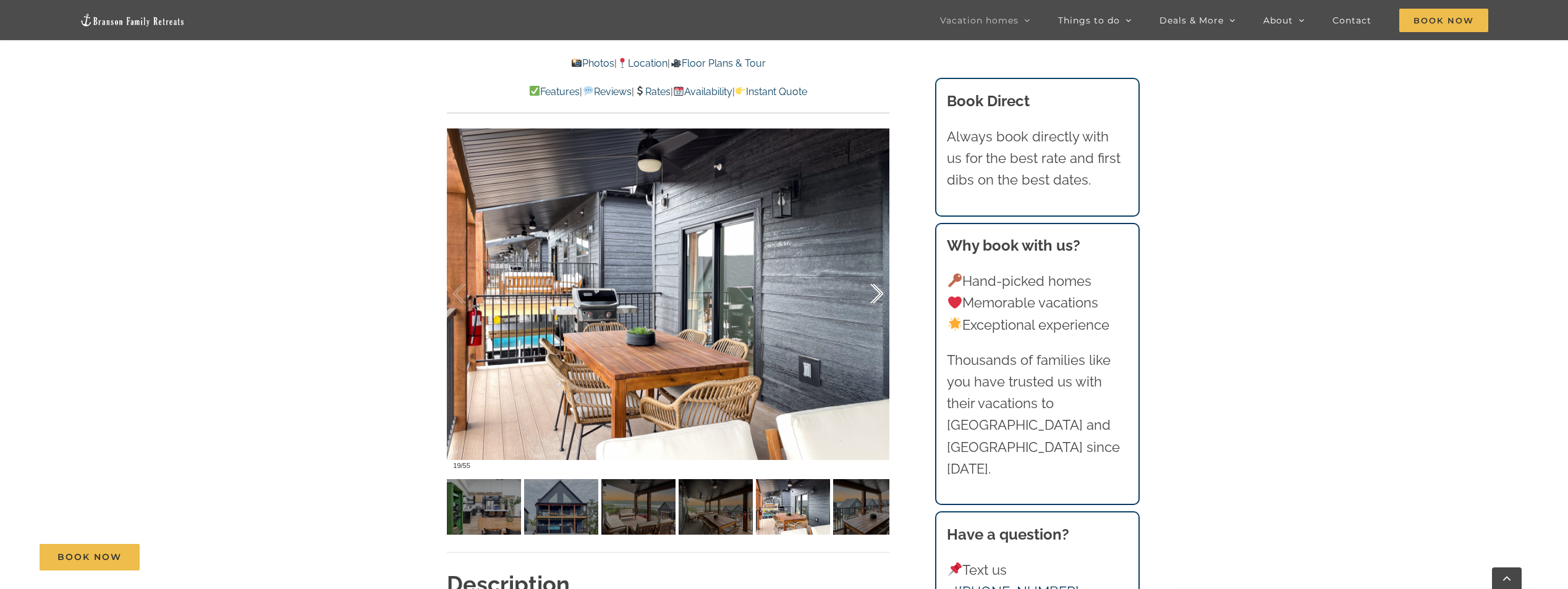
click at [874, 302] on div at bounding box center [864, 294] width 38 height 77
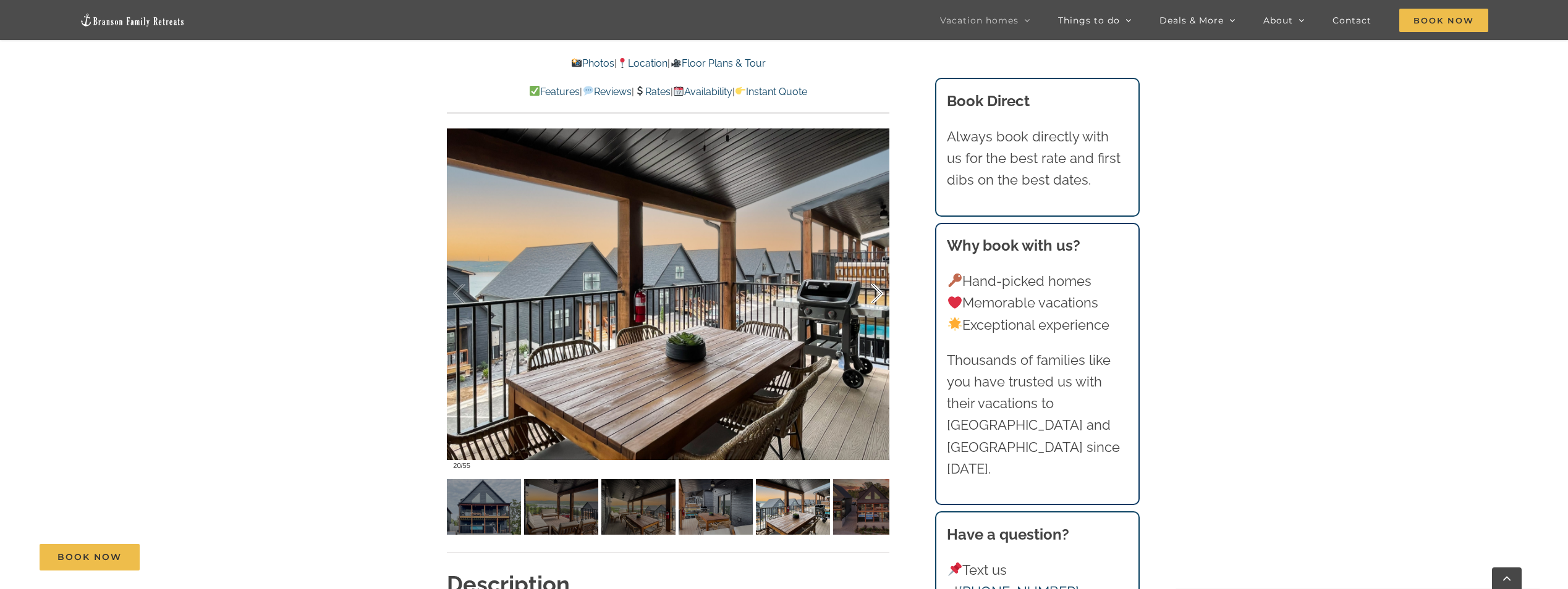
click at [874, 302] on div at bounding box center [864, 294] width 38 height 77
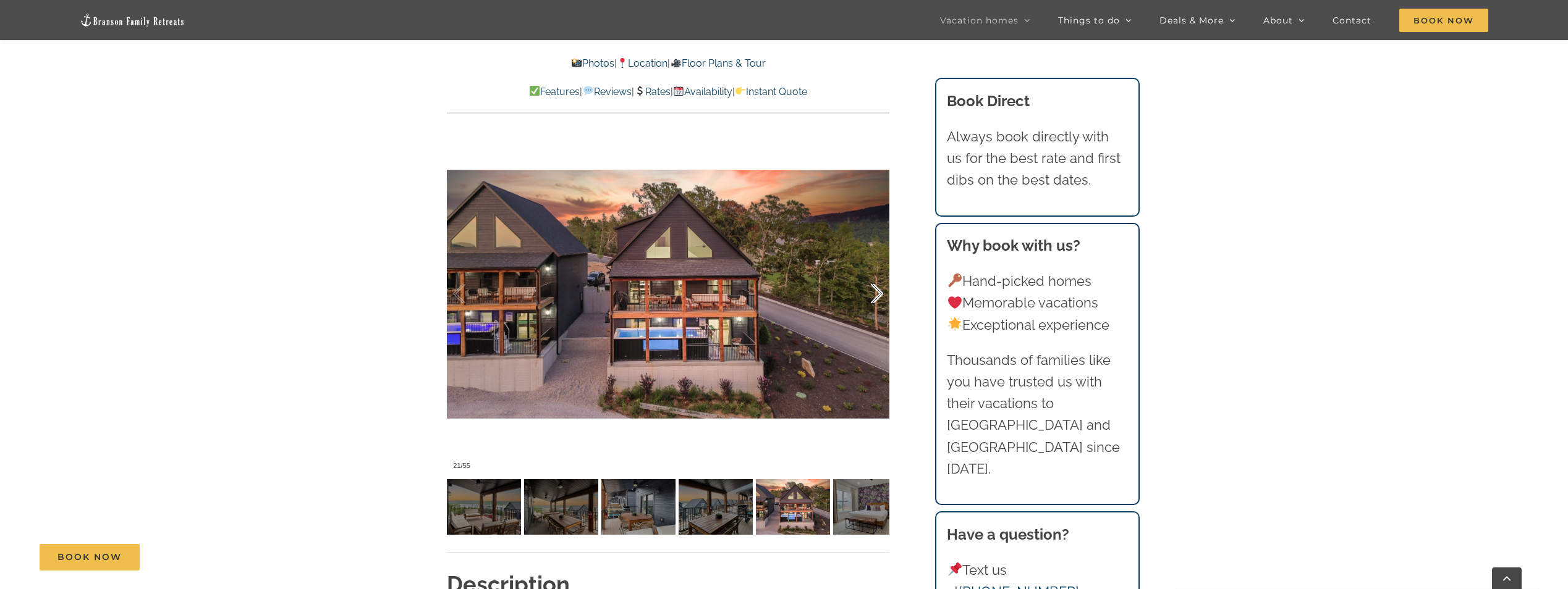
click at [874, 302] on div at bounding box center [864, 294] width 38 height 77
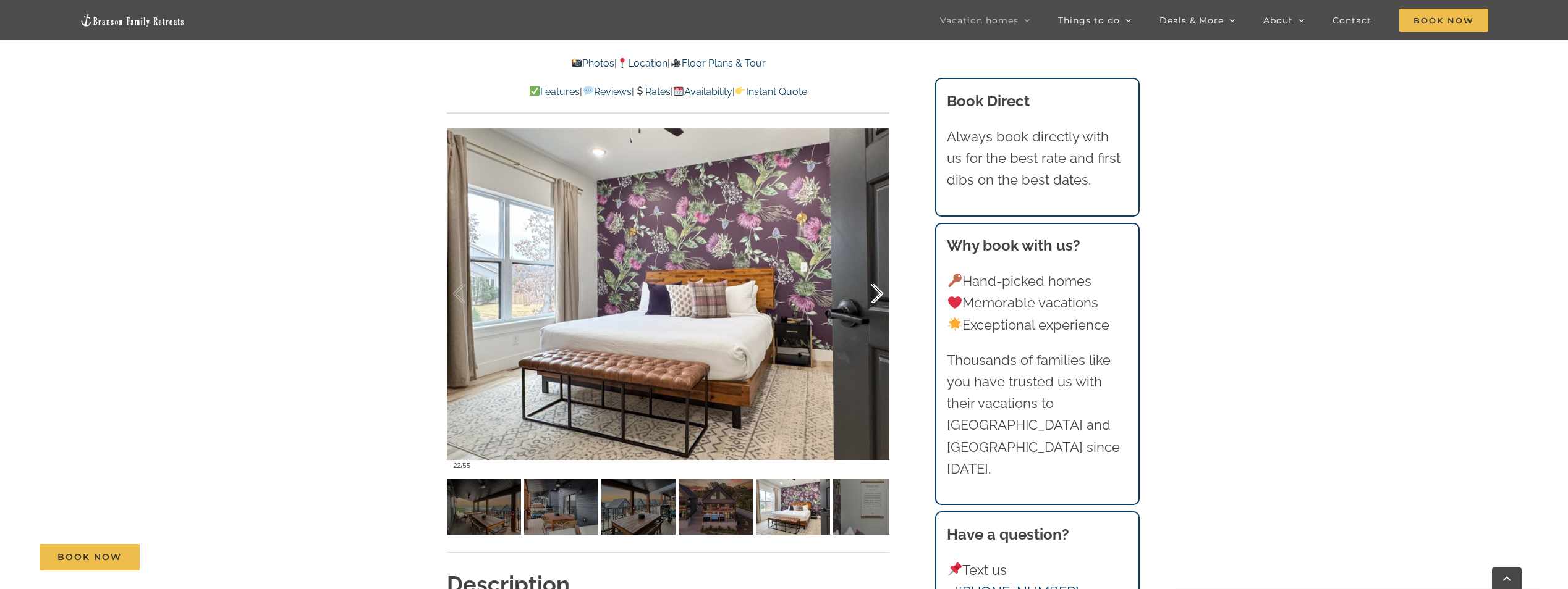
click at [874, 302] on div at bounding box center [864, 294] width 38 height 77
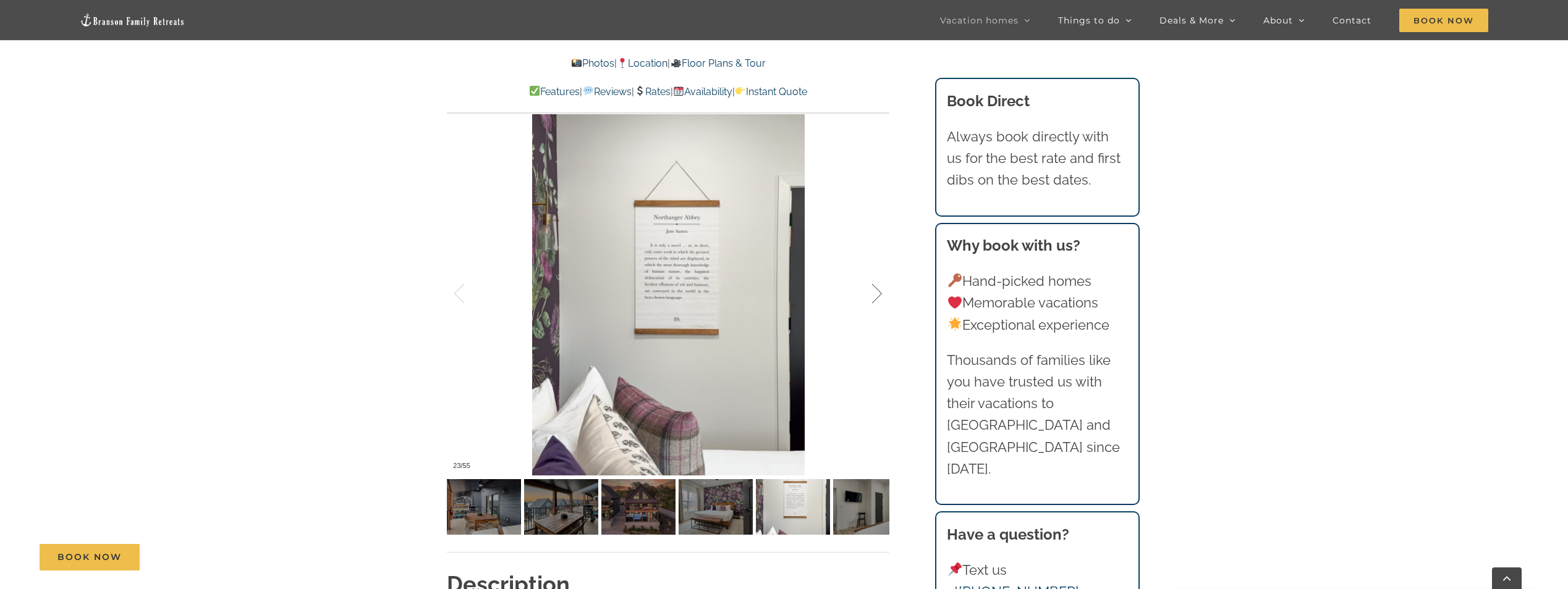
click at [874, 302] on div at bounding box center [864, 294] width 38 height 77
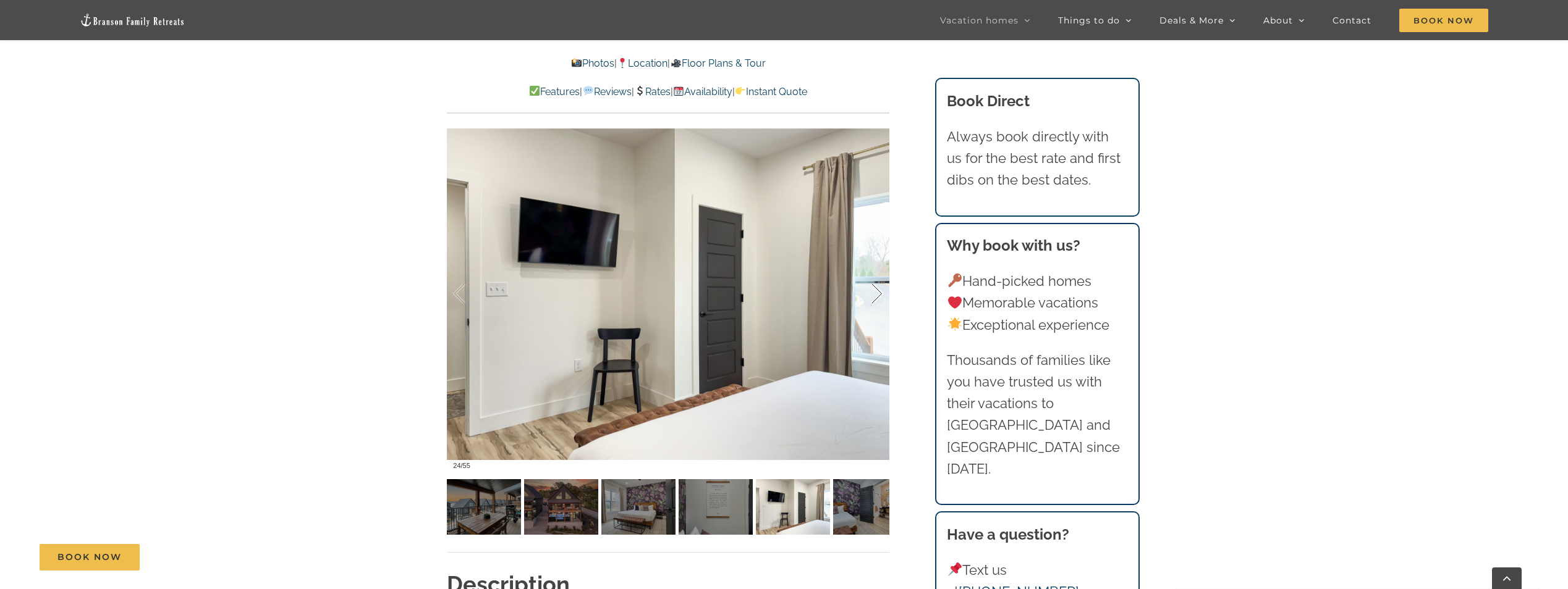
click at [874, 302] on div at bounding box center [864, 294] width 38 height 77
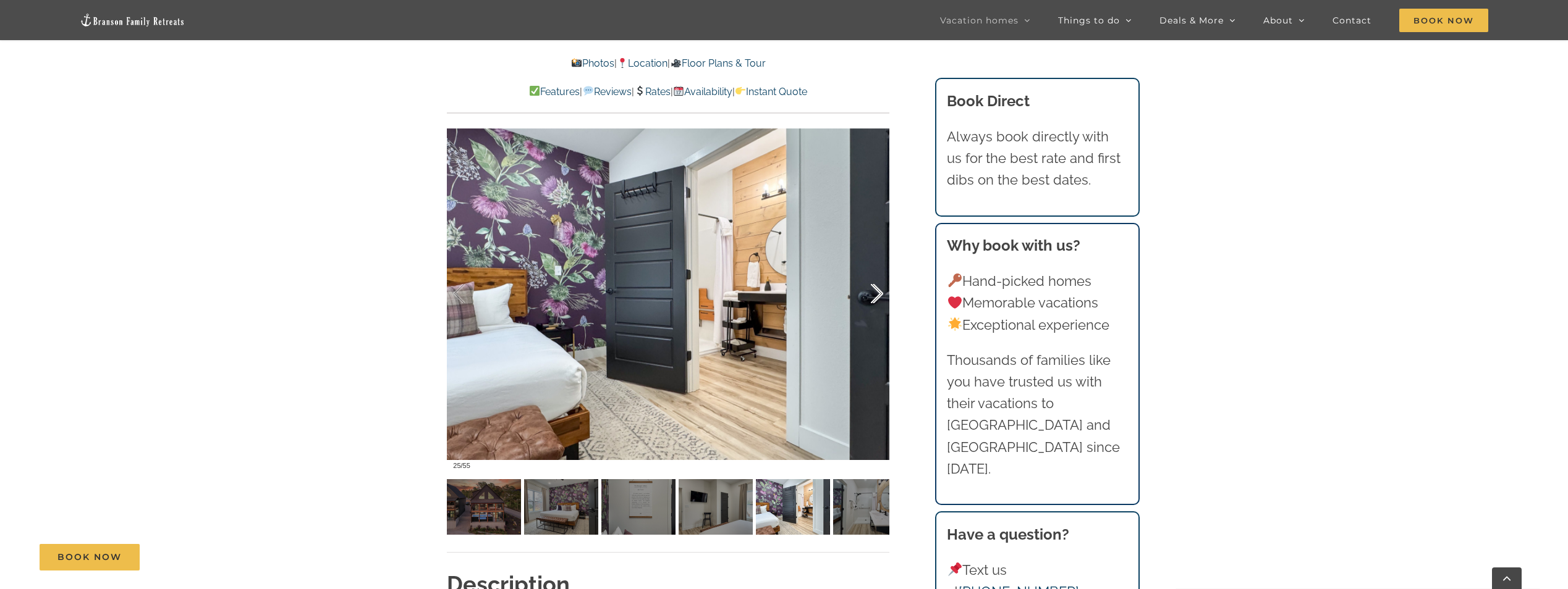
click at [874, 302] on div at bounding box center [864, 294] width 38 height 77
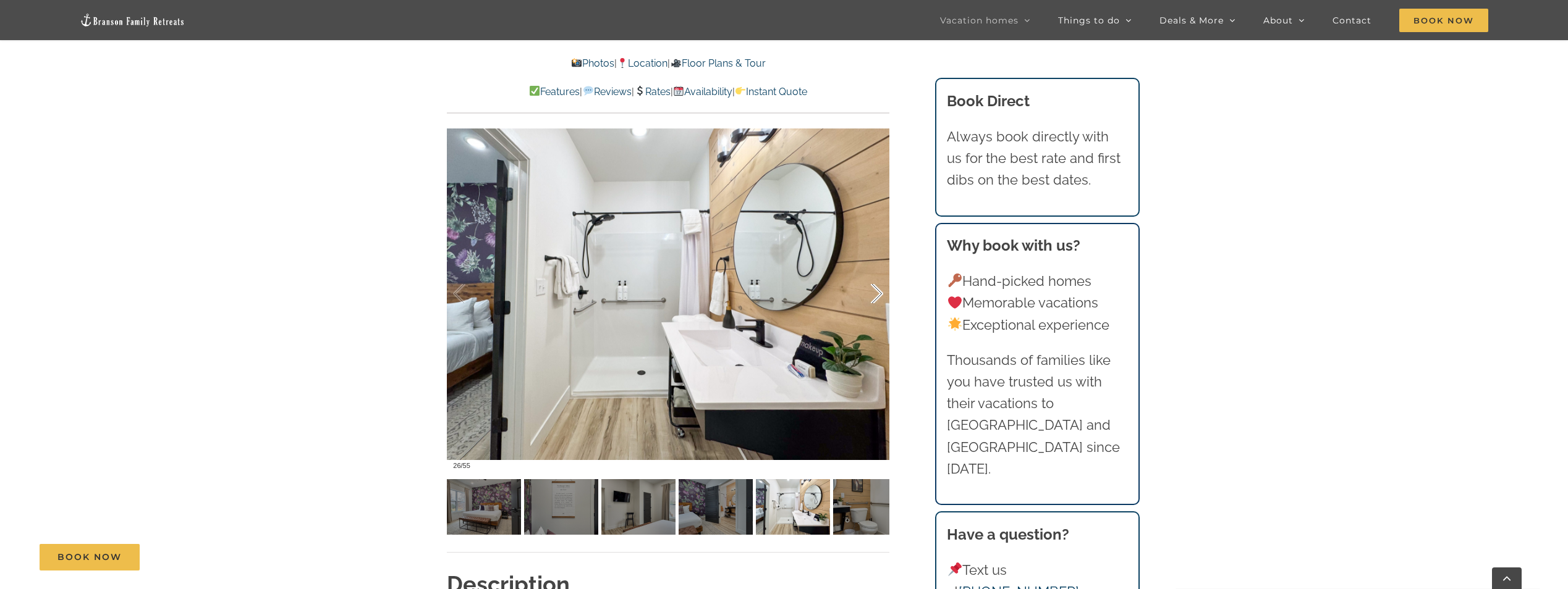
click at [874, 302] on div at bounding box center [864, 294] width 38 height 77
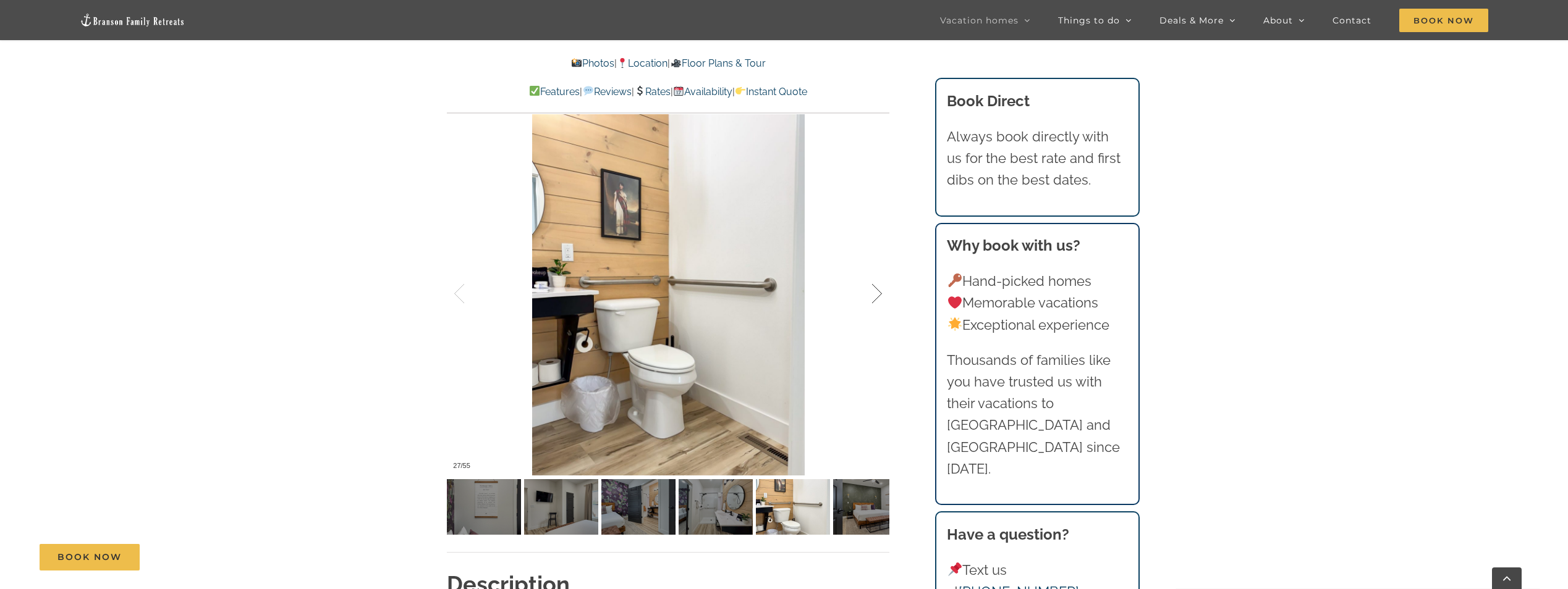
click at [874, 302] on div at bounding box center [864, 294] width 38 height 77
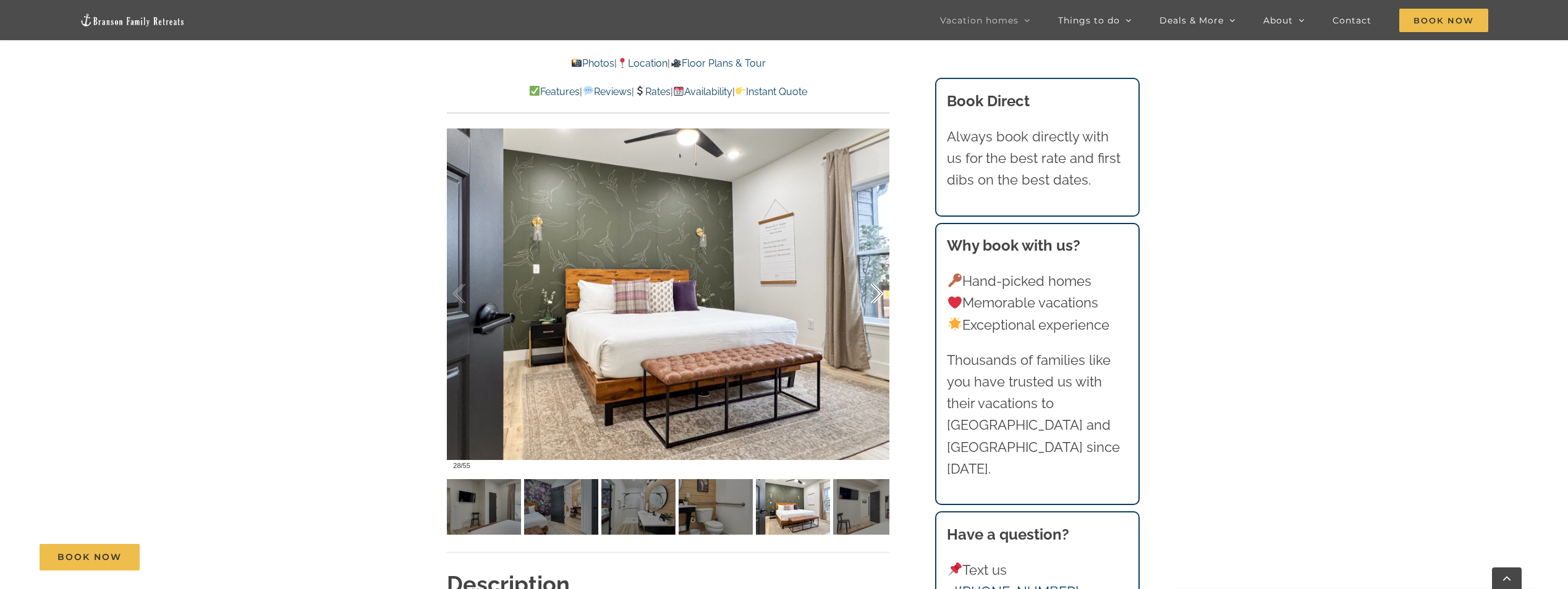
click at [874, 302] on div at bounding box center [864, 294] width 38 height 77
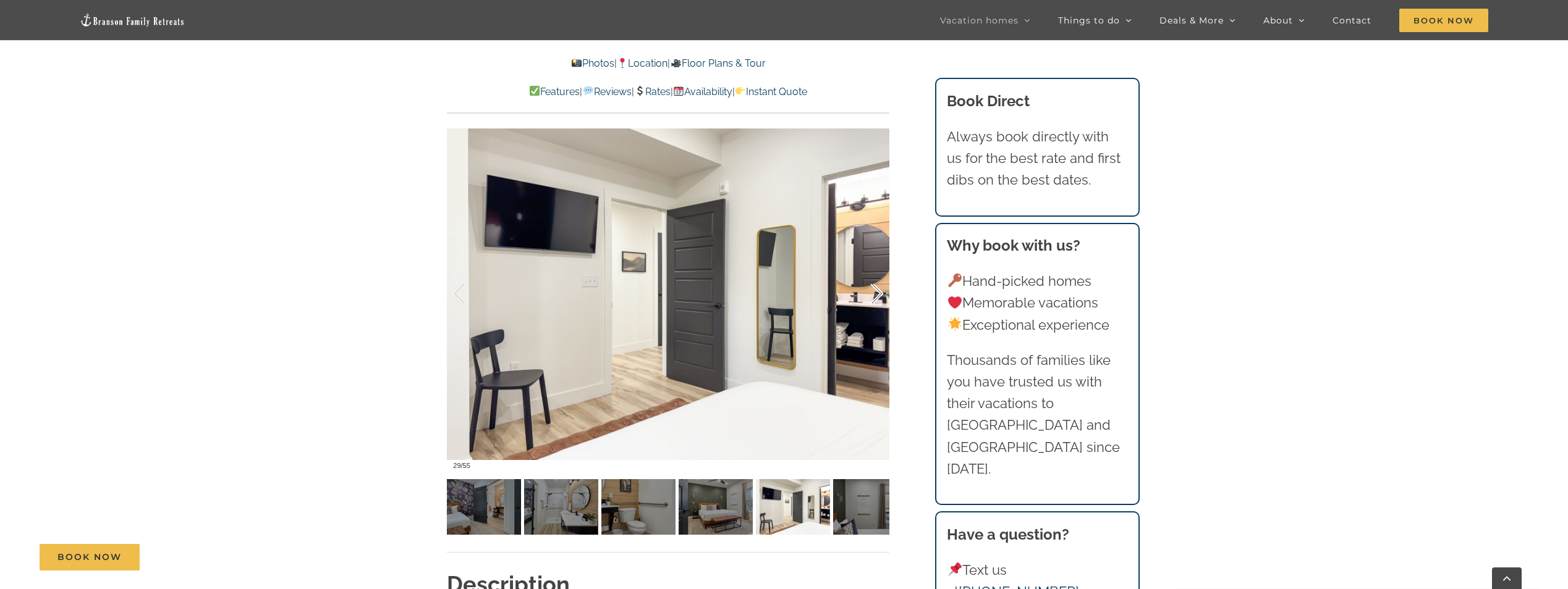
click at [874, 302] on div at bounding box center [864, 294] width 38 height 77
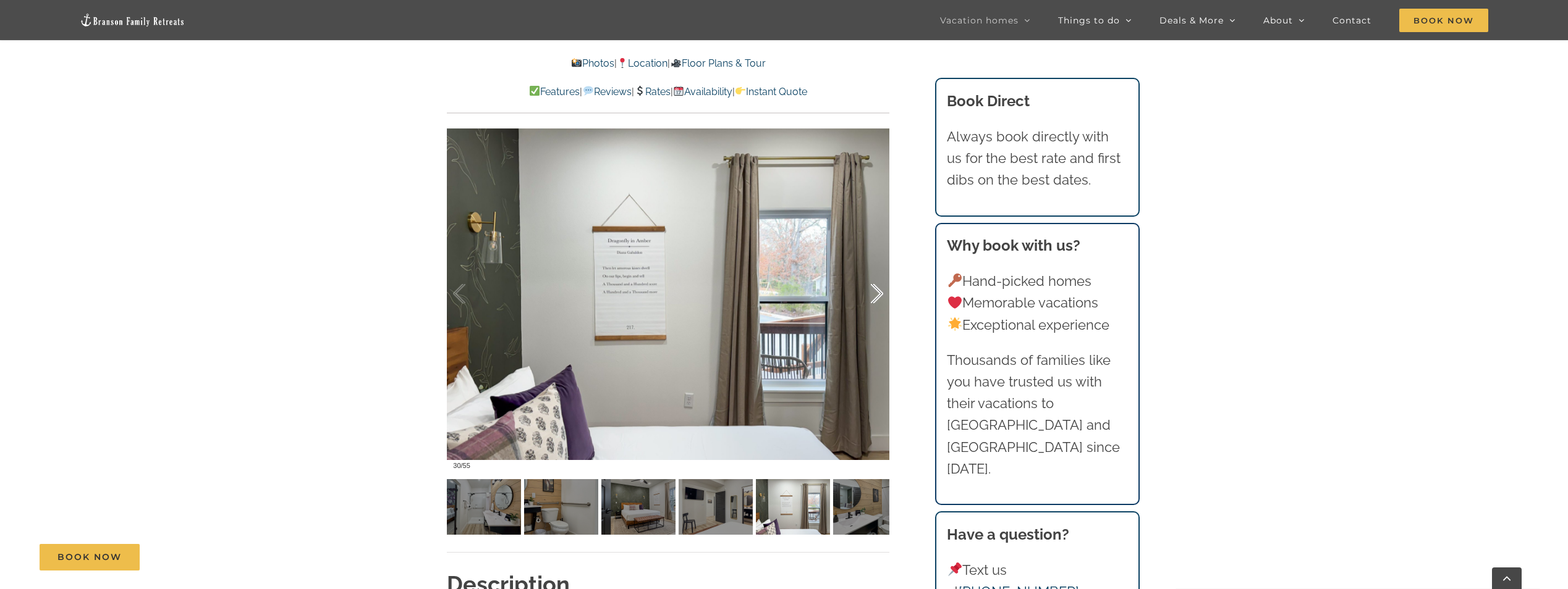
click at [874, 302] on div at bounding box center [864, 294] width 38 height 77
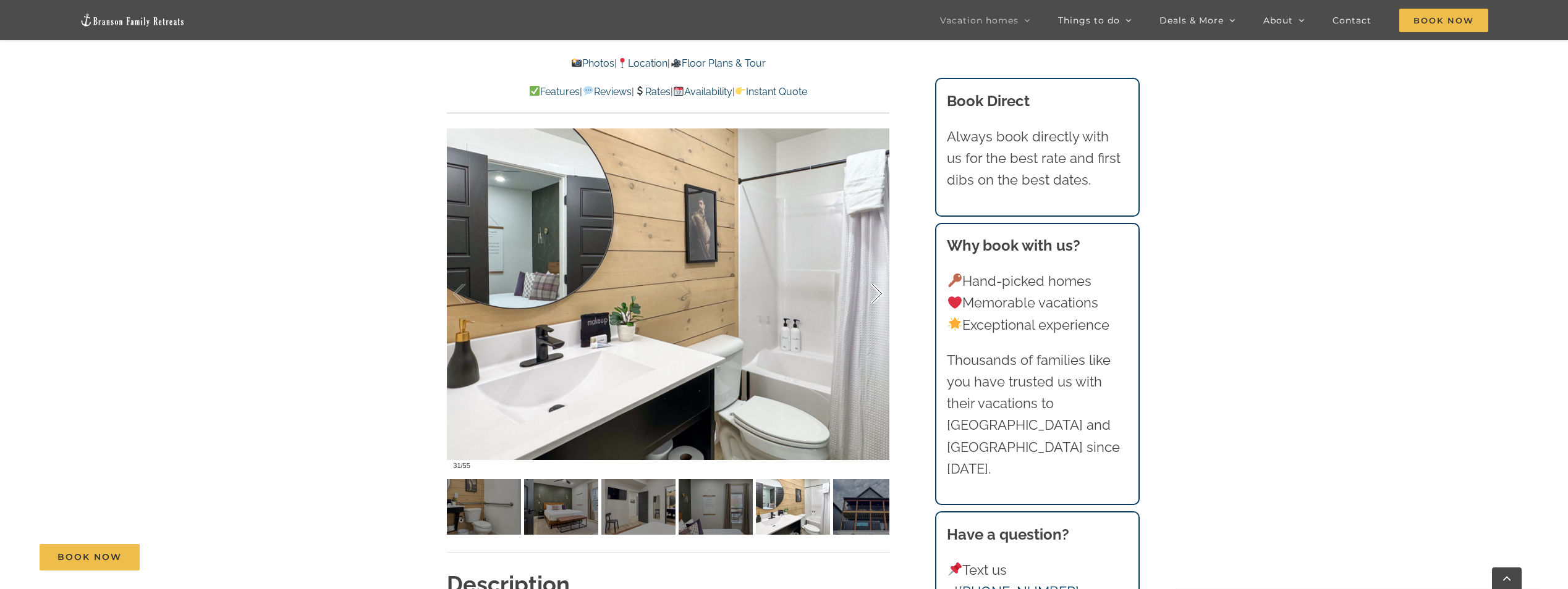
click at [874, 302] on div at bounding box center [864, 294] width 38 height 77
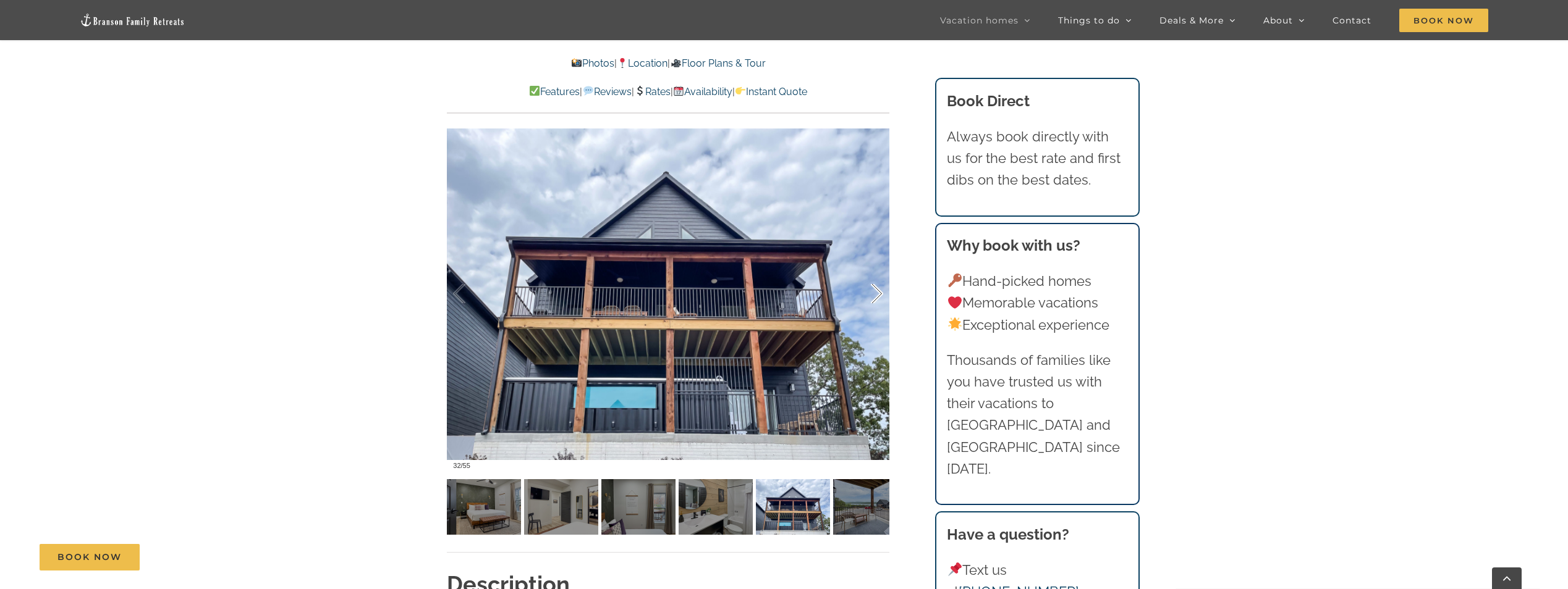
click at [874, 302] on div at bounding box center [864, 294] width 38 height 77
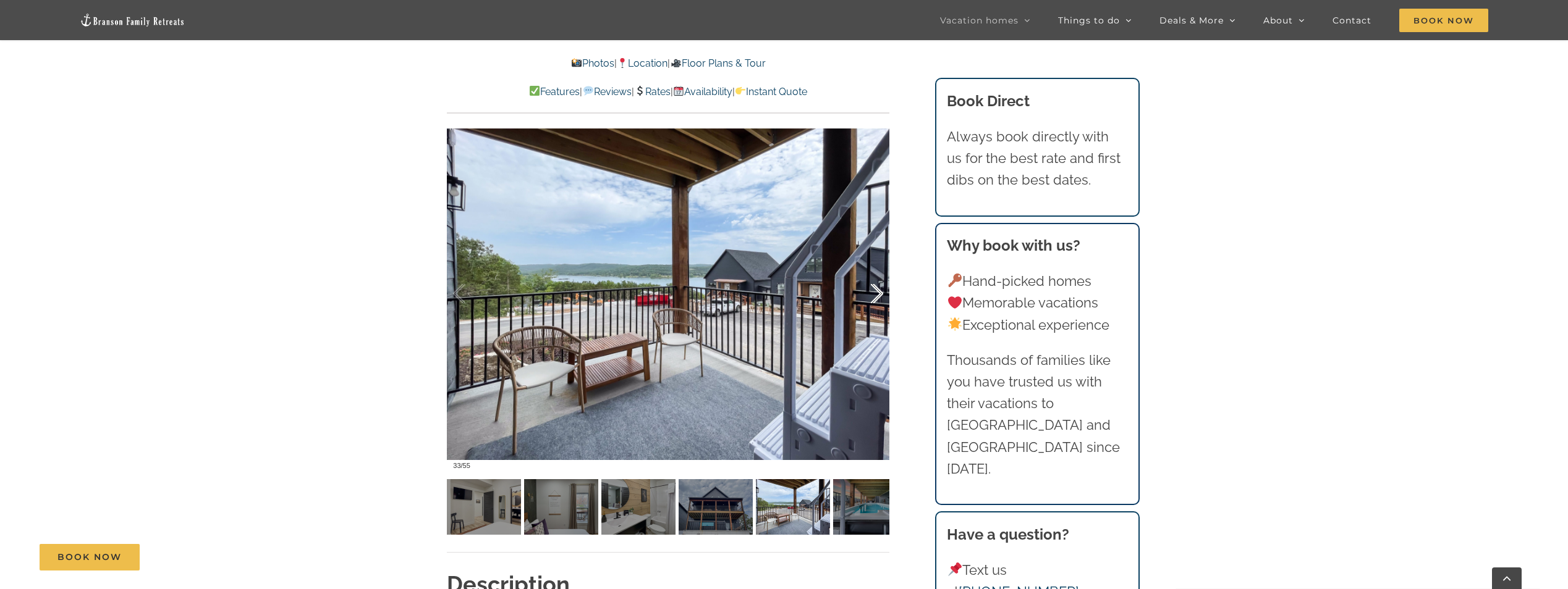
click at [874, 302] on div at bounding box center [864, 294] width 38 height 77
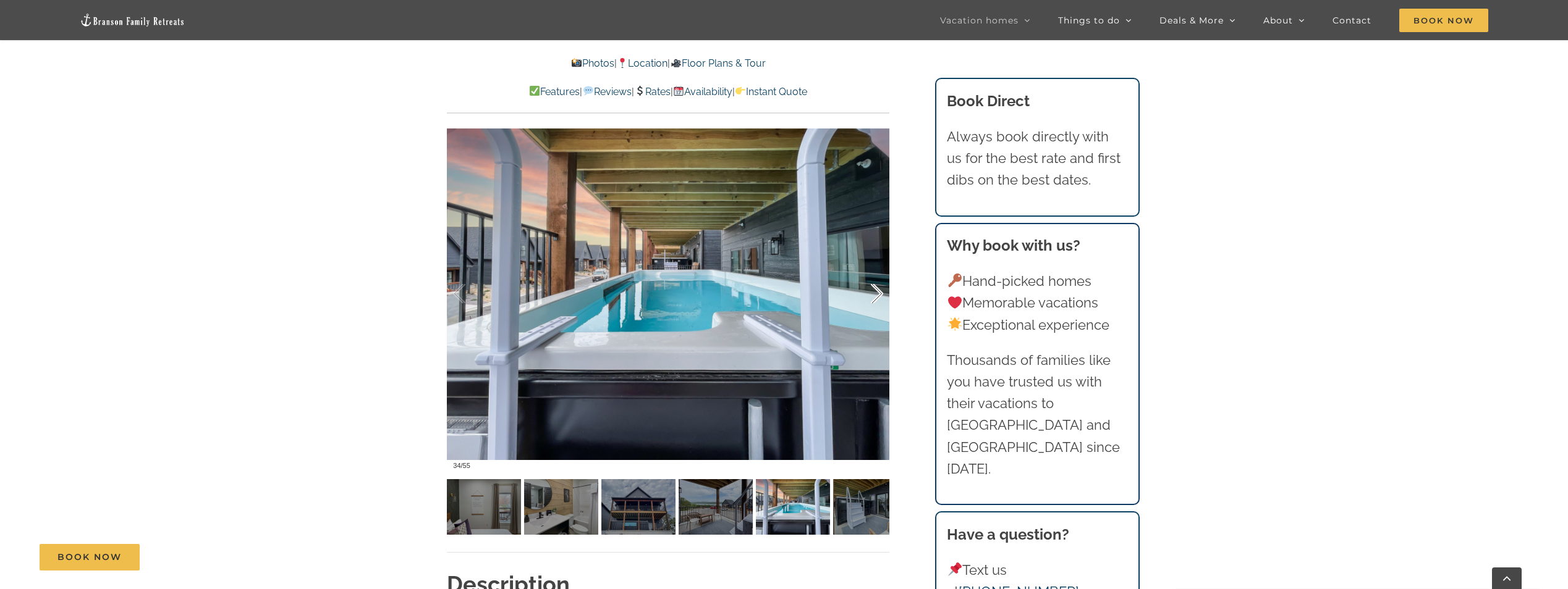
click at [874, 302] on div at bounding box center [864, 294] width 38 height 77
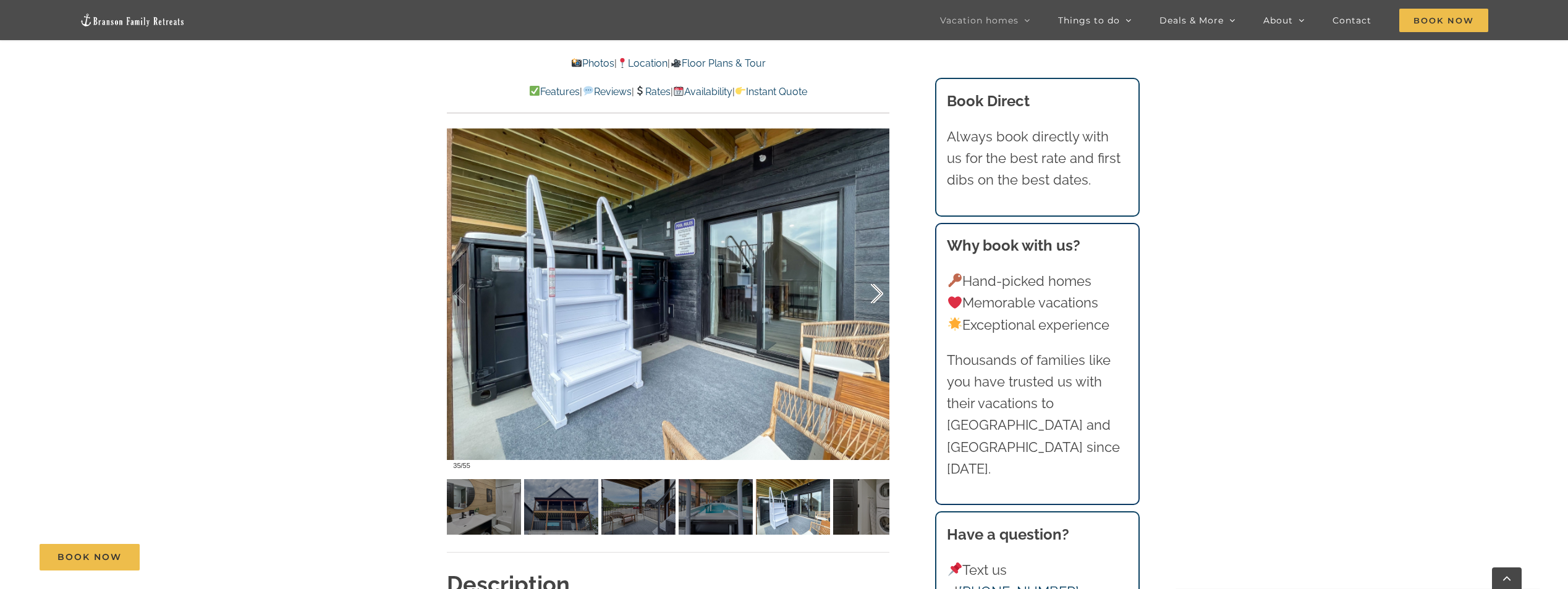
click at [874, 302] on div at bounding box center [864, 294] width 38 height 77
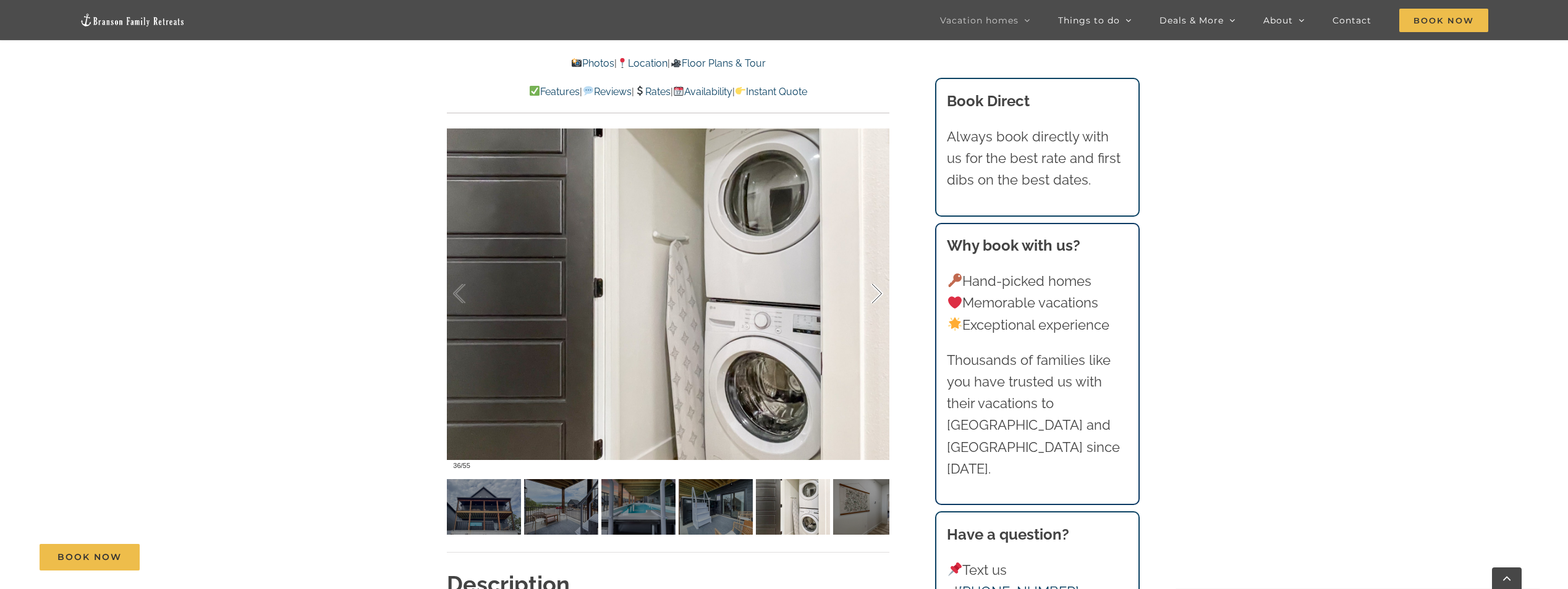
click at [874, 302] on div at bounding box center [864, 294] width 38 height 77
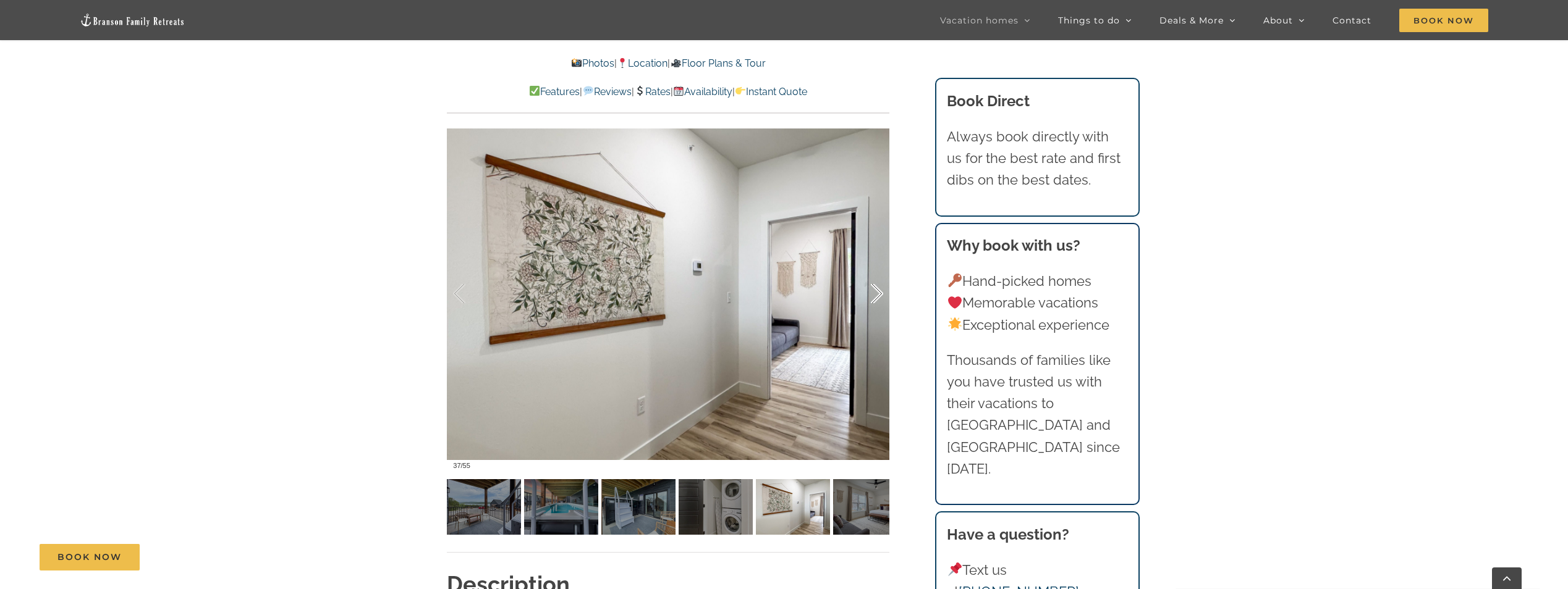
click at [874, 302] on div at bounding box center [864, 294] width 38 height 77
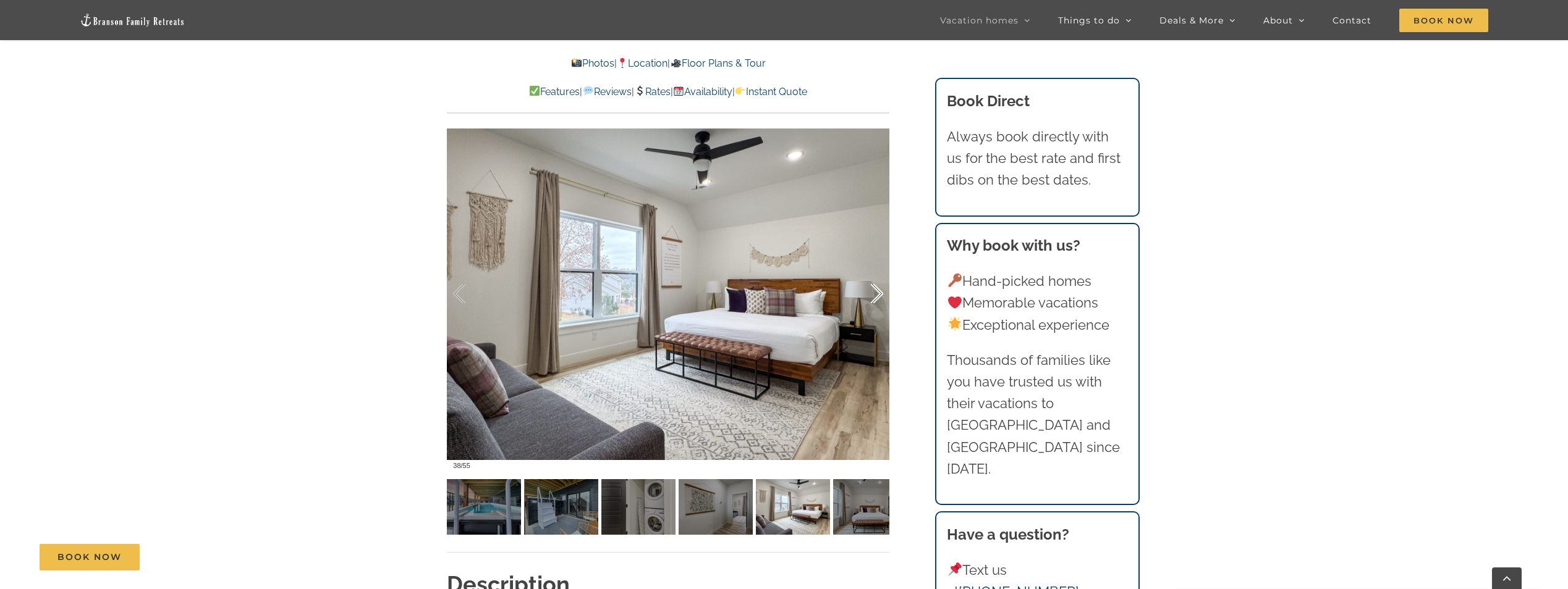
click at [874, 302] on div at bounding box center [864, 294] width 38 height 77
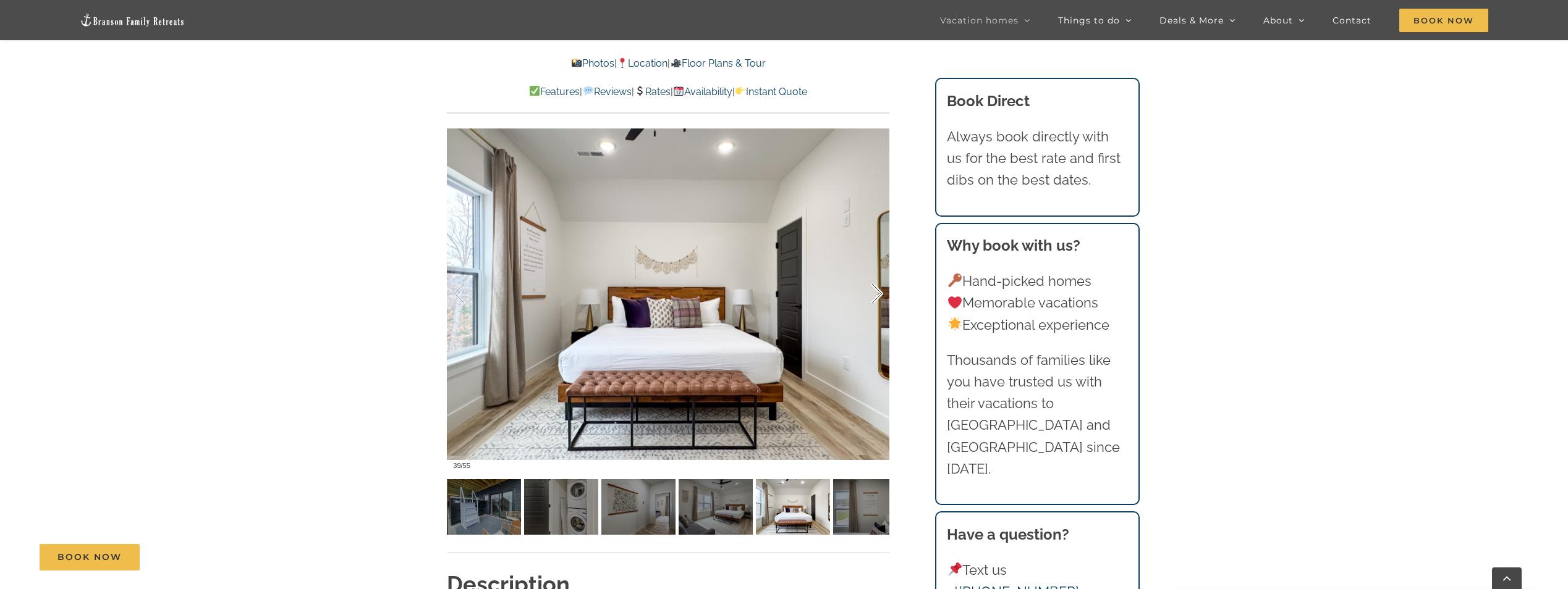
click at [874, 302] on div at bounding box center [864, 294] width 38 height 77
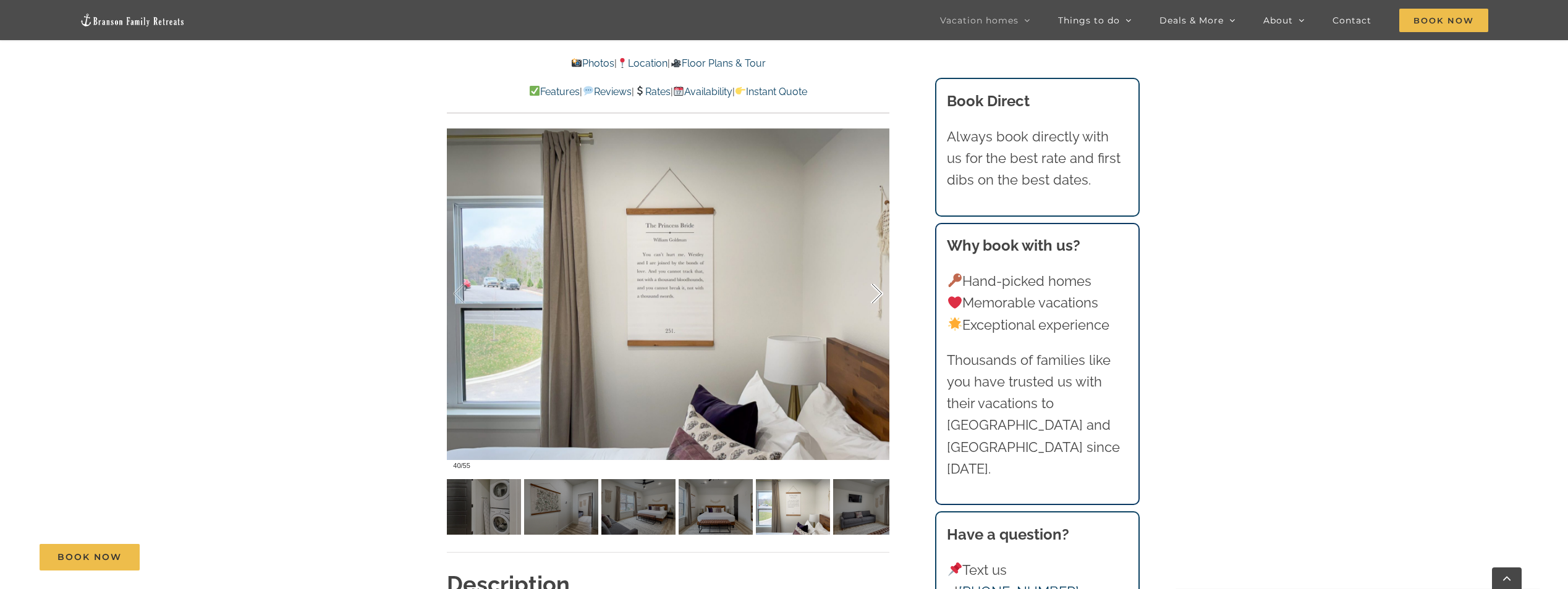
click at [874, 302] on div at bounding box center [864, 294] width 38 height 77
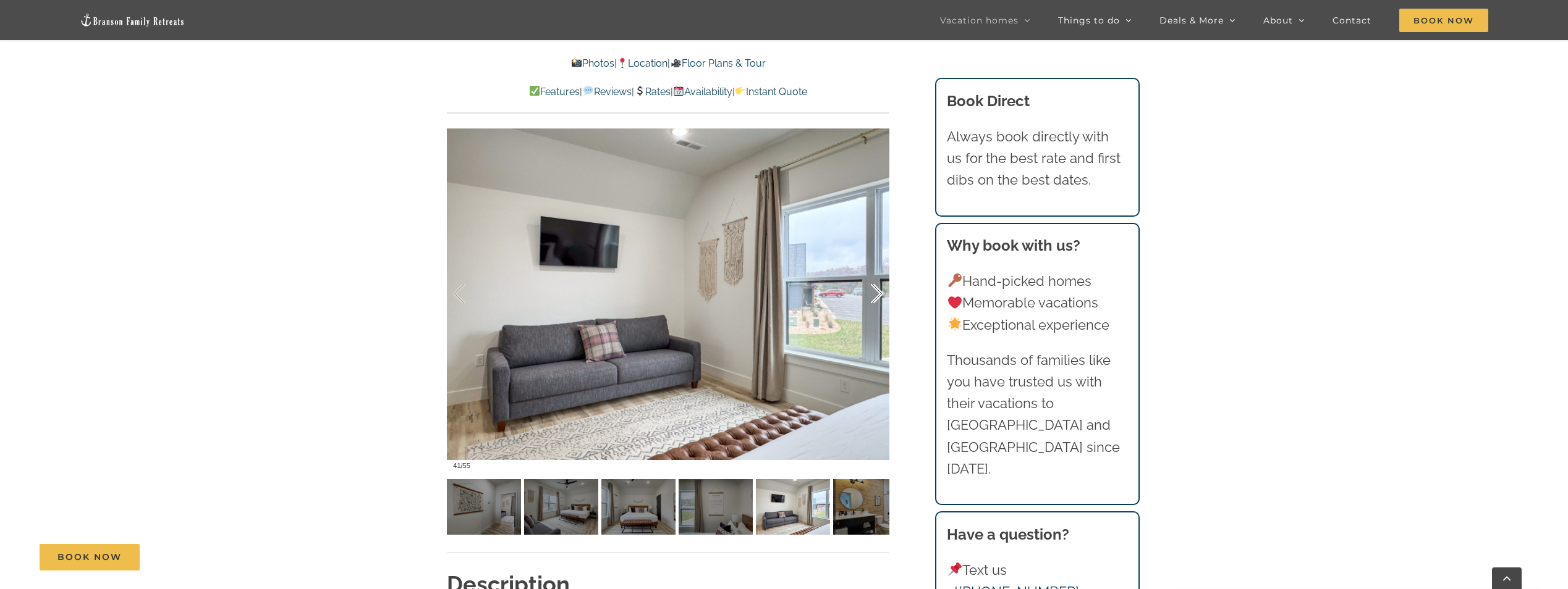
click at [874, 302] on div at bounding box center [864, 294] width 38 height 77
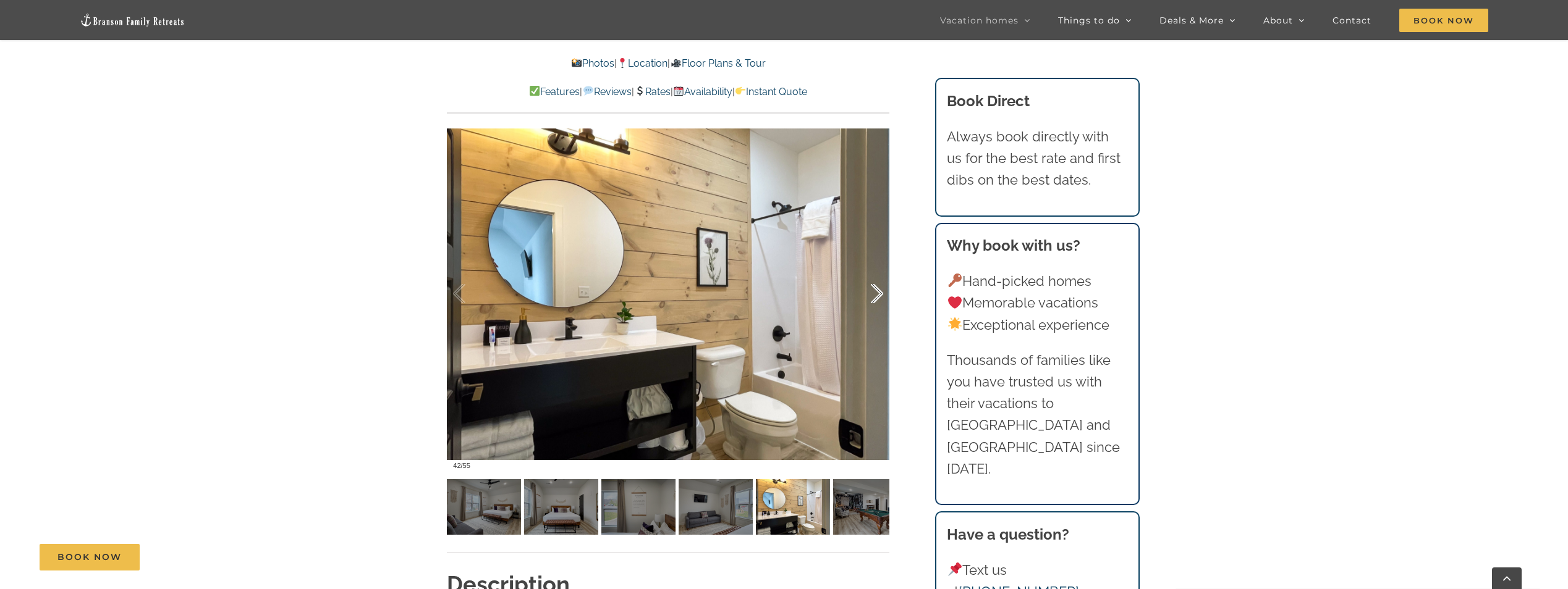
click at [874, 302] on div at bounding box center [864, 294] width 38 height 77
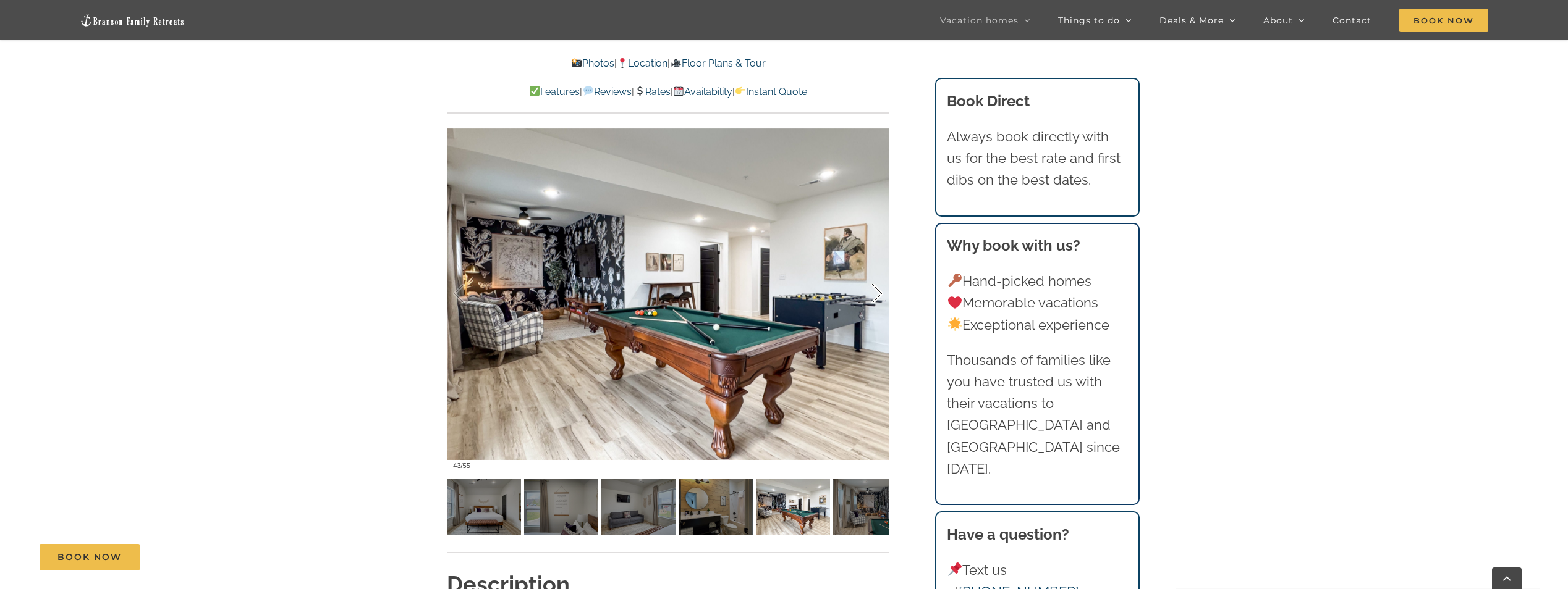
click at [874, 302] on div at bounding box center [864, 294] width 38 height 77
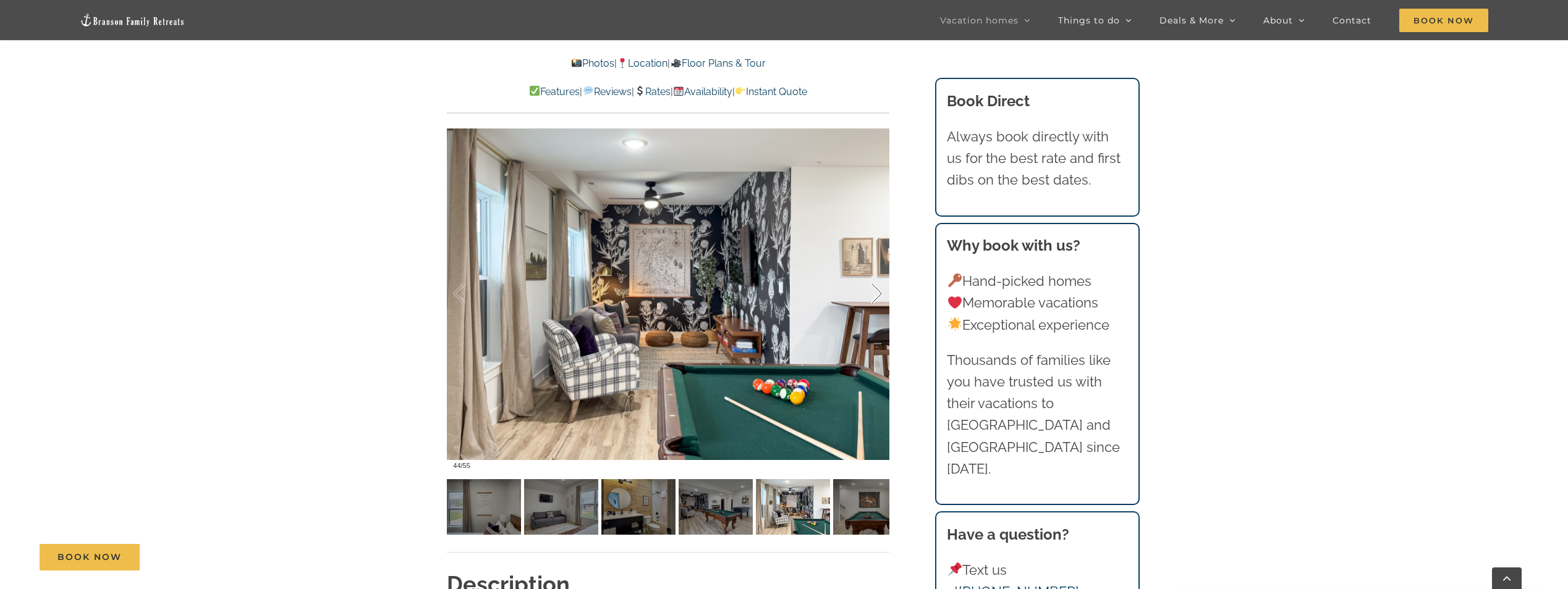
click at [874, 302] on div at bounding box center [864, 294] width 38 height 77
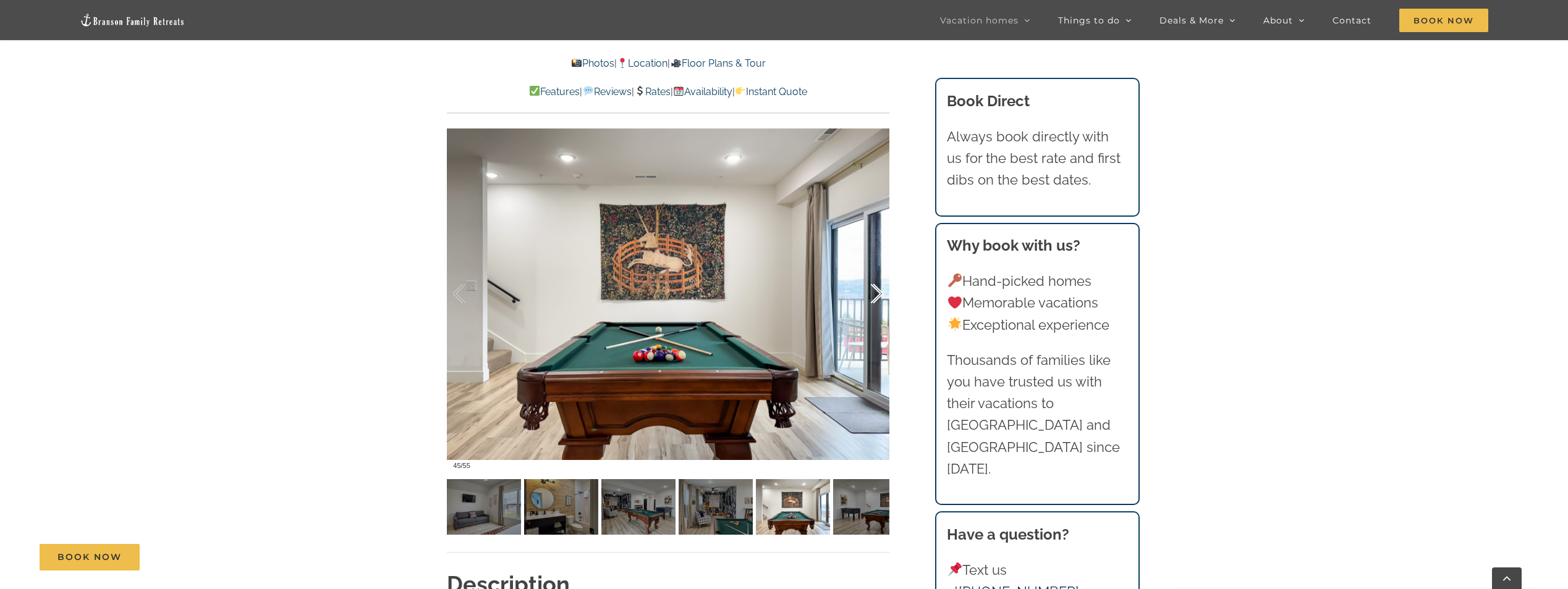
click at [874, 302] on div at bounding box center [864, 294] width 38 height 77
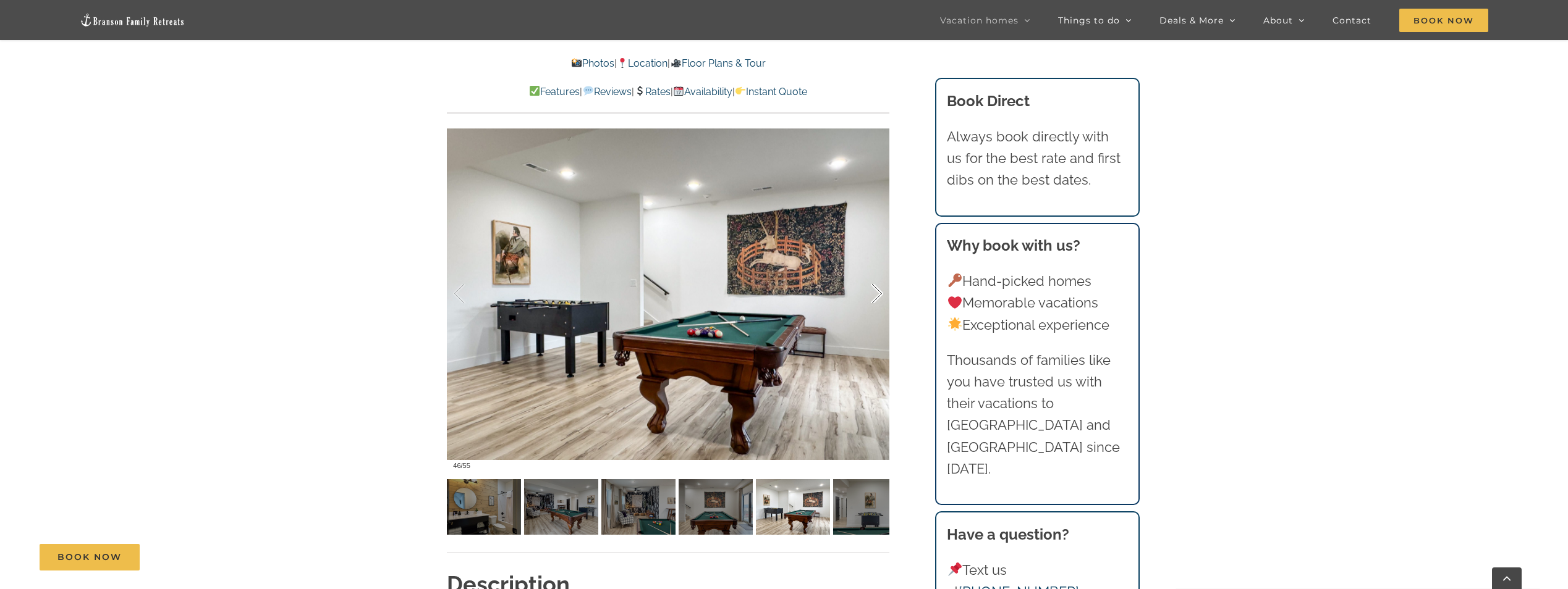
click at [874, 302] on div at bounding box center [864, 294] width 38 height 77
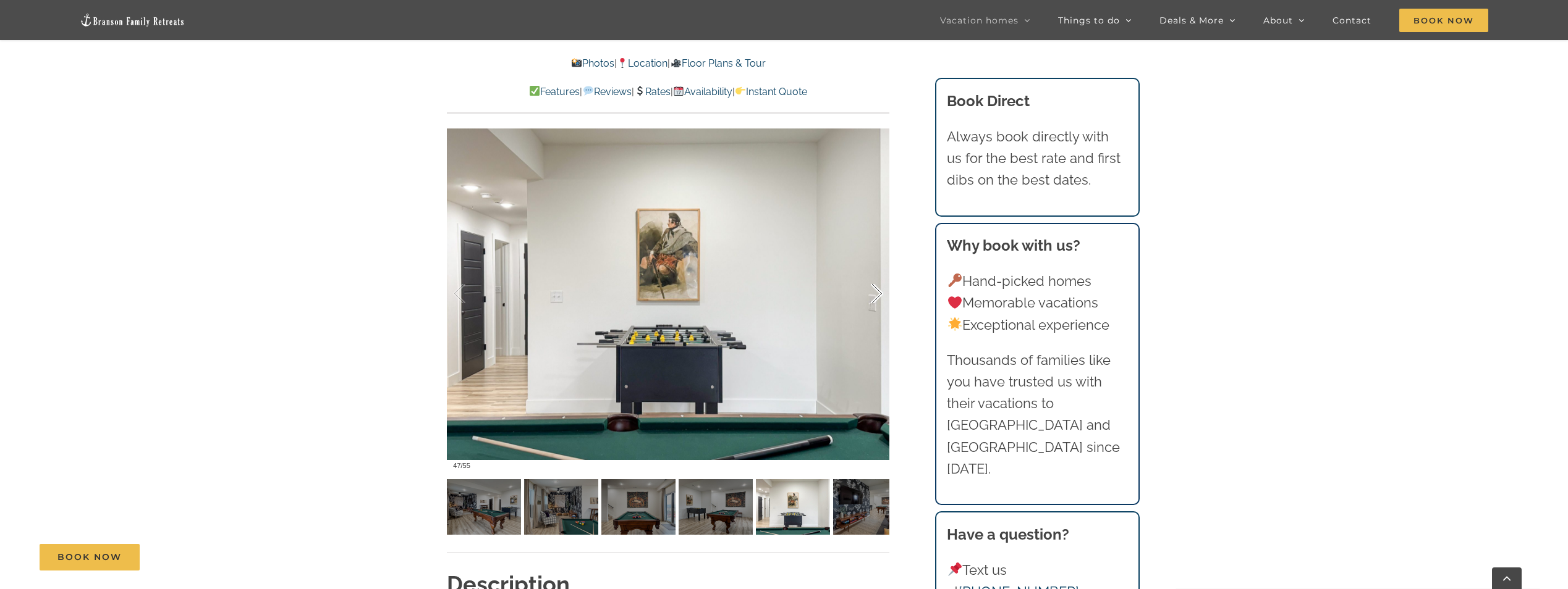
click at [874, 302] on div at bounding box center [864, 294] width 38 height 77
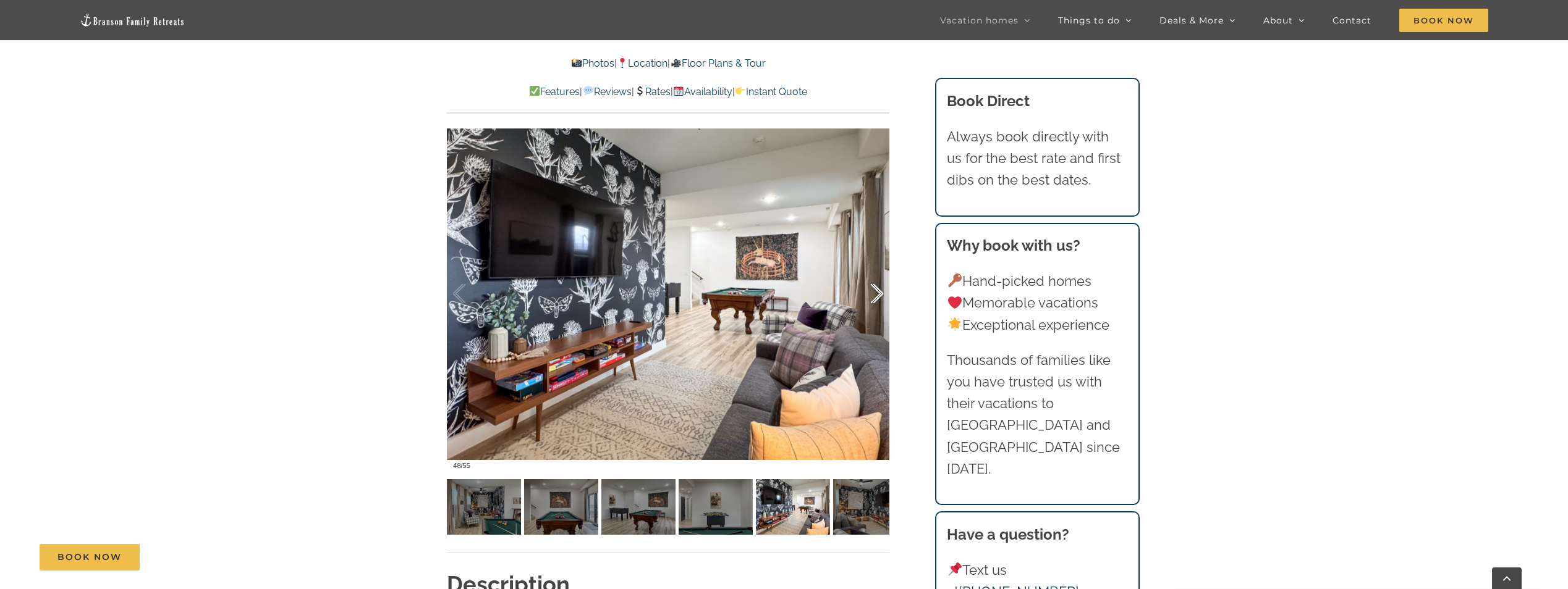
click at [874, 302] on div at bounding box center [864, 294] width 38 height 77
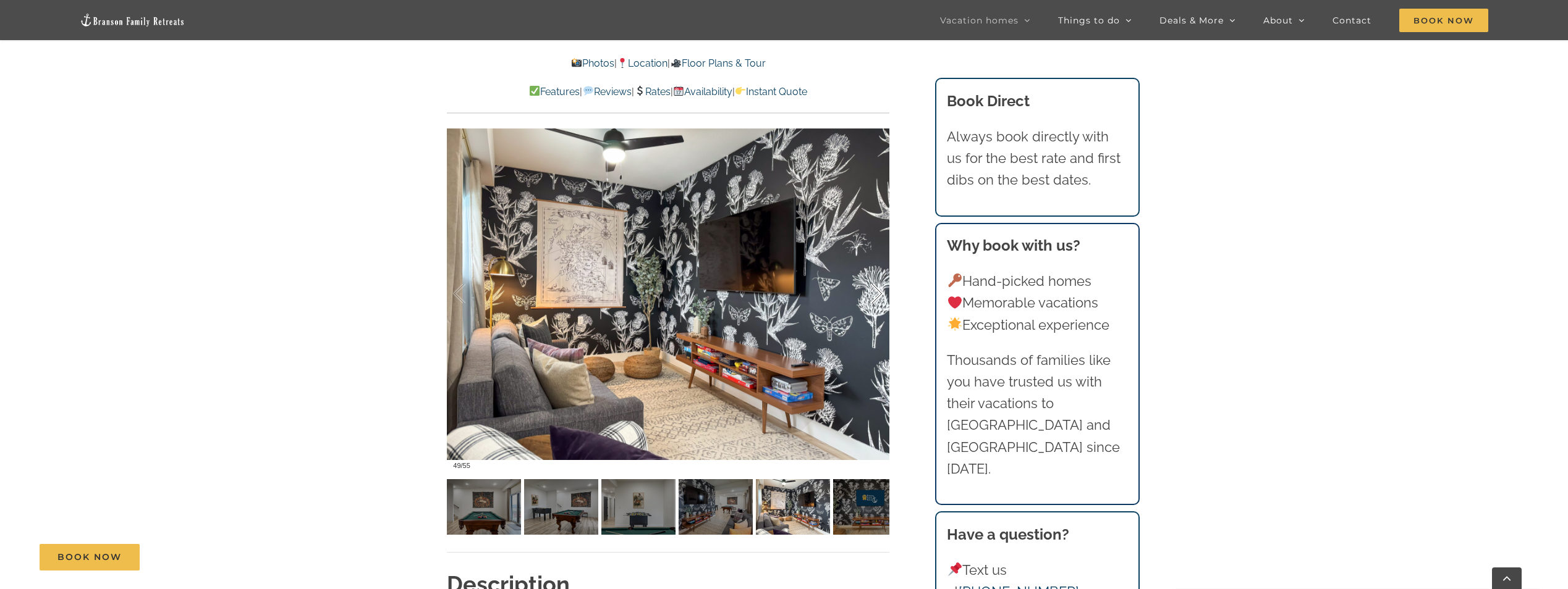
click at [874, 302] on div at bounding box center [864, 294] width 38 height 77
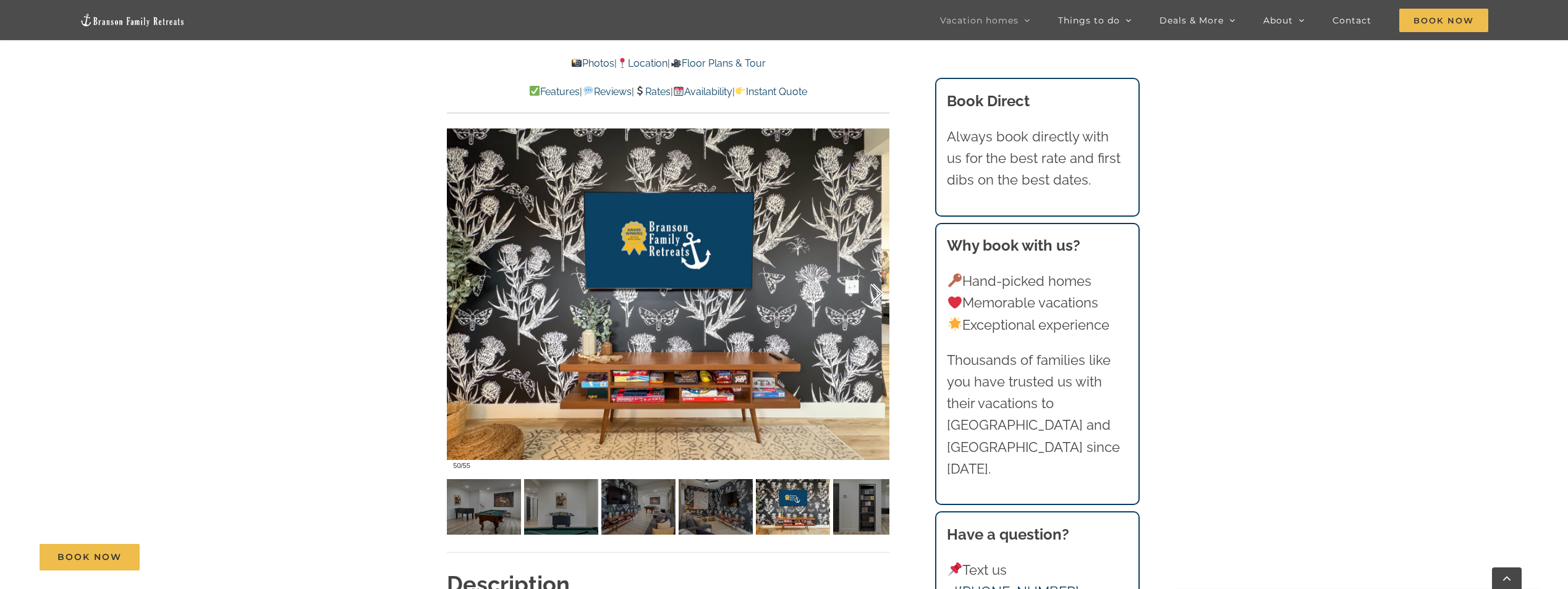
click at [874, 302] on div at bounding box center [864, 294] width 38 height 77
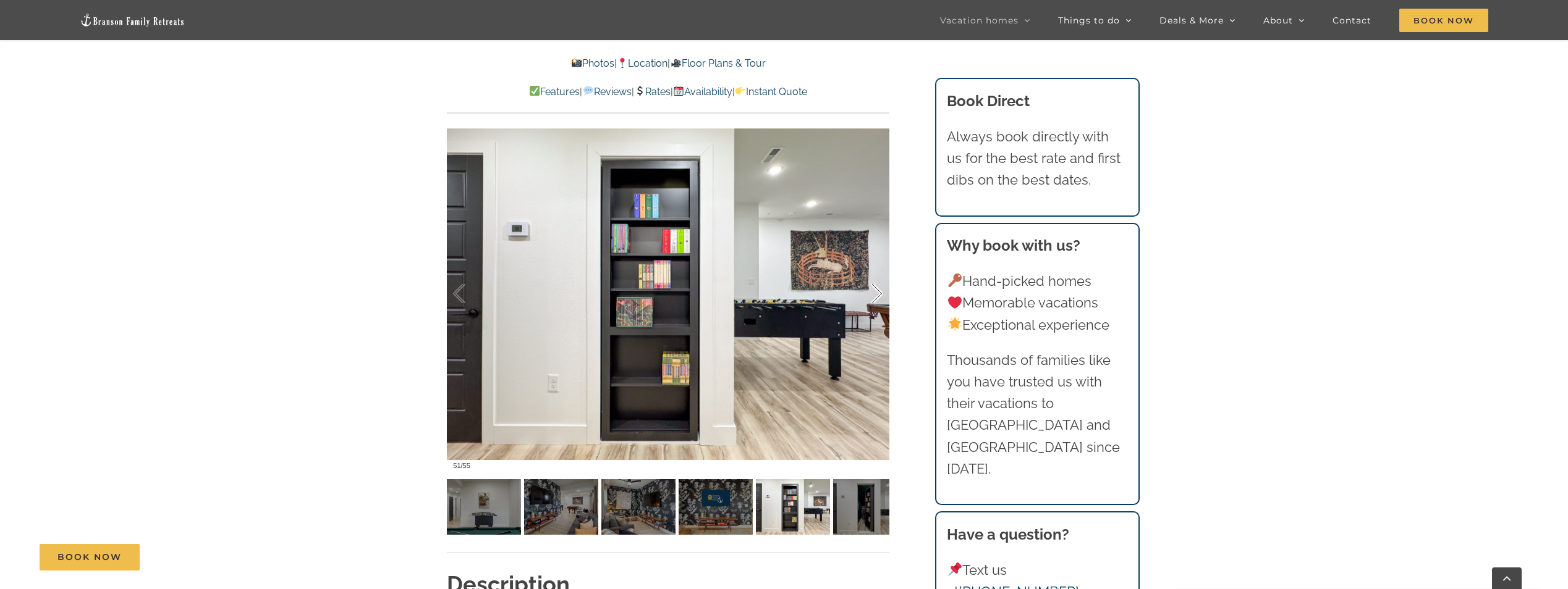
click at [874, 302] on div at bounding box center [864, 294] width 38 height 77
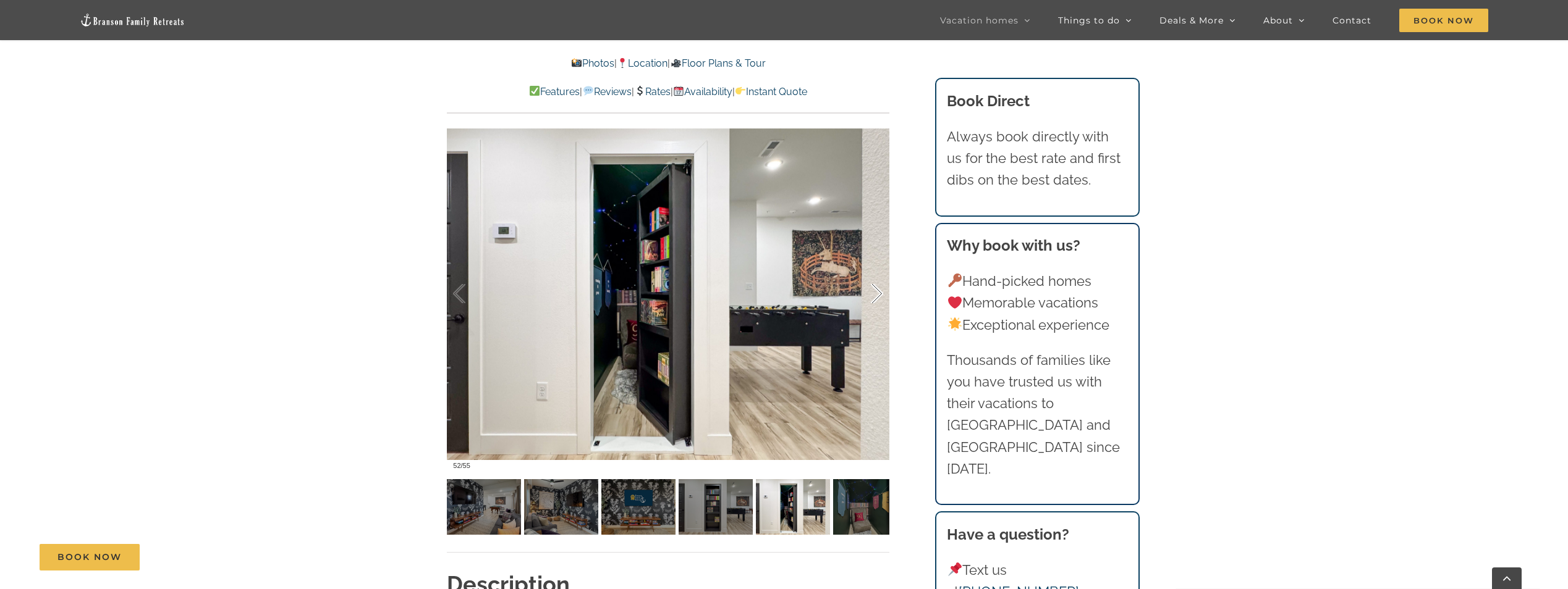
click at [874, 302] on div at bounding box center [864, 294] width 38 height 77
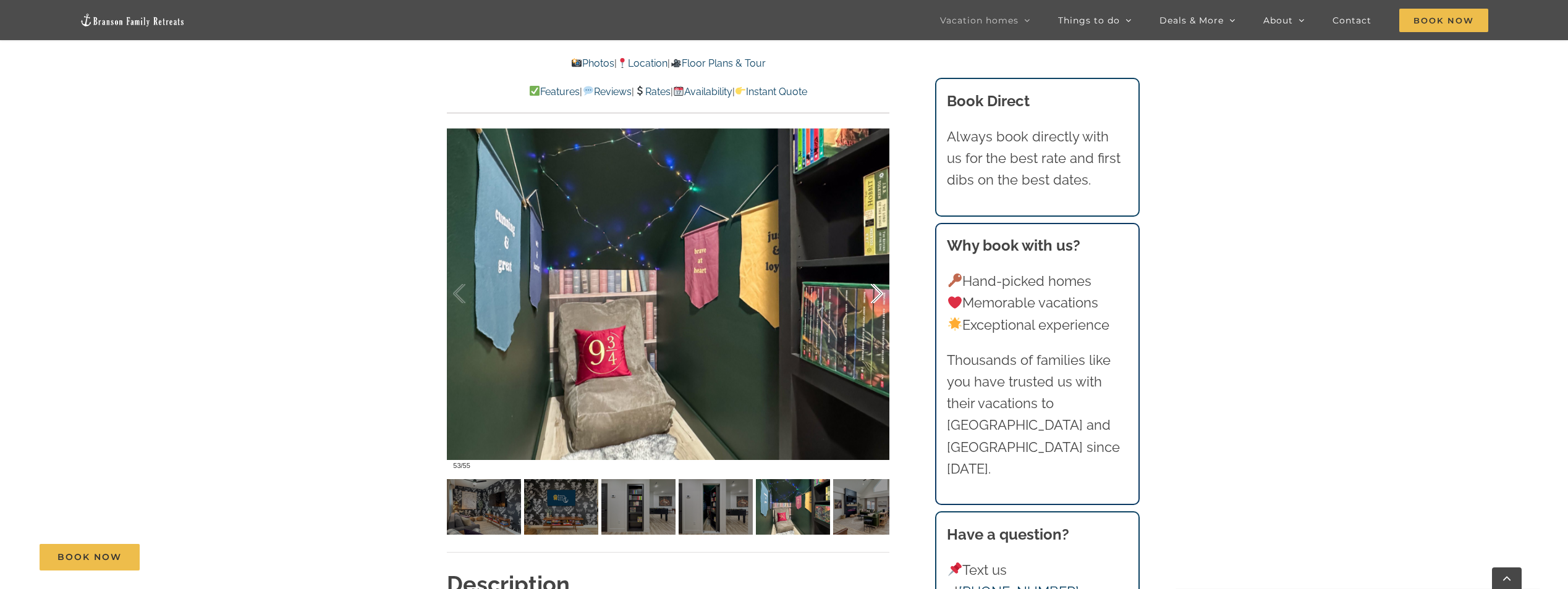
click at [874, 302] on div at bounding box center [864, 294] width 38 height 77
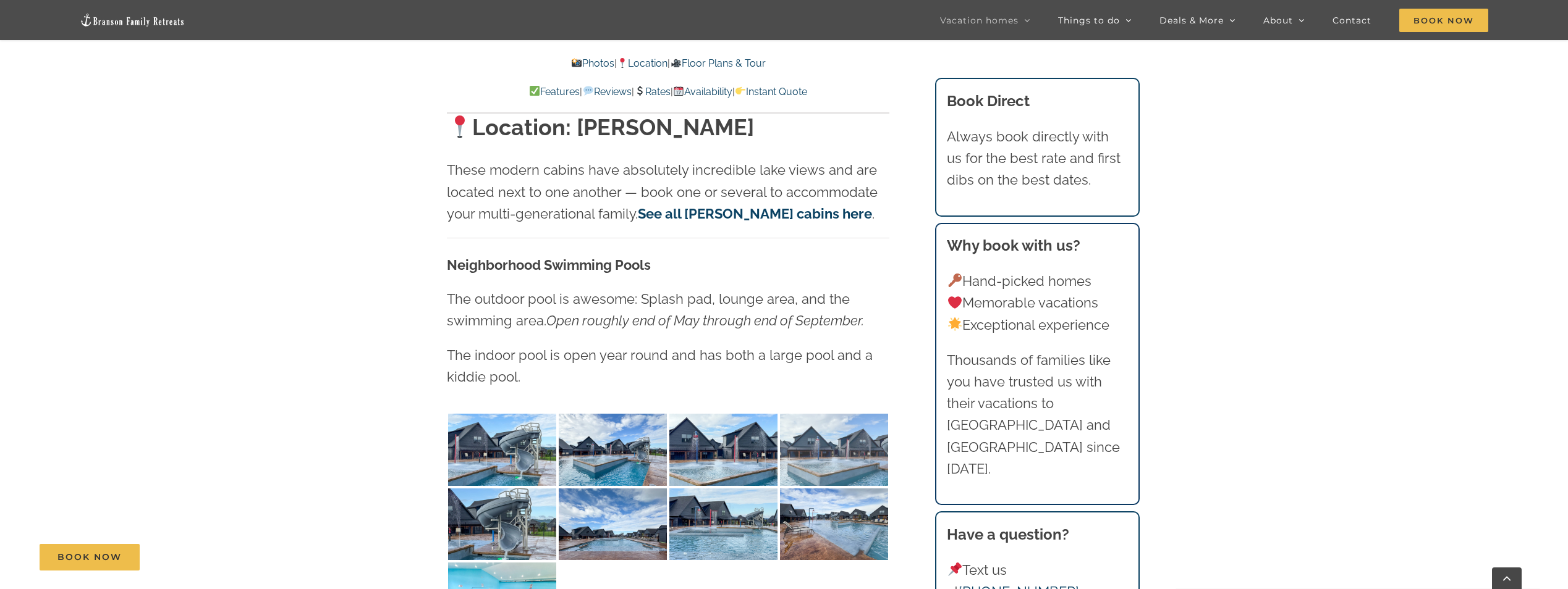
scroll to position [3212, 0]
